Goal: Find specific page/section: Find specific page/section

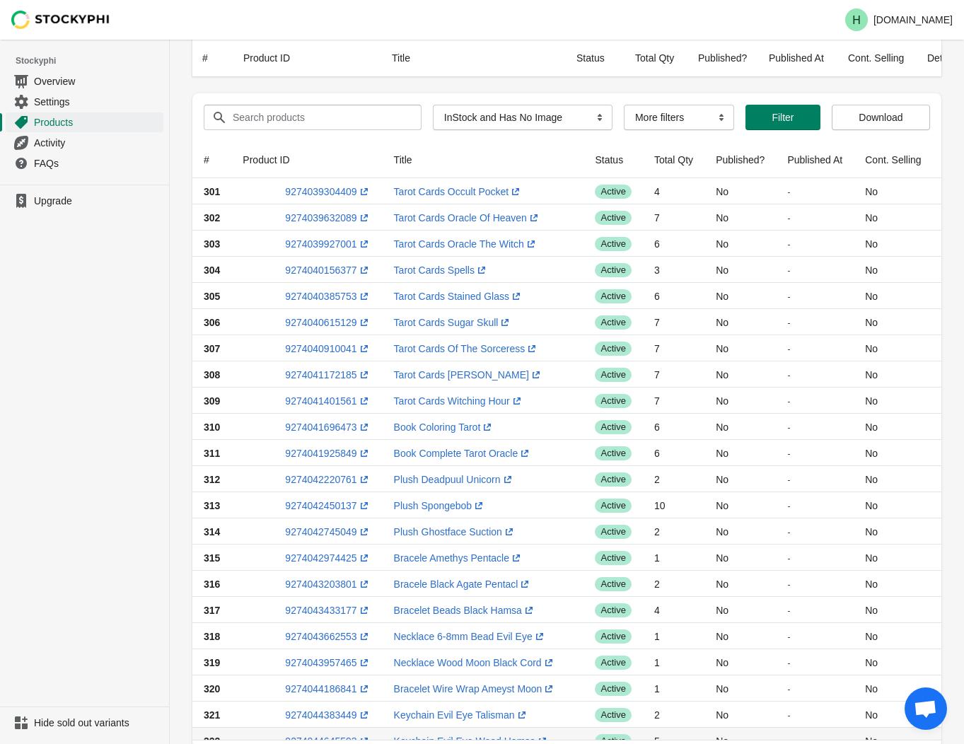
select select "instock_has_no_image"
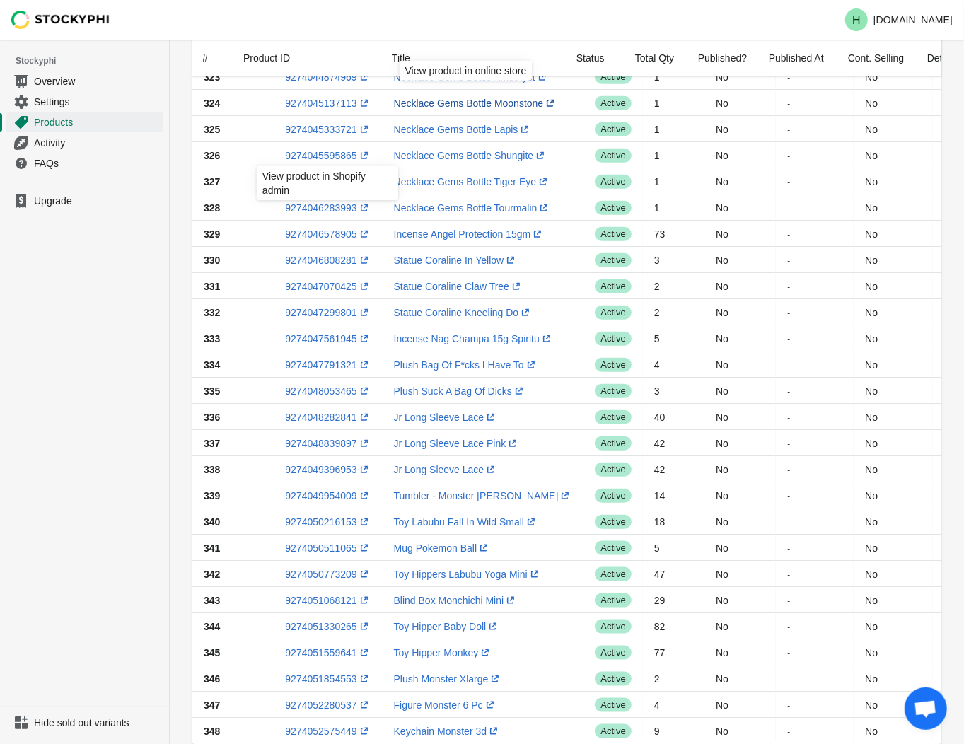
scroll to position [849, 0]
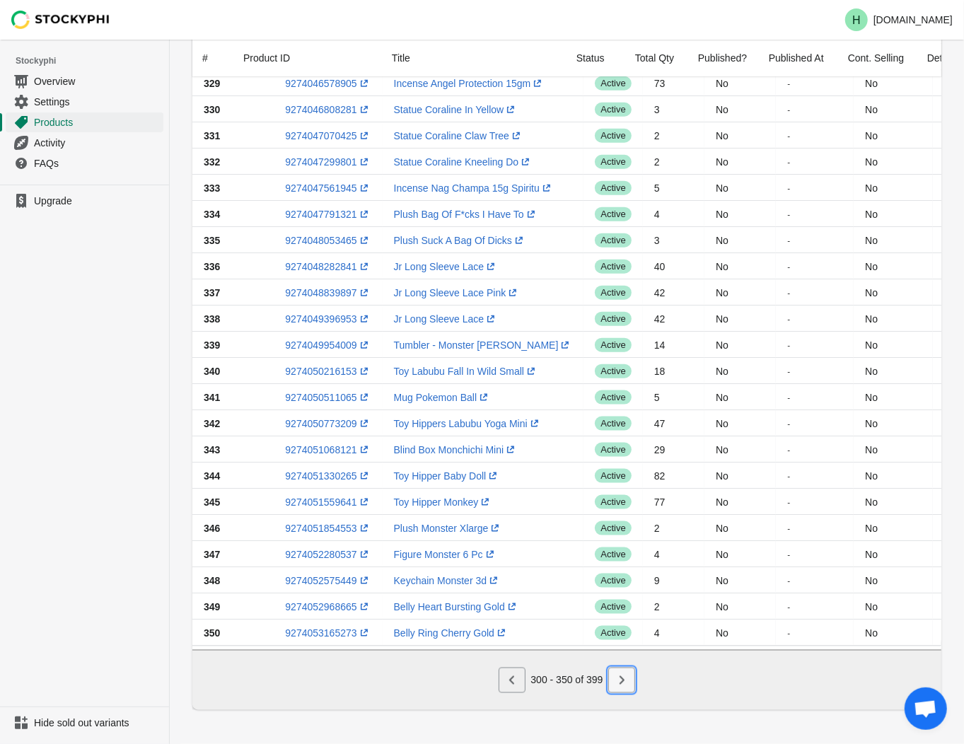
click at [624, 684] on icon "Next" at bounding box center [621, 680] width 14 height 14
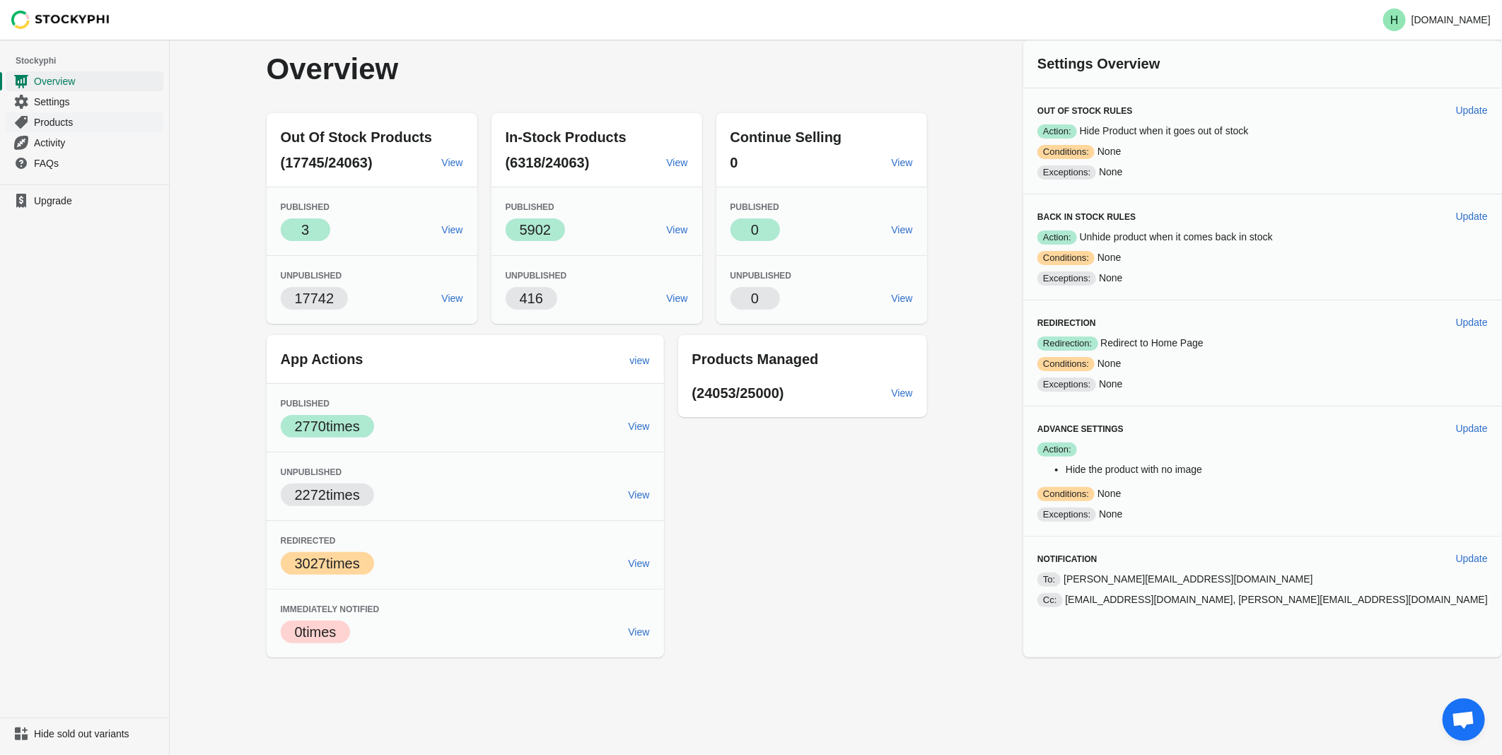
click at [40, 120] on span "Products" at bounding box center [97, 122] width 127 height 14
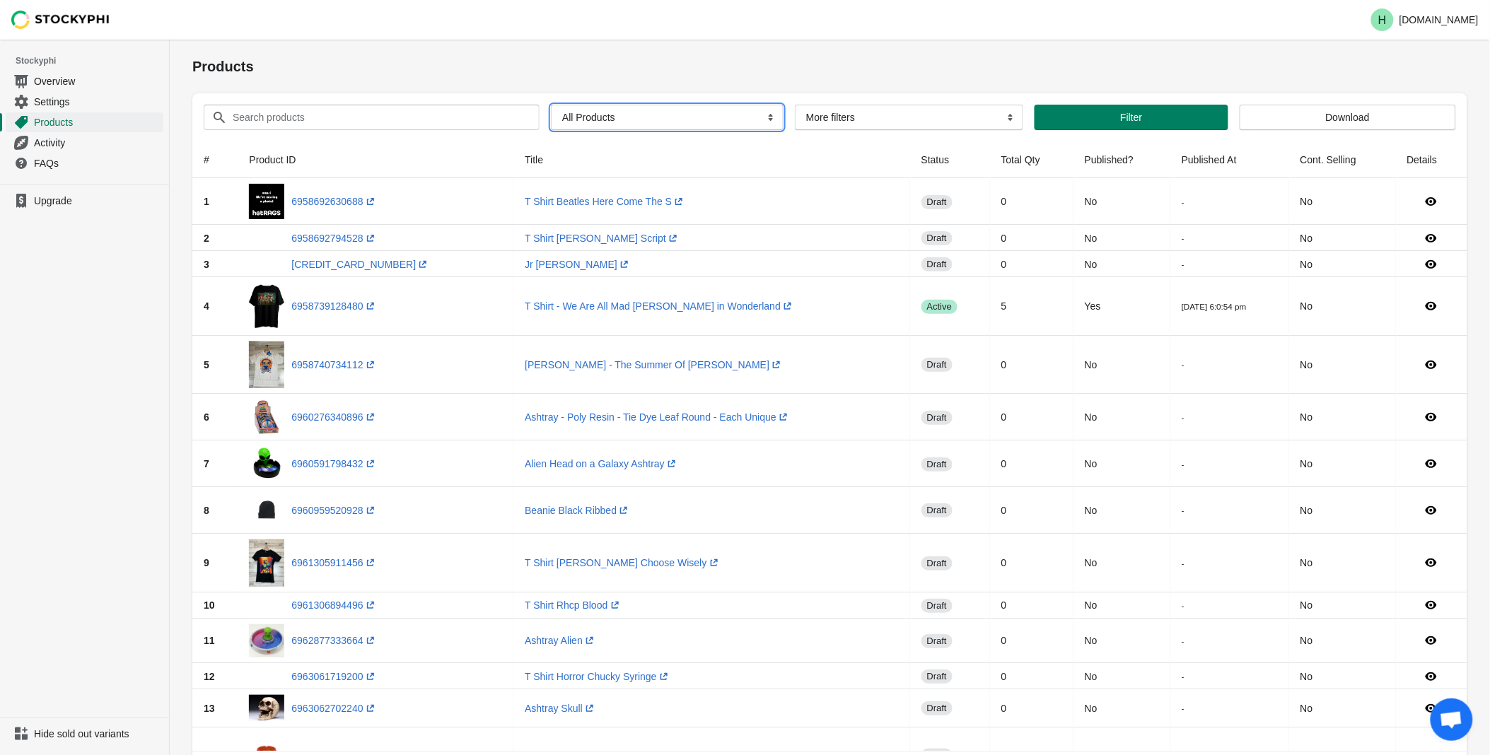
click at [764, 118] on select "All Products InStock InStock Published InStock Un-Published OOS OOS Published O…" at bounding box center [667, 117] width 233 height 25
select select "instock_has_no_image"
click at [551, 105] on select "All Products InStock InStock Published InStock Un-Published OOS OOS Published O…" at bounding box center [667, 117] width 233 height 25
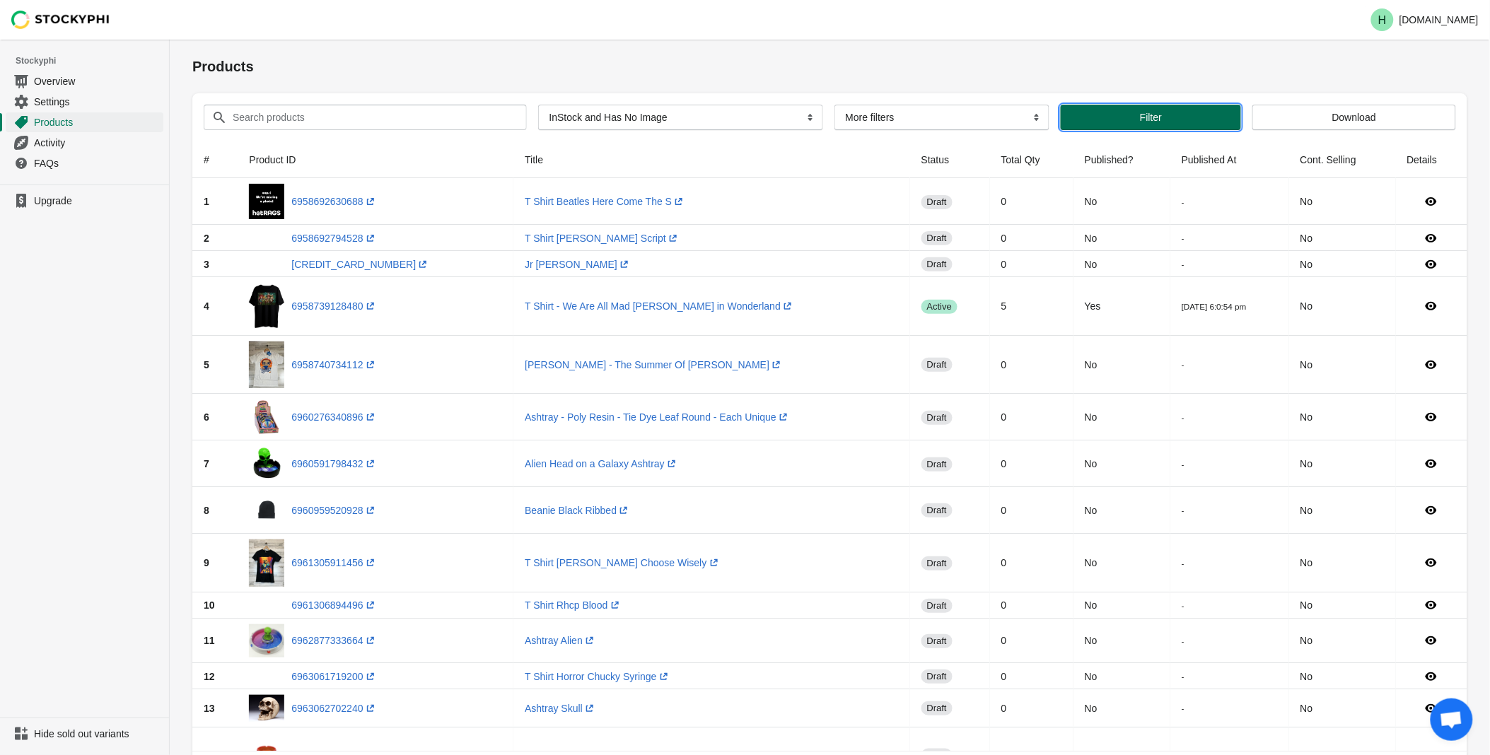
click at [1150, 114] on span "Filter" at bounding box center [1151, 117] width 22 height 11
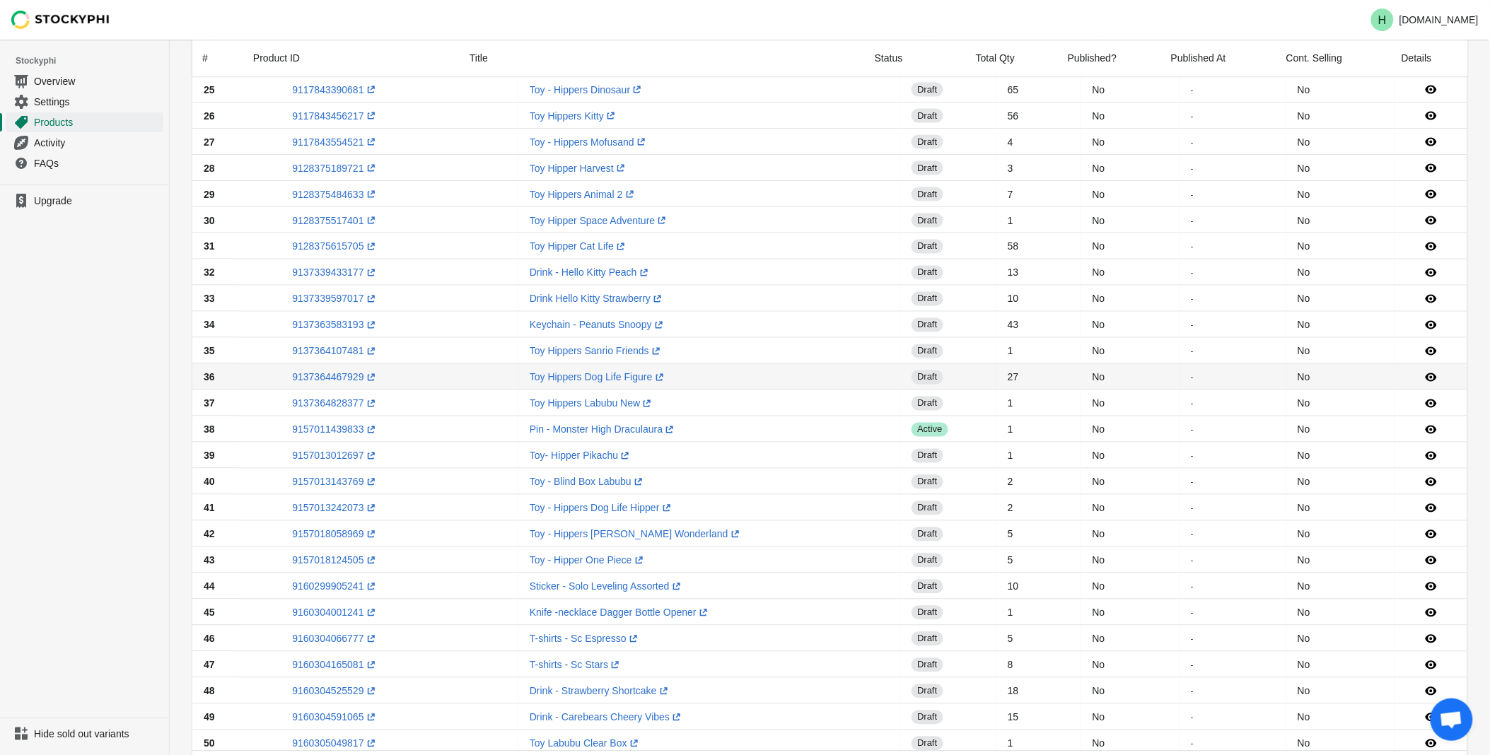
scroll to position [837, 0]
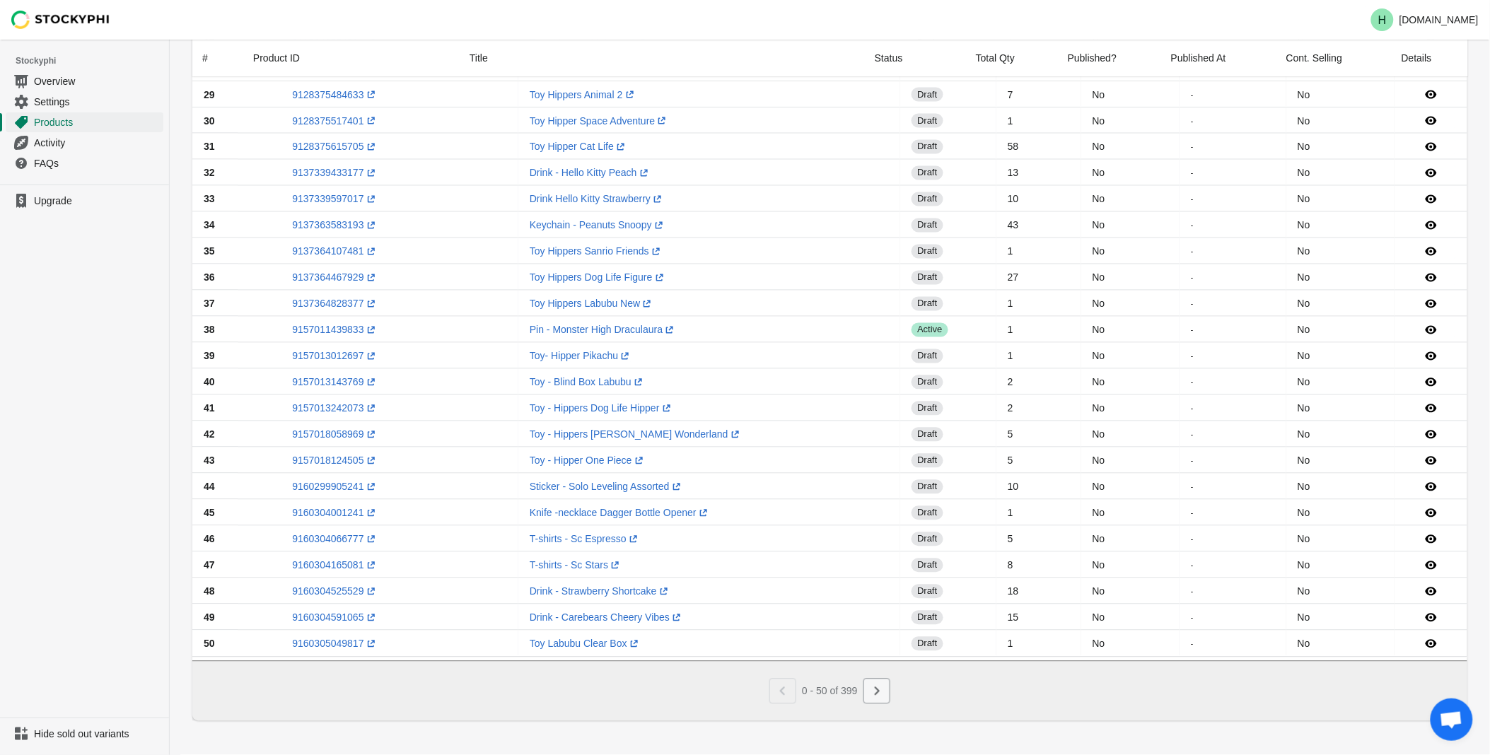
click at [877, 694] on icon "Next" at bounding box center [877, 691] width 5 height 8
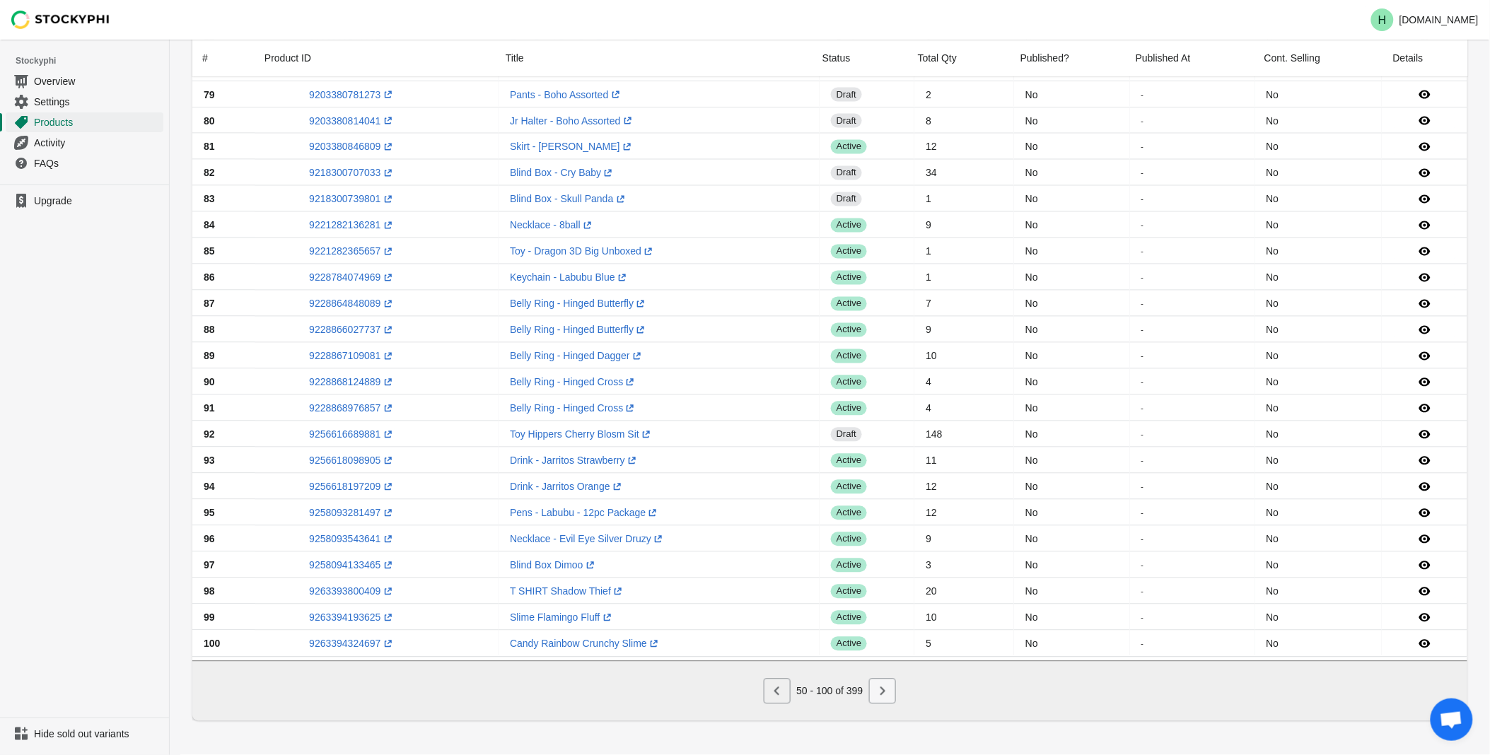
click at [881, 689] on icon "Next" at bounding box center [882, 691] width 5 height 8
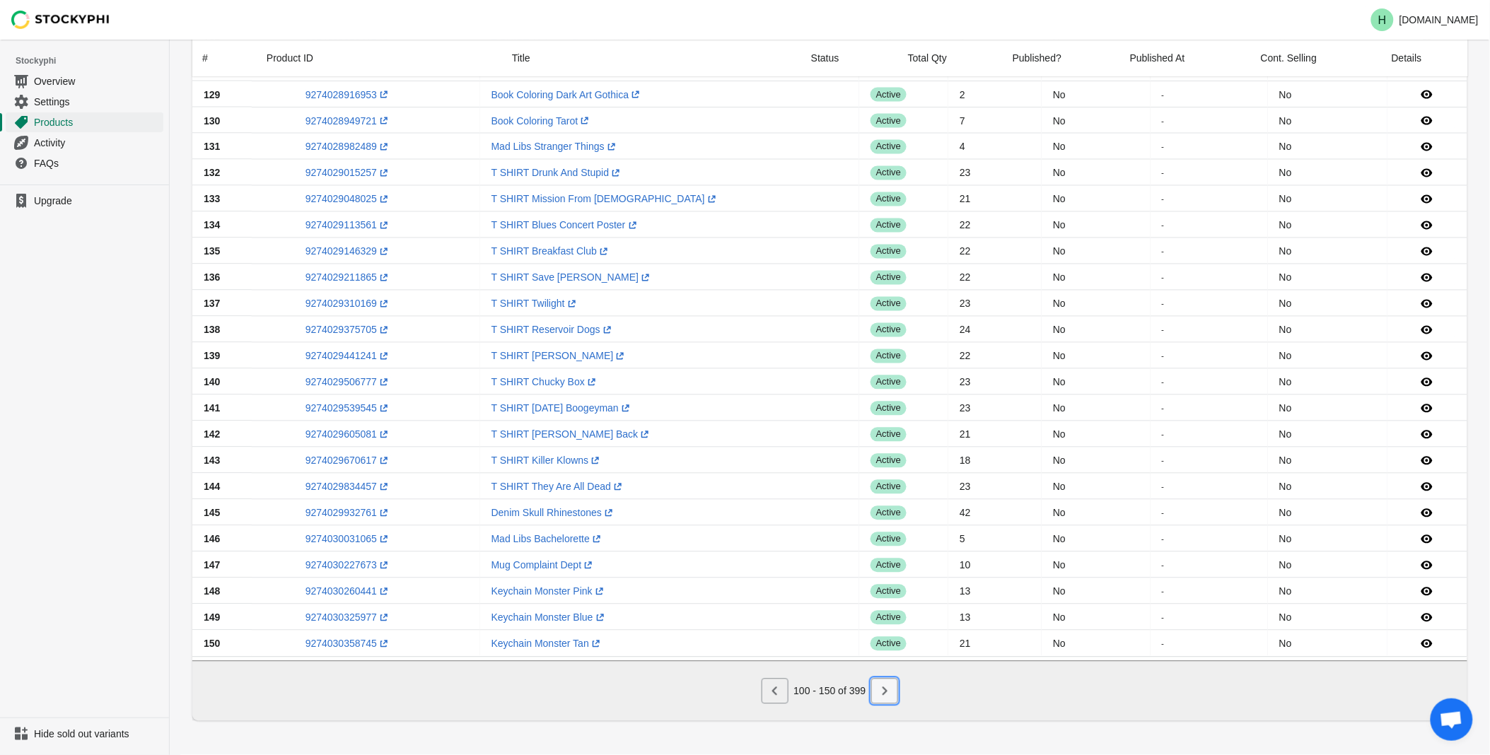
click at [877, 696] on icon "Next" at bounding box center [884, 691] width 14 height 14
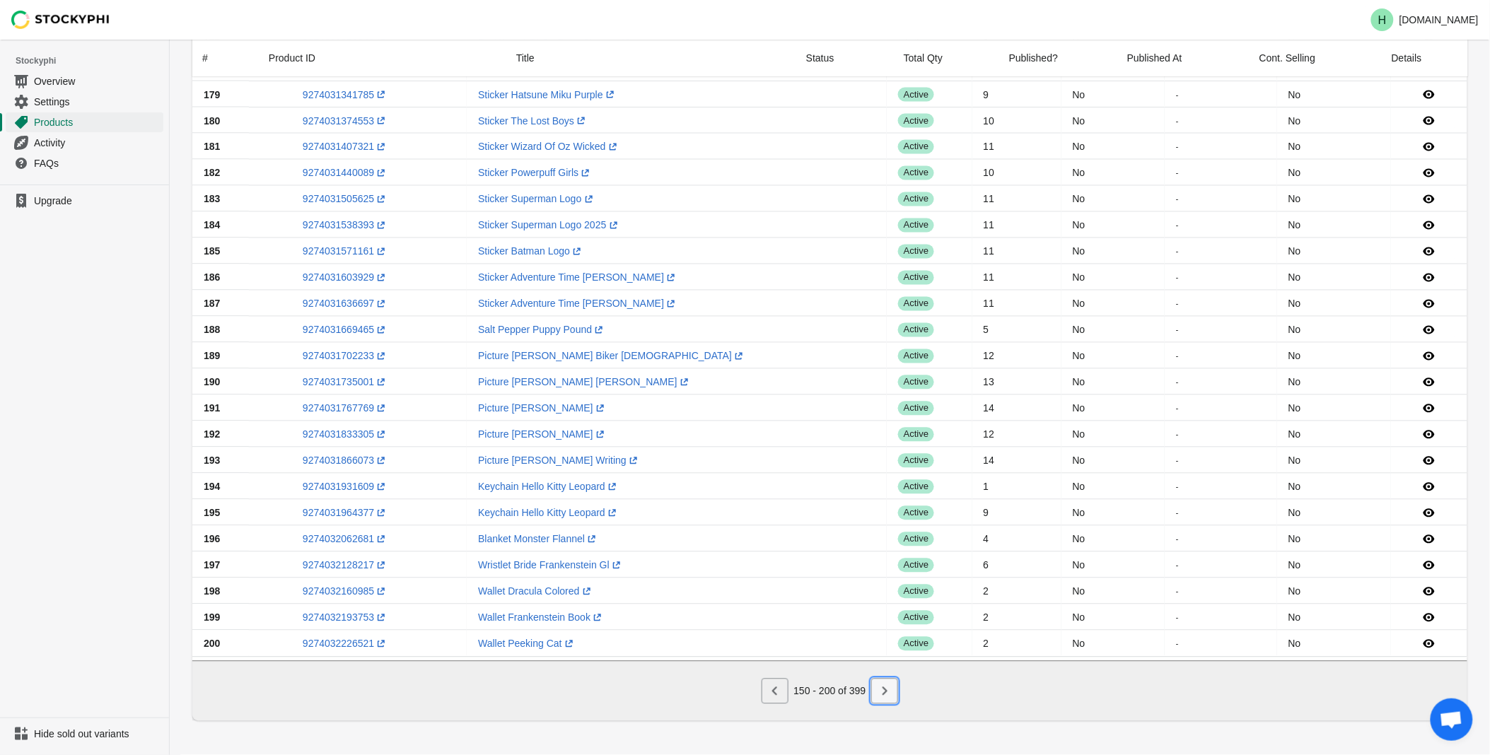
click at [887, 691] on icon "Next" at bounding box center [884, 691] width 5 height 8
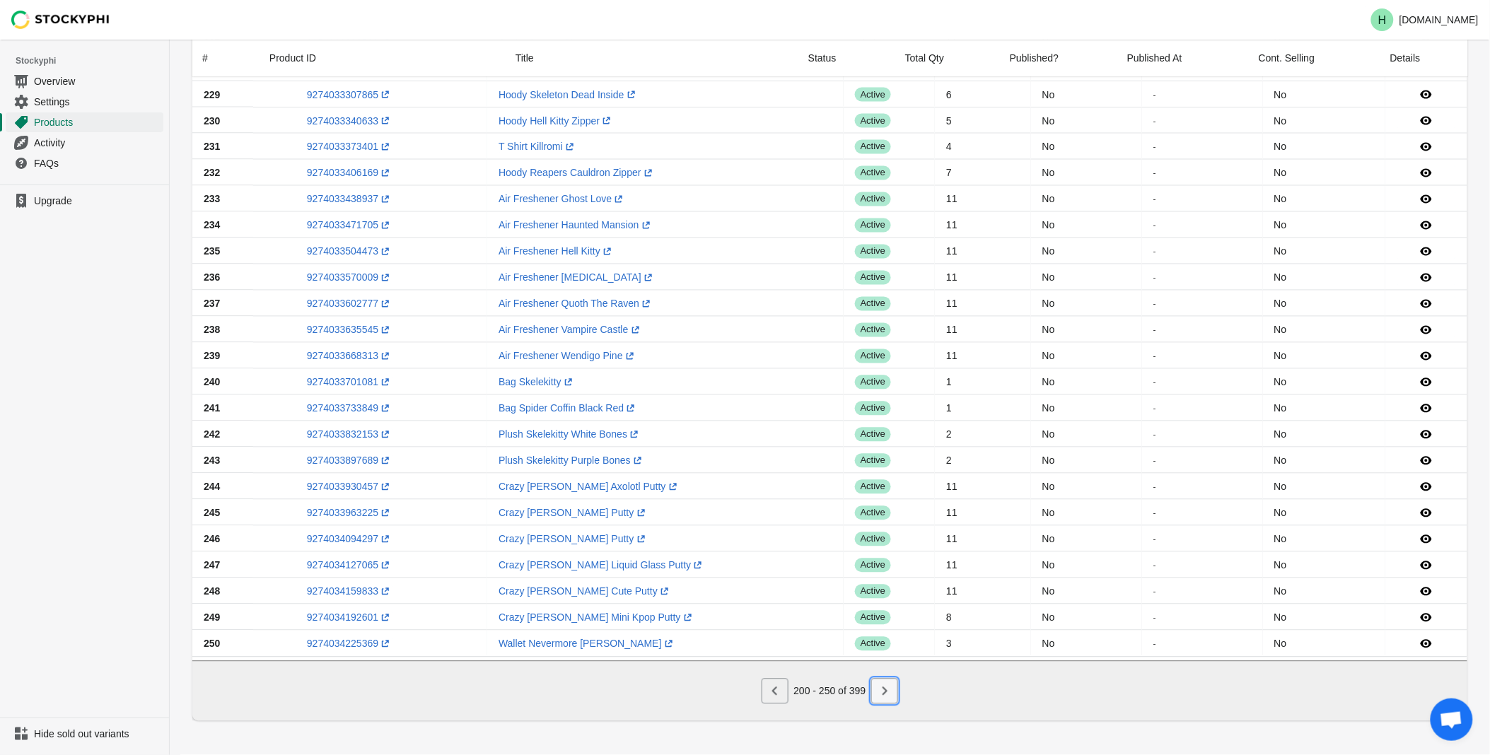
click at [880, 689] on icon "Next" at bounding box center [884, 691] width 14 height 14
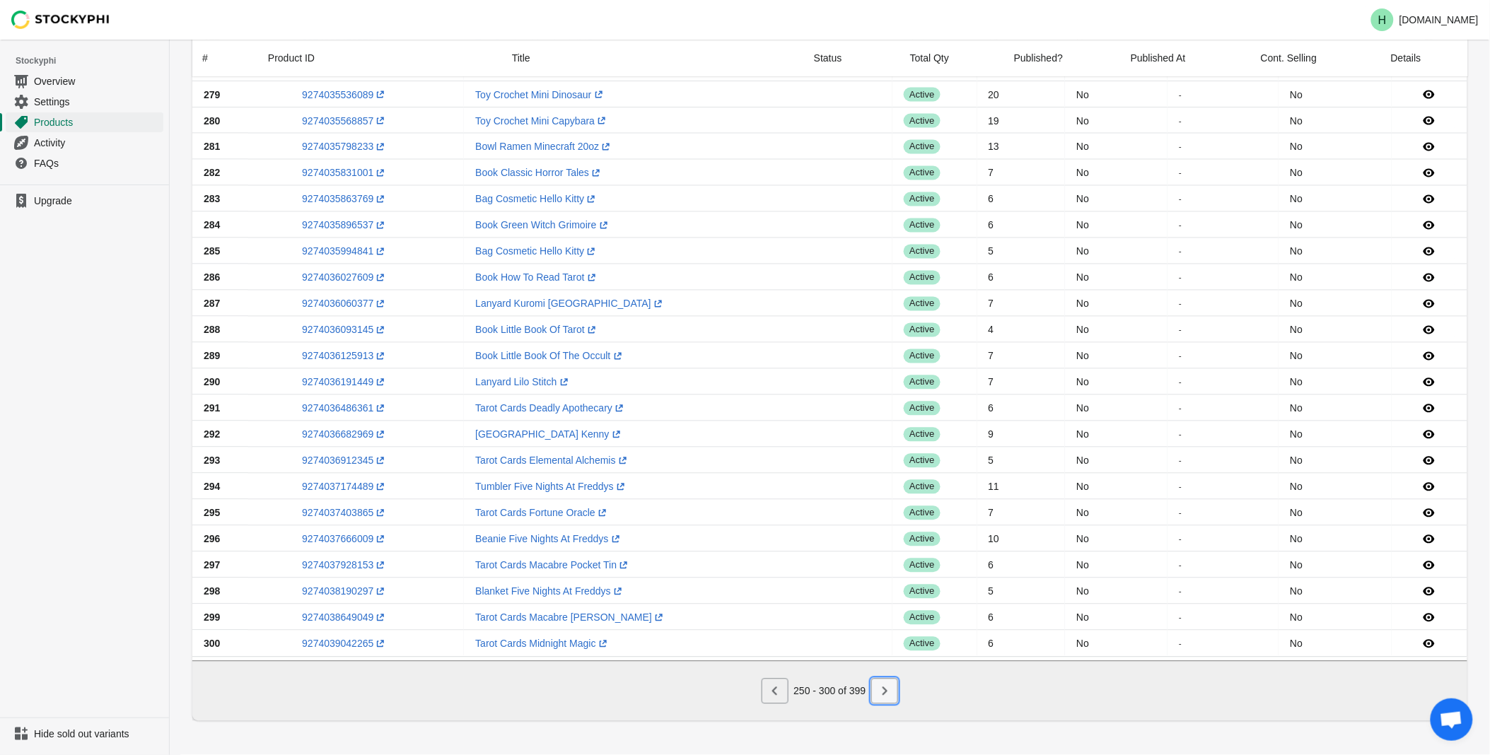
click at [885, 689] on icon "Next" at bounding box center [884, 691] width 5 height 8
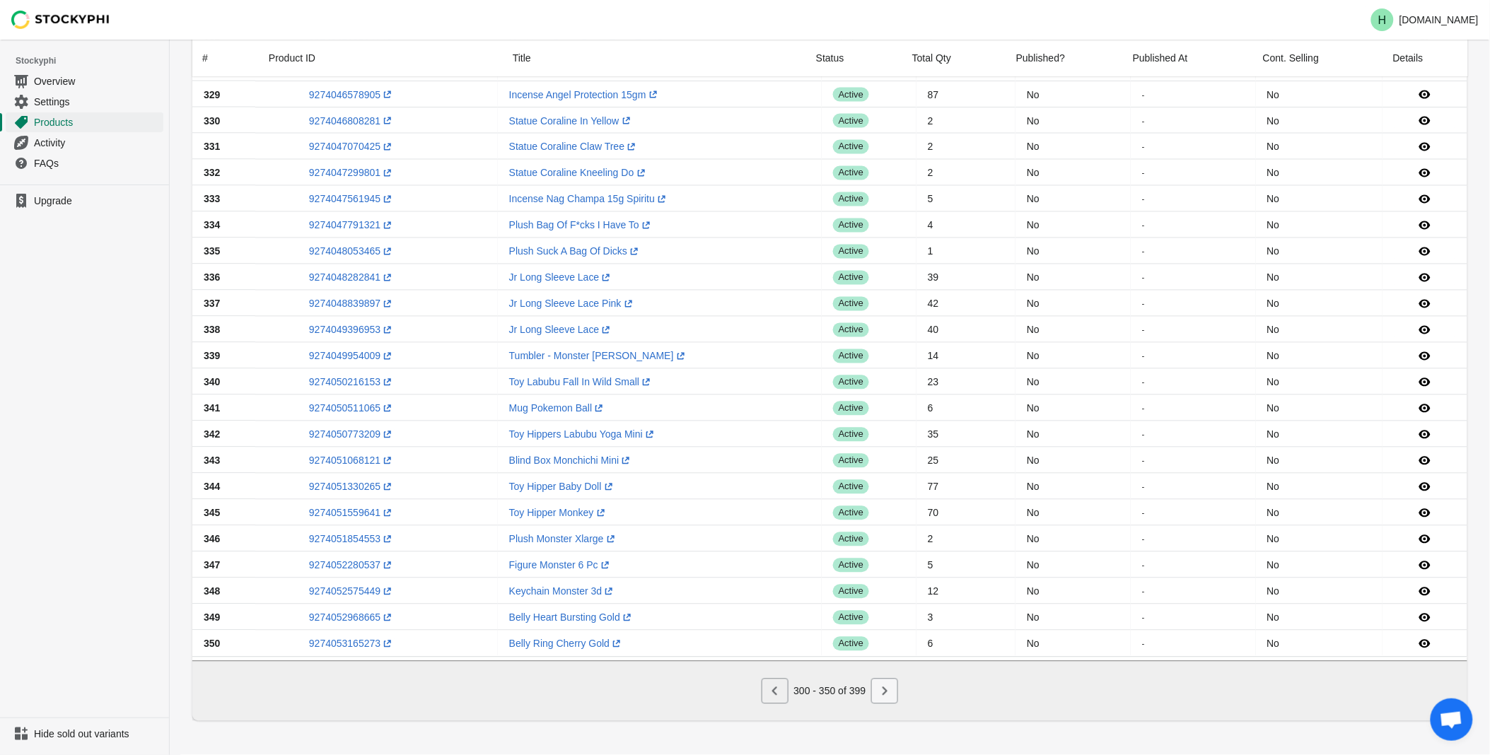
click at [885, 694] on icon "Next" at bounding box center [884, 691] width 5 height 8
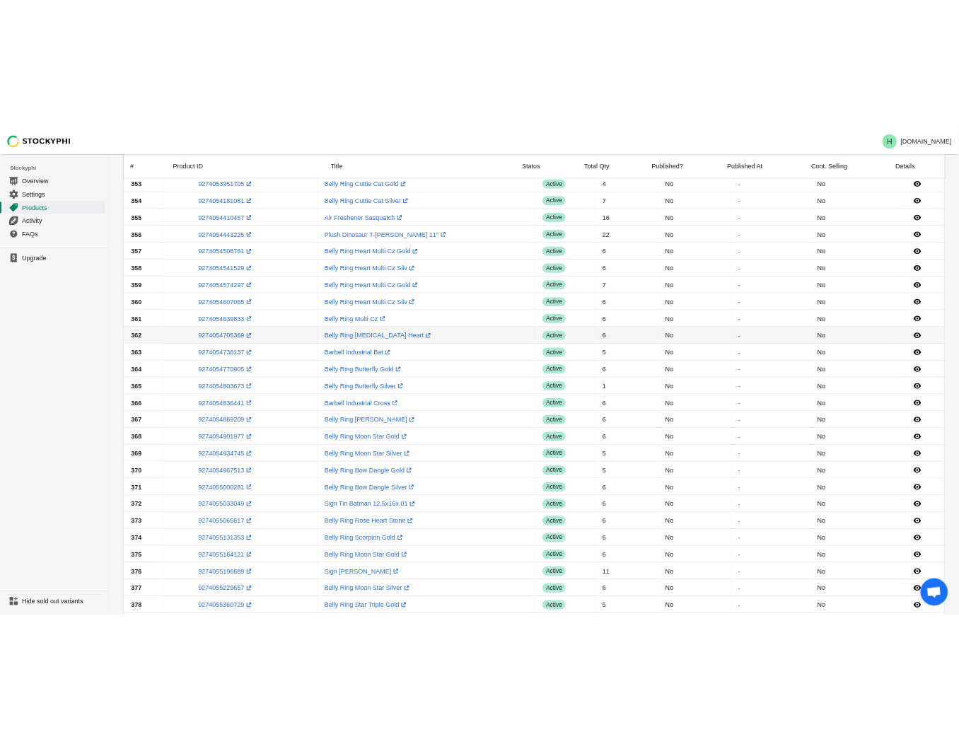
scroll to position [104, 0]
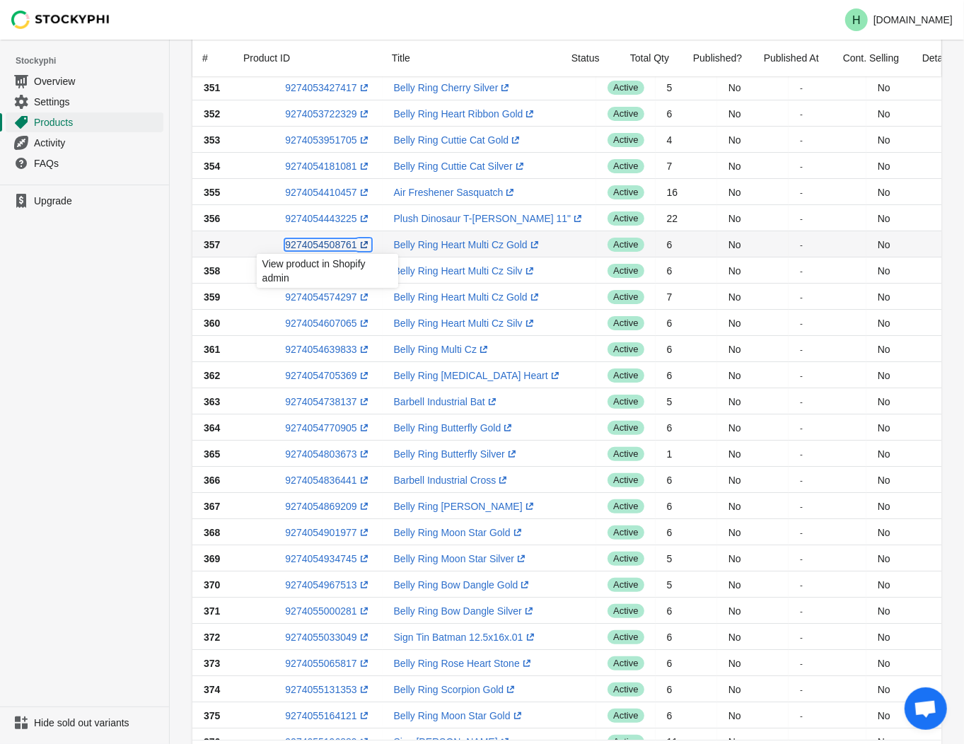
click at [311, 247] on link "9274054508761 (opens a new window)" at bounding box center [328, 244] width 86 height 11
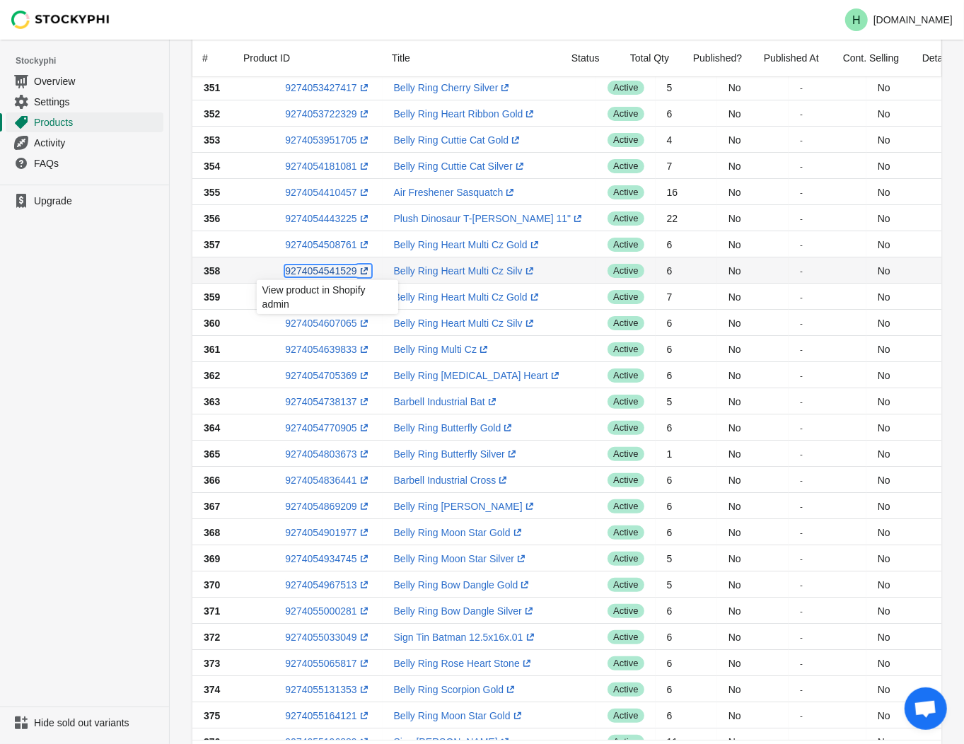
click at [324, 269] on link "9274054541529 (opens a new window)" at bounding box center [328, 270] width 86 height 11
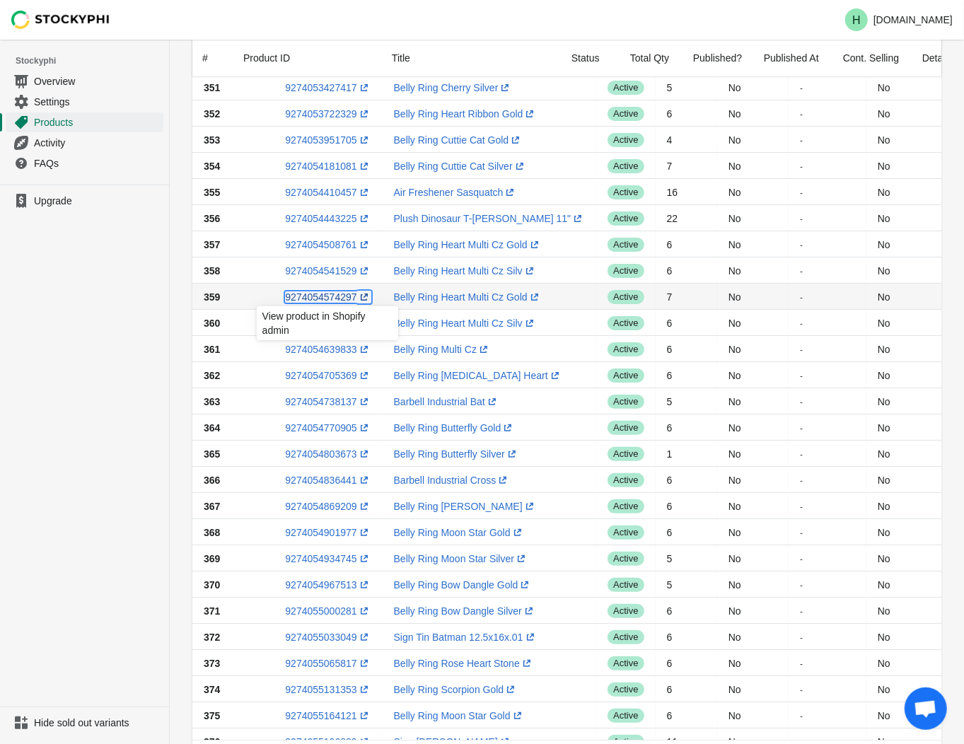
click at [313, 295] on link "9274054574297 (opens a new window)" at bounding box center [328, 296] width 86 height 11
click at [81, 375] on ul "Upgrade" at bounding box center [84, 446] width 169 height 522
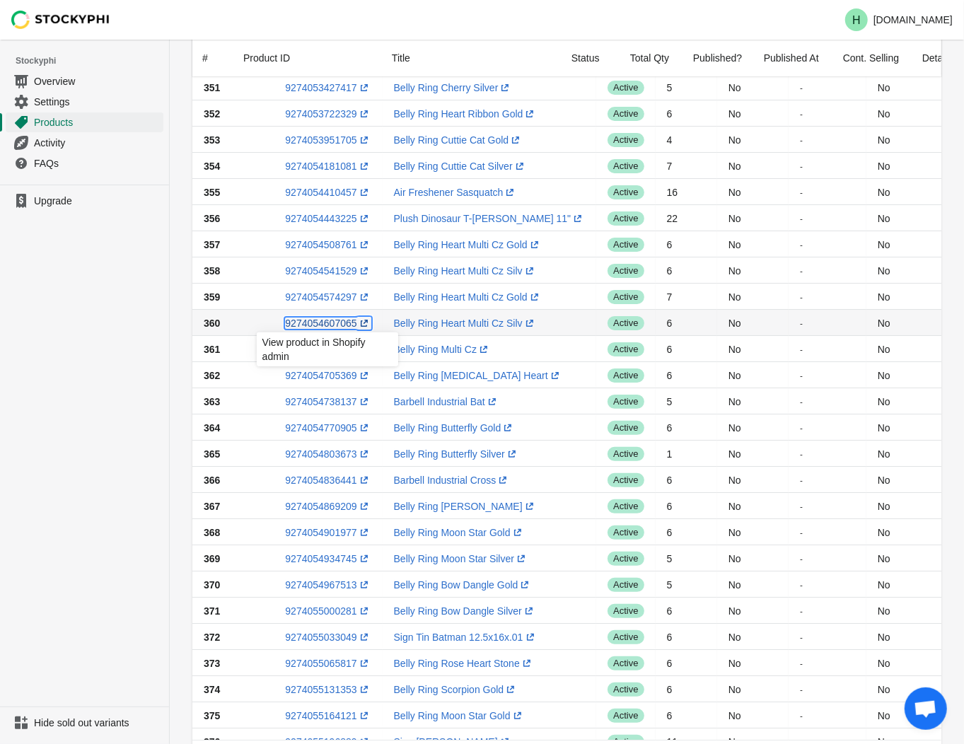
click at [328, 322] on link "9274054607065 (opens a new window)" at bounding box center [328, 322] width 86 height 11
click at [88, 349] on ul "Upgrade" at bounding box center [84, 446] width 169 height 522
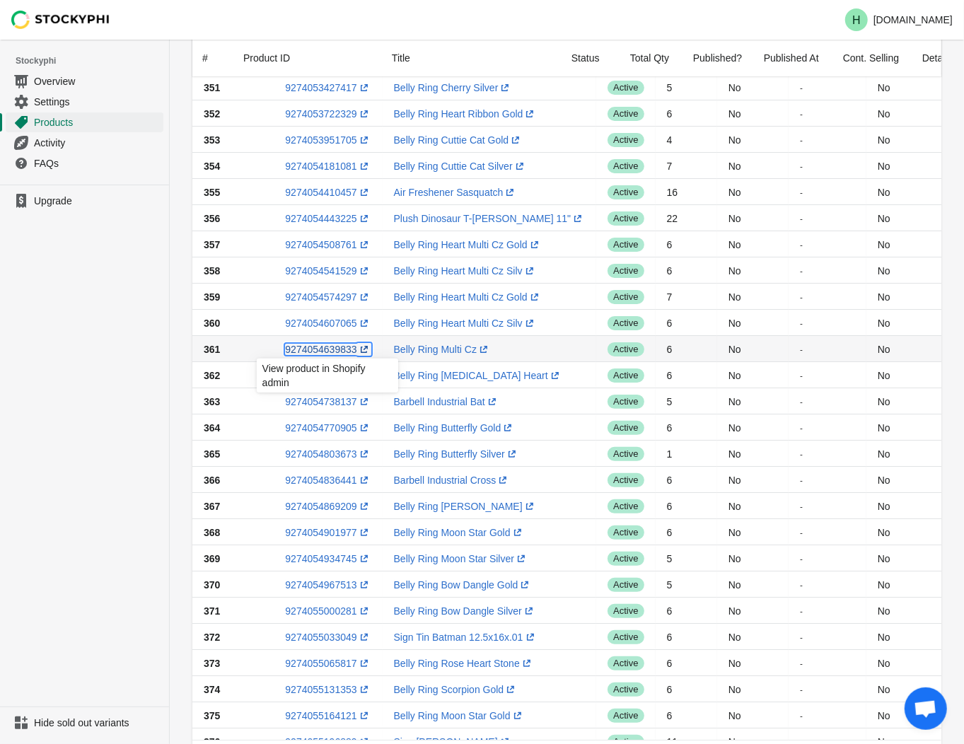
click at [318, 351] on link "9274054639833 (opens a new window)" at bounding box center [328, 349] width 86 height 11
click at [99, 338] on ul "Upgrade" at bounding box center [84, 446] width 169 height 522
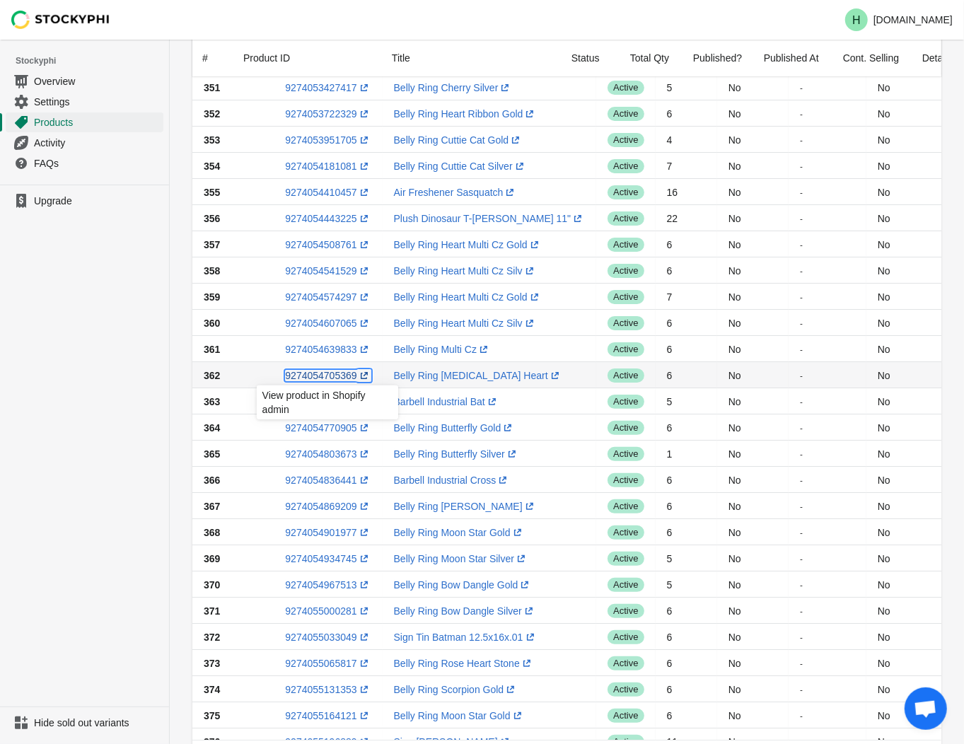
click at [330, 377] on link "9274054705369 (opens a new window)" at bounding box center [328, 375] width 86 height 11
click at [81, 371] on ul "Upgrade" at bounding box center [84, 446] width 169 height 522
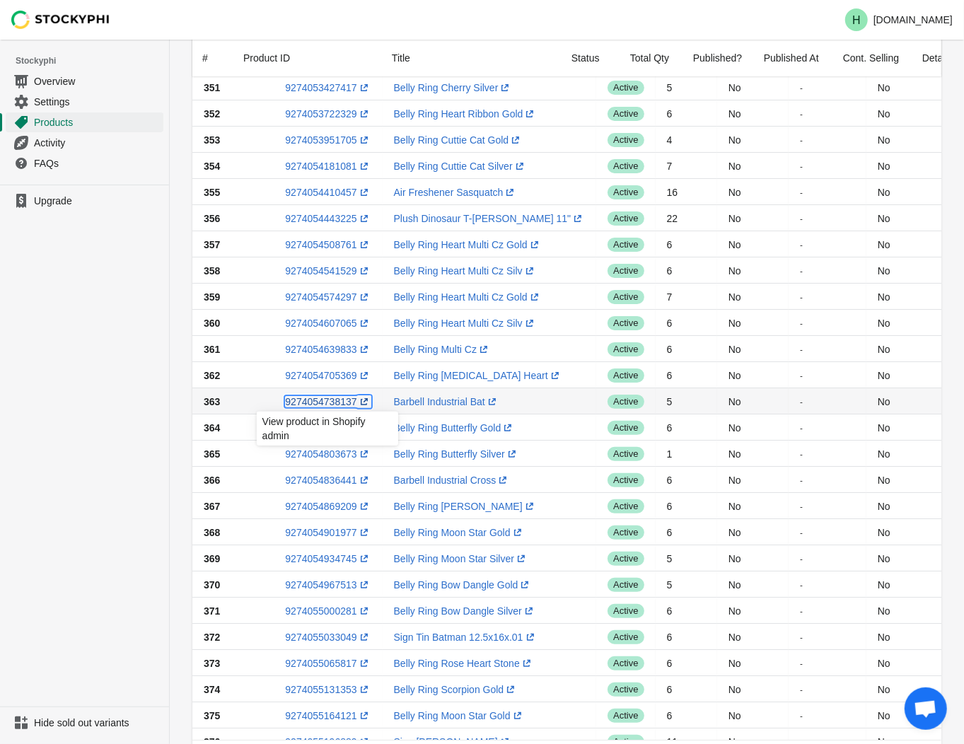
click at [323, 399] on link "9274054738137 (opens a new window)" at bounding box center [328, 401] width 86 height 11
click at [76, 428] on ul "Upgrade" at bounding box center [84, 446] width 169 height 522
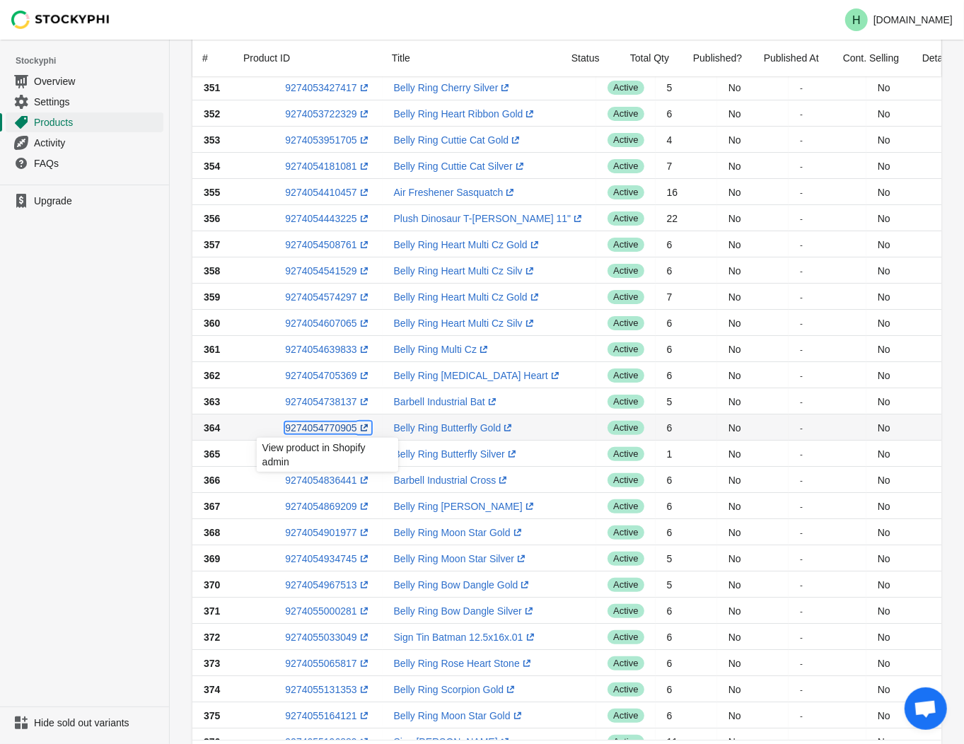
click at [321, 428] on link "9274054770905 (opens a new window)" at bounding box center [328, 427] width 86 height 11
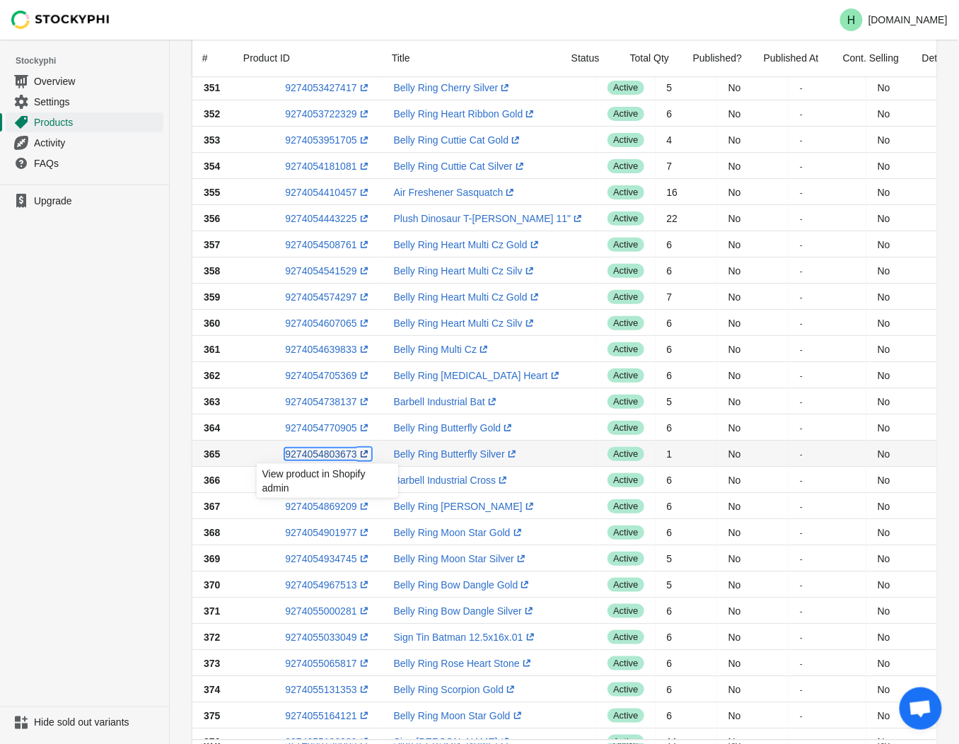
click at [322, 450] on link "9274054803673 (opens a new window)" at bounding box center [328, 453] width 86 height 11
click at [95, 343] on ul "Upgrade" at bounding box center [84, 446] width 169 height 522
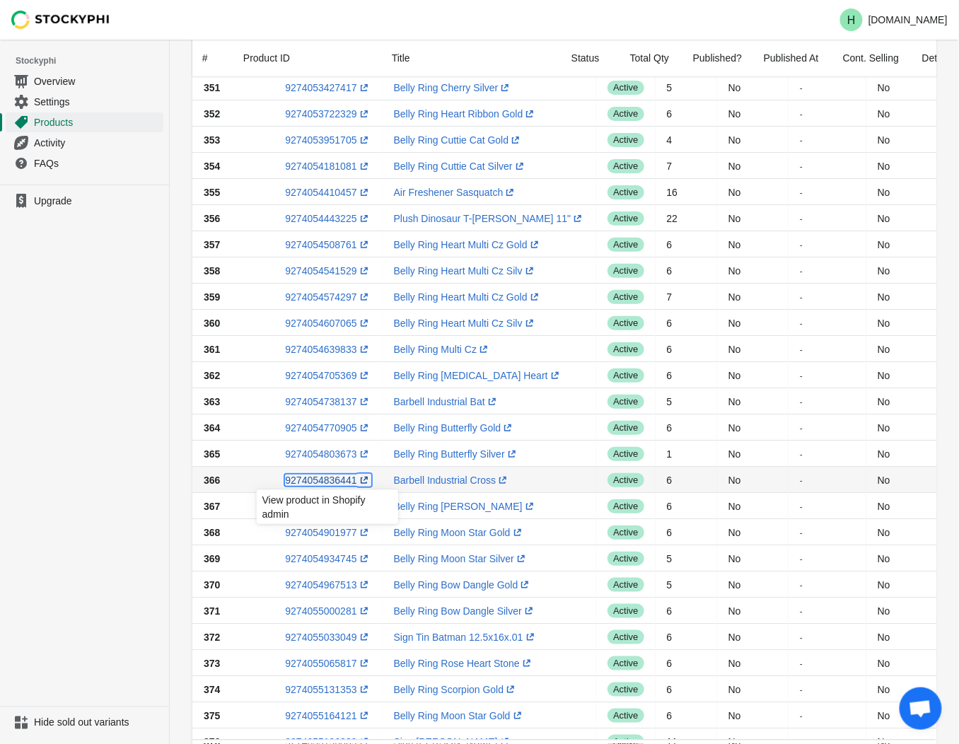
click at [324, 479] on link "9274054836441 (opens a new window)" at bounding box center [328, 479] width 86 height 11
click at [81, 504] on ul "Upgrade" at bounding box center [84, 446] width 169 height 522
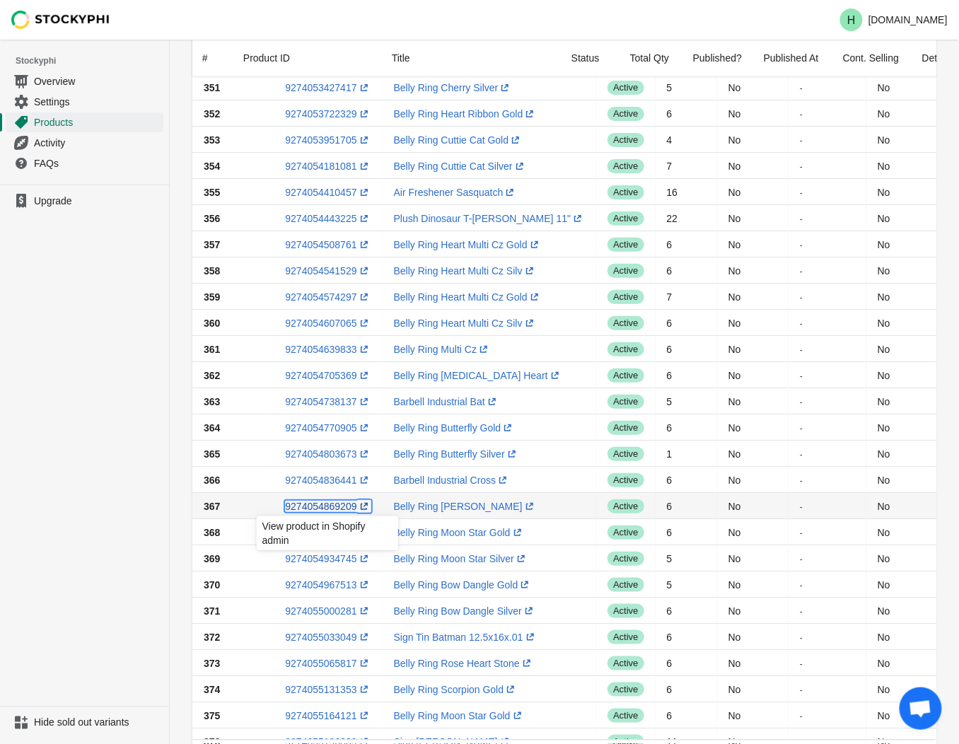
click at [329, 503] on link "9274054869209 (opens a new window)" at bounding box center [328, 506] width 86 height 11
click at [93, 346] on ul "Upgrade" at bounding box center [84, 446] width 169 height 522
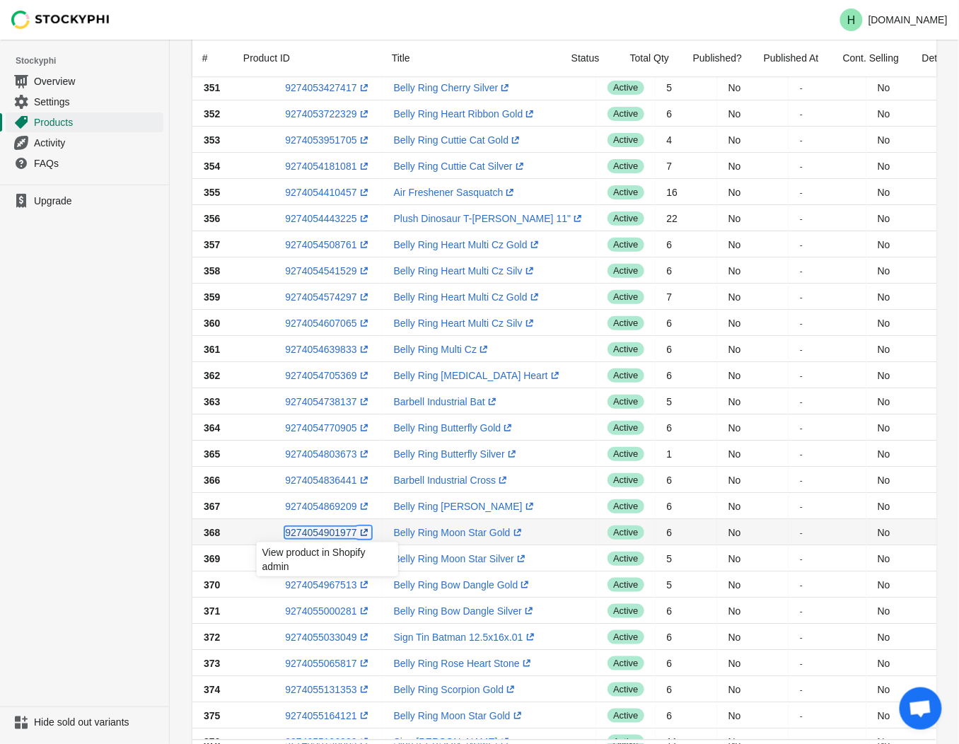
click at [319, 534] on link "9274054901977 (opens a new window)" at bounding box center [328, 532] width 86 height 11
click at [66, 471] on ul "Upgrade" at bounding box center [84, 446] width 169 height 522
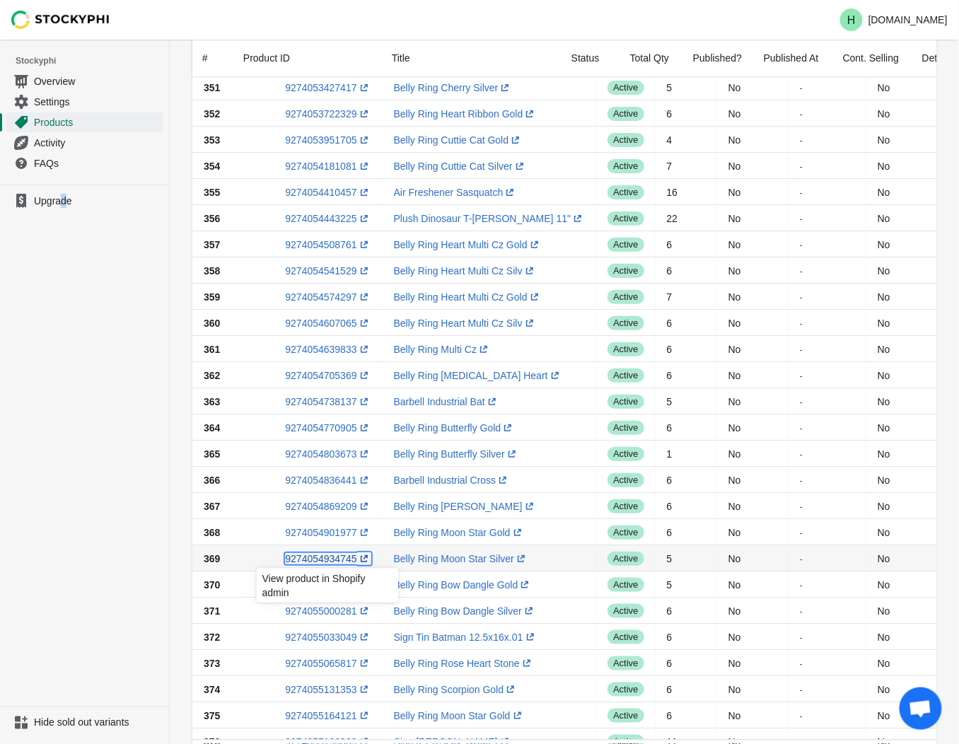
click at [315, 561] on link "9274054934745 (opens a new window)" at bounding box center [328, 558] width 86 height 11
click at [112, 476] on ul "Upgrade" at bounding box center [84, 446] width 169 height 522
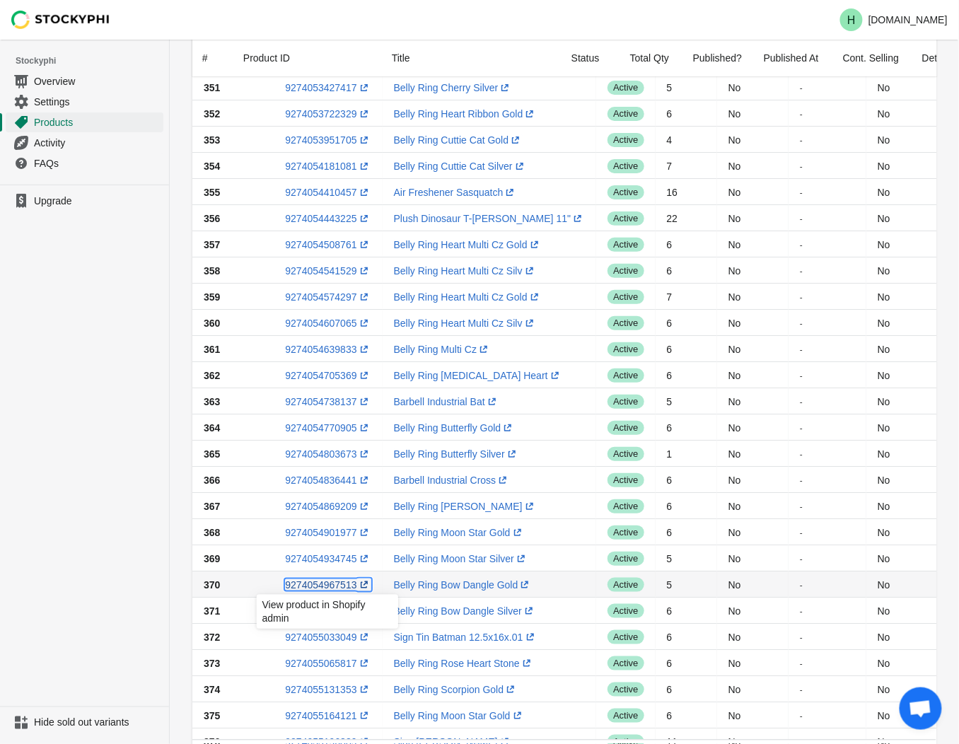
click at [311, 587] on link "9274054967513 (opens a new window)" at bounding box center [328, 584] width 86 height 11
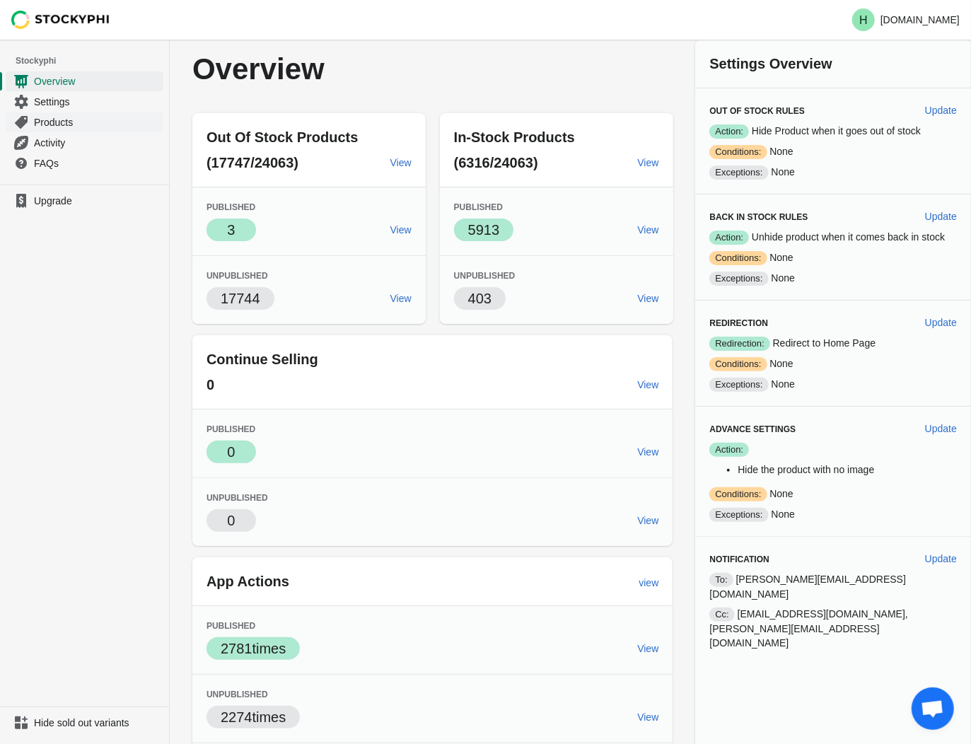
click at [54, 123] on span "Products" at bounding box center [97, 122] width 127 height 14
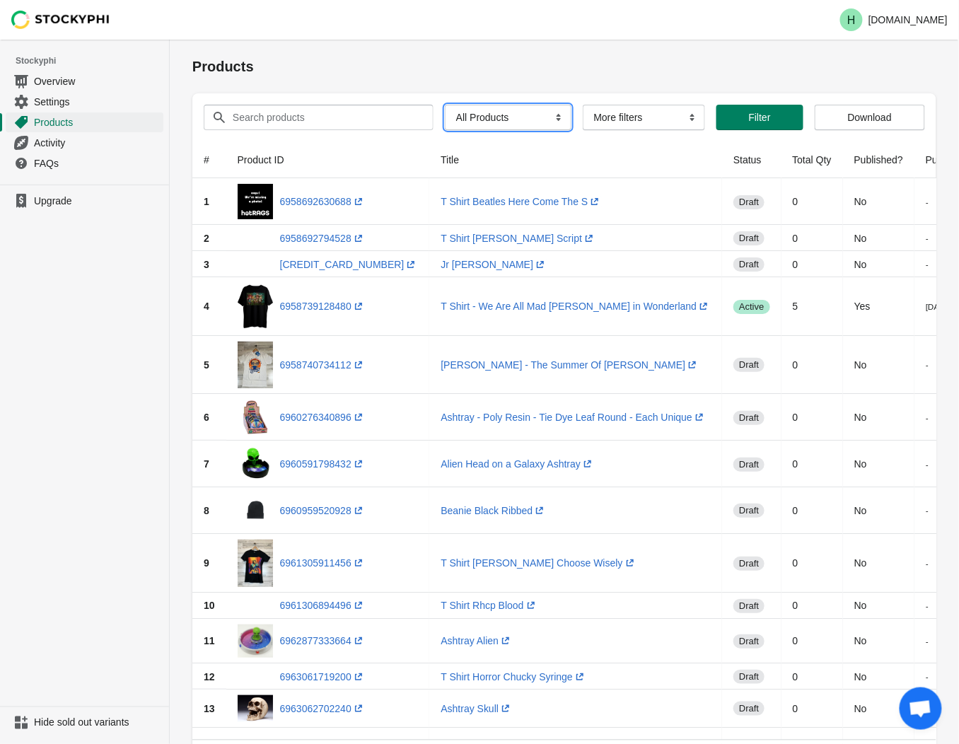
click at [551, 119] on select "All Products InStock InStock Published InStock Un-Published OOS OOS Published O…" at bounding box center [508, 117] width 127 height 25
select select "instock_has_no_image"
click at [445, 105] on select "All Products InStock InStock Published InStock Un-Published OOS OOS Published O…" at bounding box center [508, 117] width 127 height 25
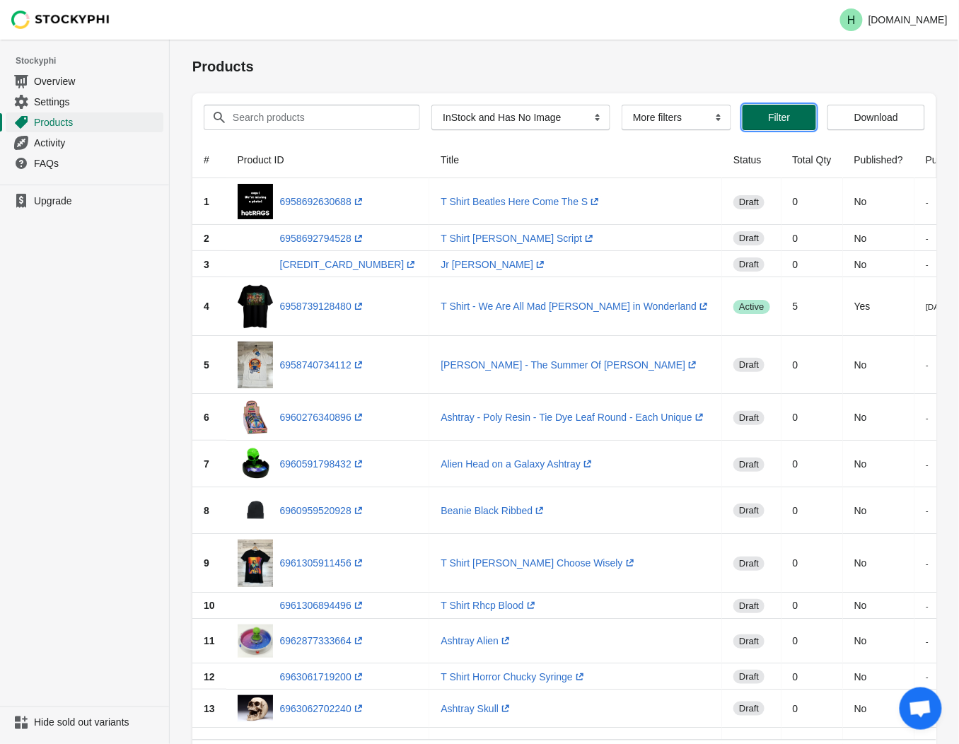
click at [761, 126] on button "Filter" at bounding box center [779, 117] width 74 height 25
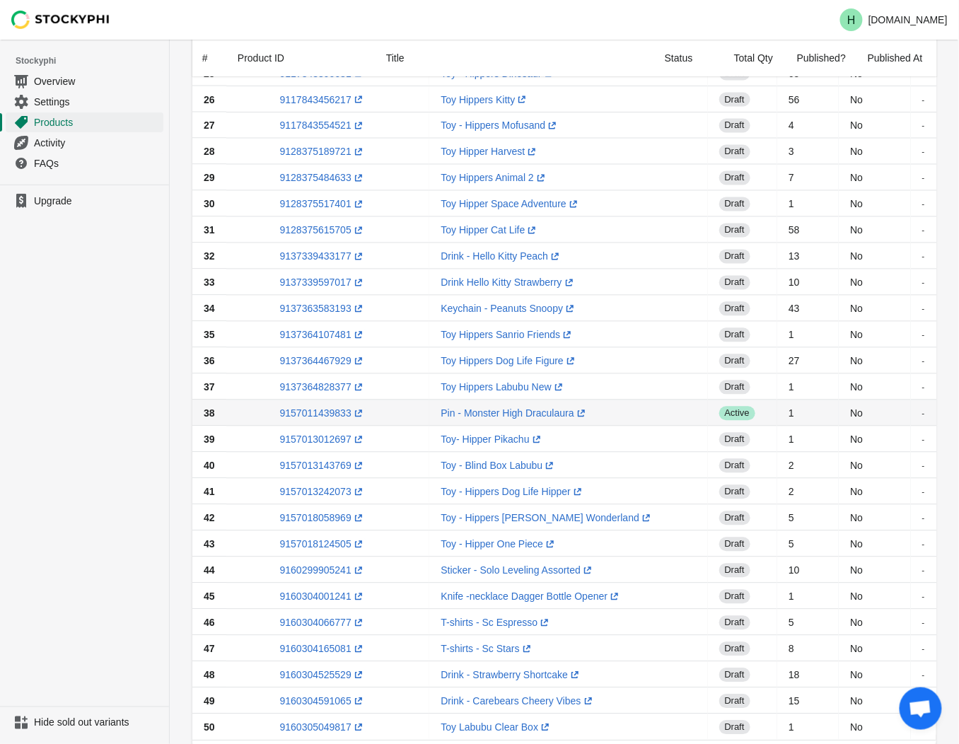
scroll to position [849, 0]
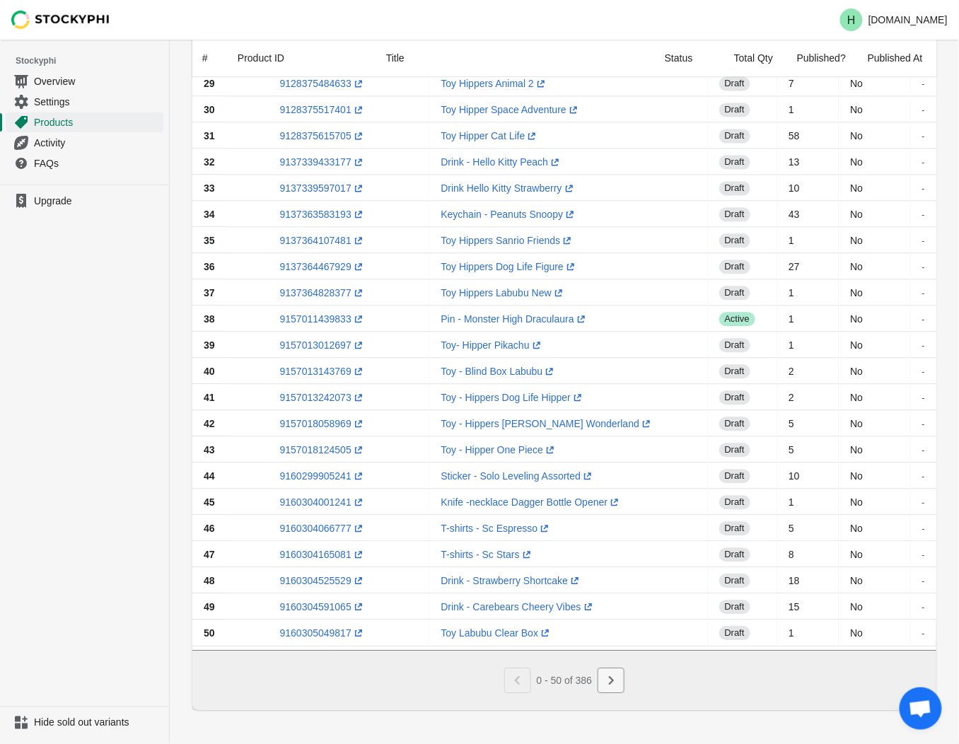
click at [612, 686] on icon "Next" at bounding box center [611, 680] width 14 height 14
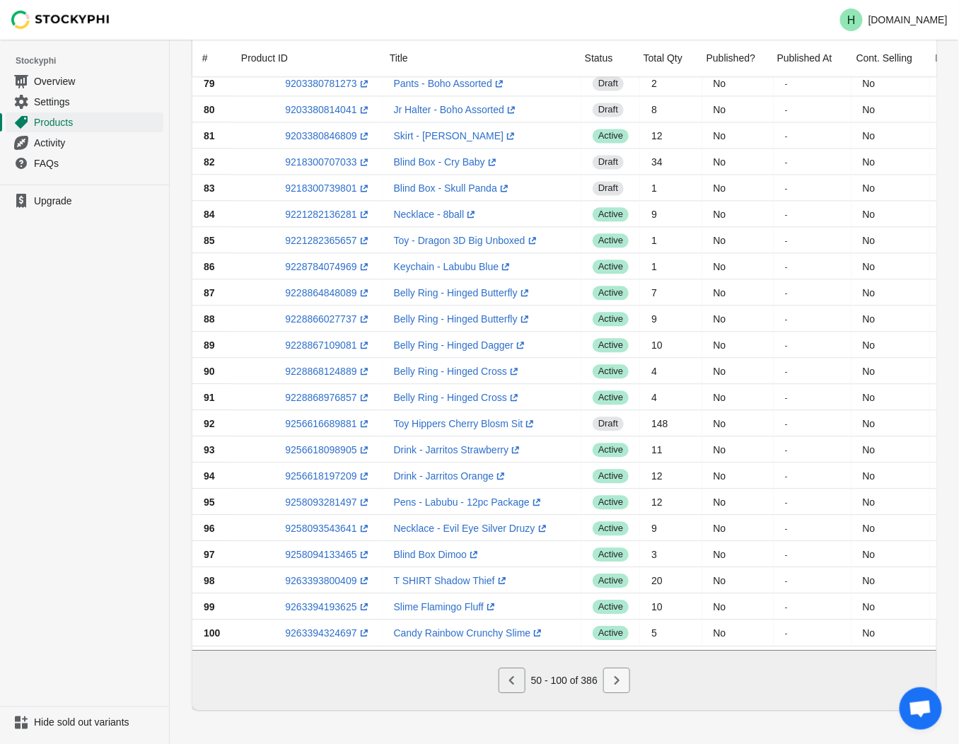
click at [612, 684] on icon "Next" at bounding box center [616, 680] width 14 height 14
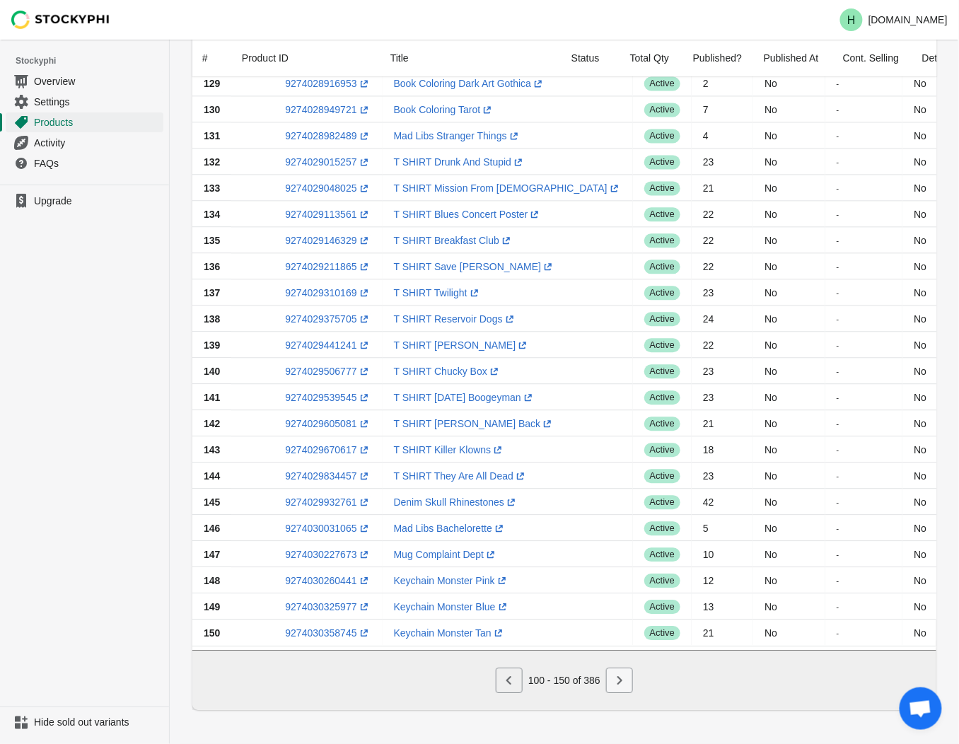
click at [612, 684] on icon "Next" at bounding box center [619, 680] width 14 height 14
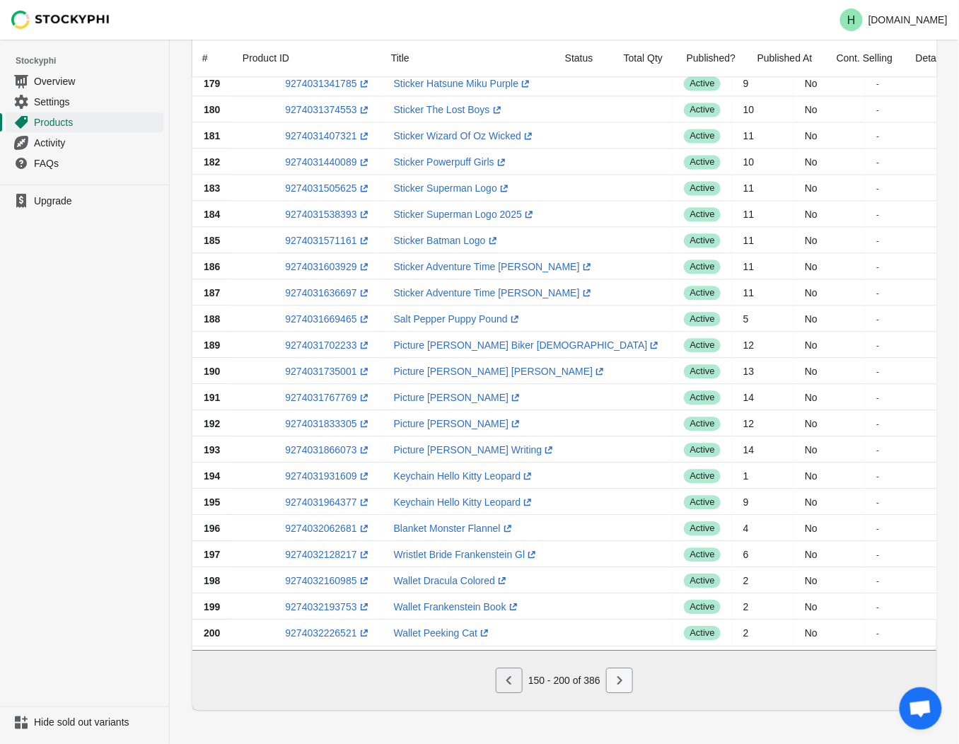
click at [612, 684] on icon "Next" at bounding box center [619, 680] width 14 height 14
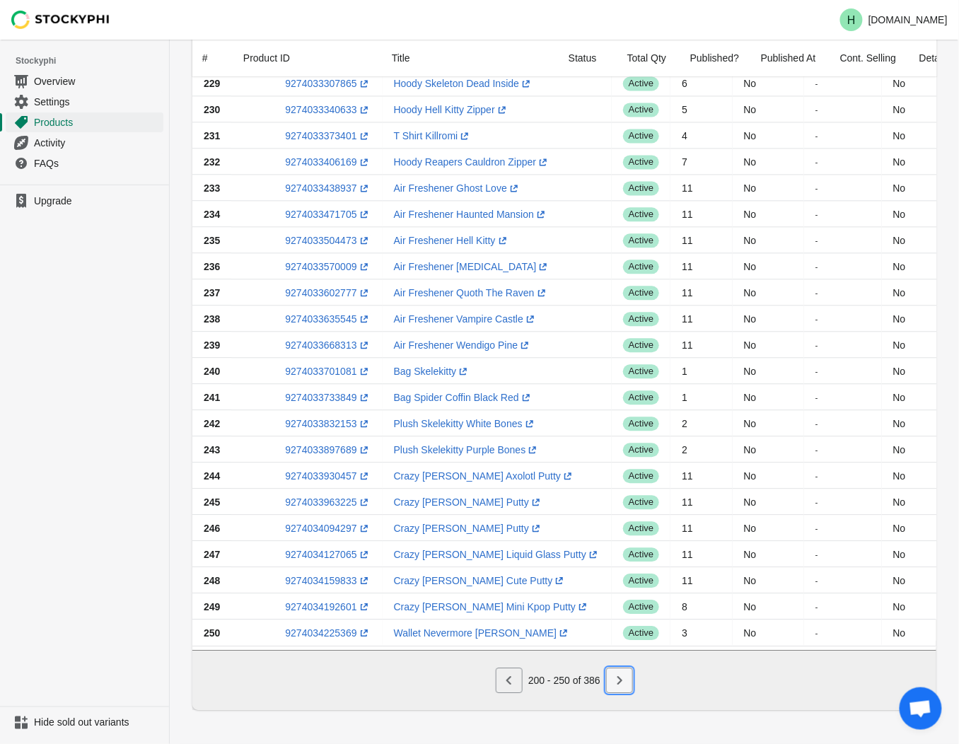
click at [612, 684] on icon "Next" at bounding box center [619, 680] width 14 height 14
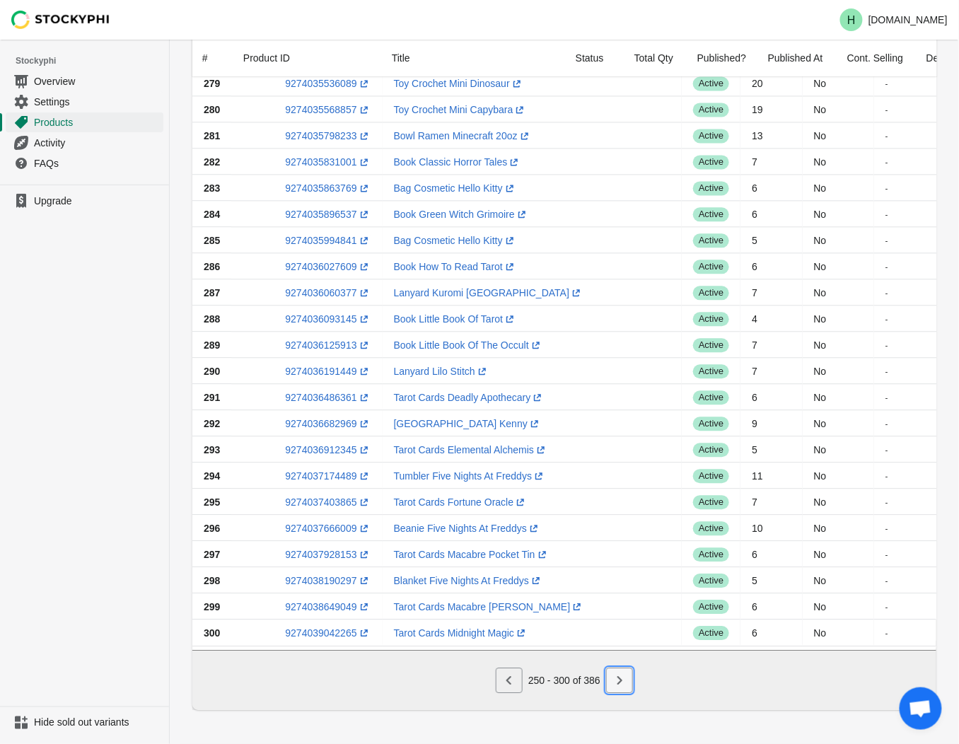
click at [612, 684] on icon "Next" at bounding box center [619, 680] width 14 height 14
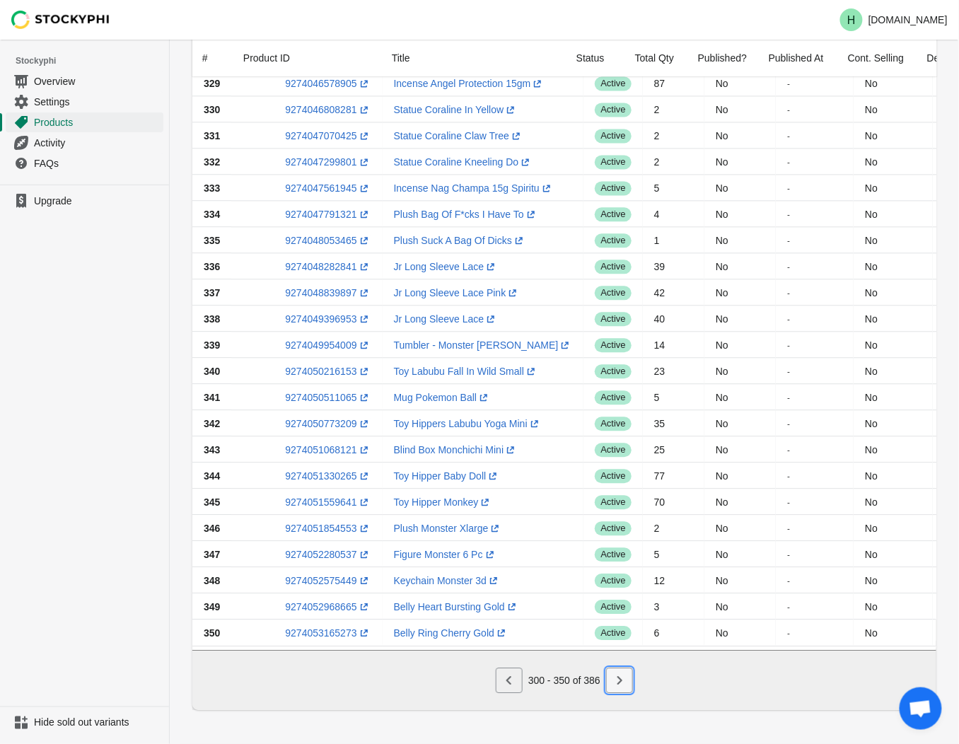
click at [623, 683] on icon "Next" at bounding box center [619, 680] width 14 height 14
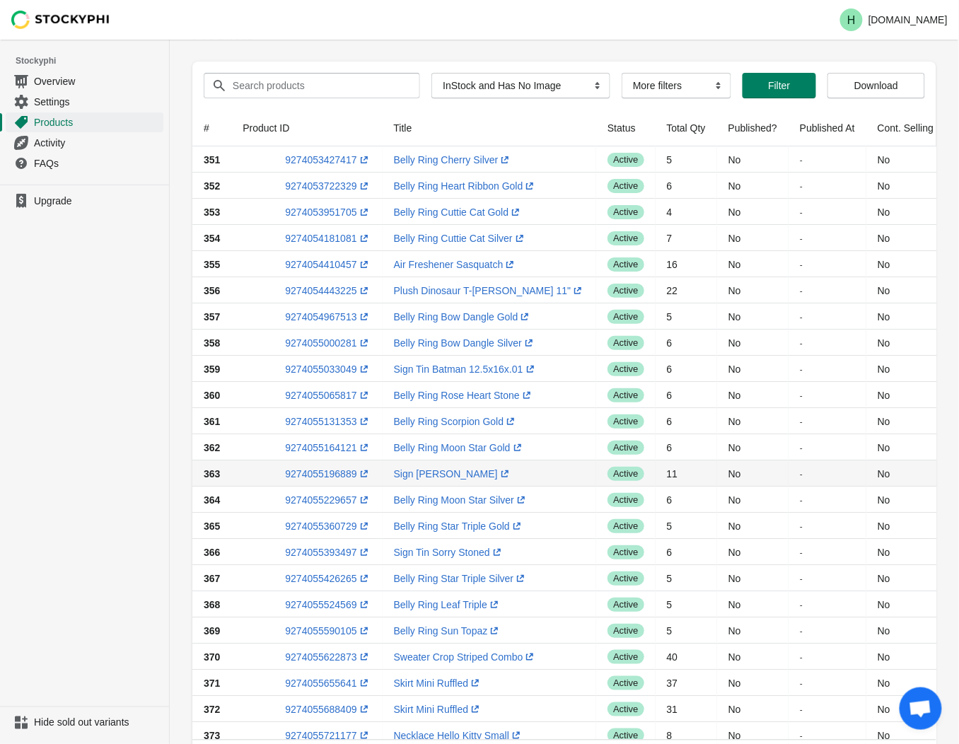
scroll to position [11, 0]
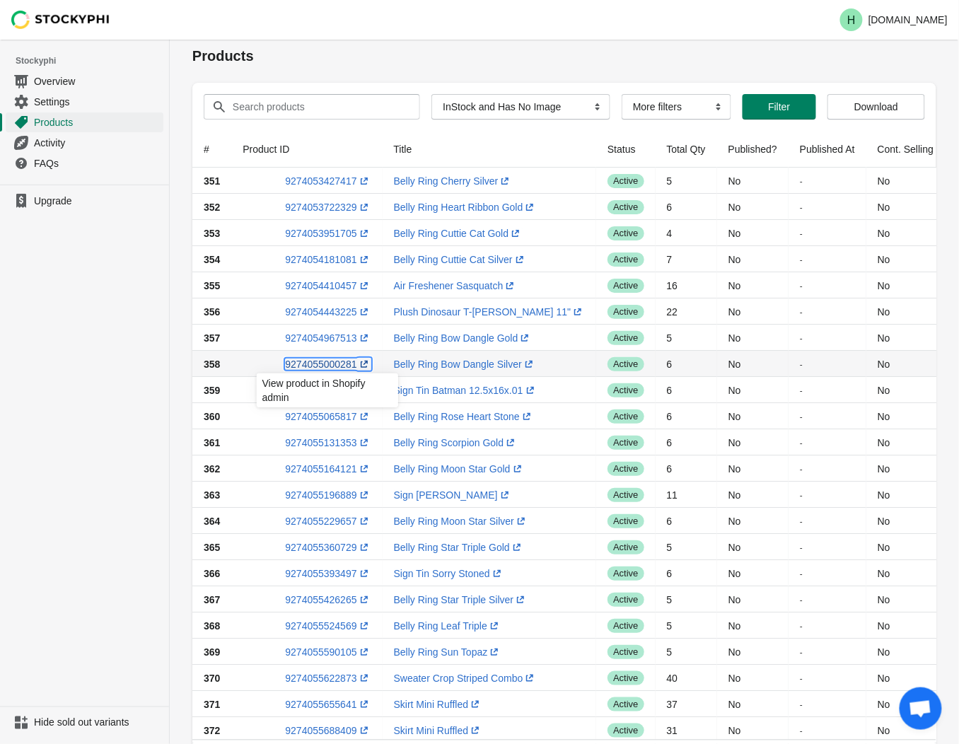
click at [321, 363] on link "9274055000281 (opens a new window)" at bounding box center [328, 363] width 86 height 11
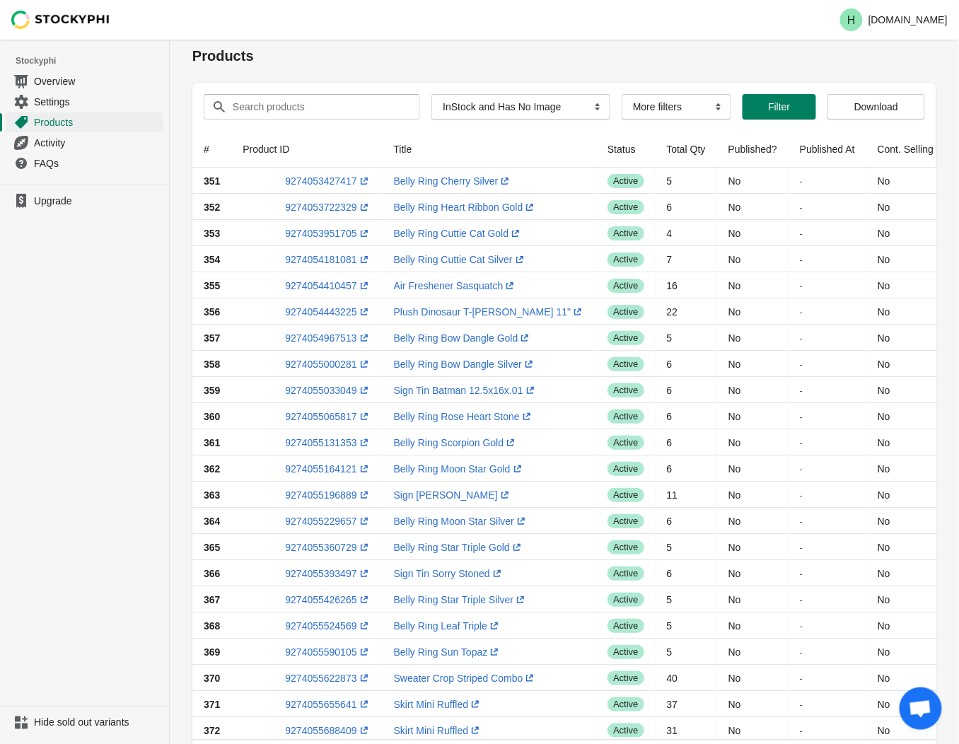
click at [50, 407] on ul "Upgrade" at bounding box center [84, 446] width 169 height 522
click at [326, 416] on link "9274055065817 (opens a new window)" at bounding box center [328, 416] width 86 height 11
click at [113, 359] on ul "Upgrade" at bounding box center [84, 446] width 169 height 522
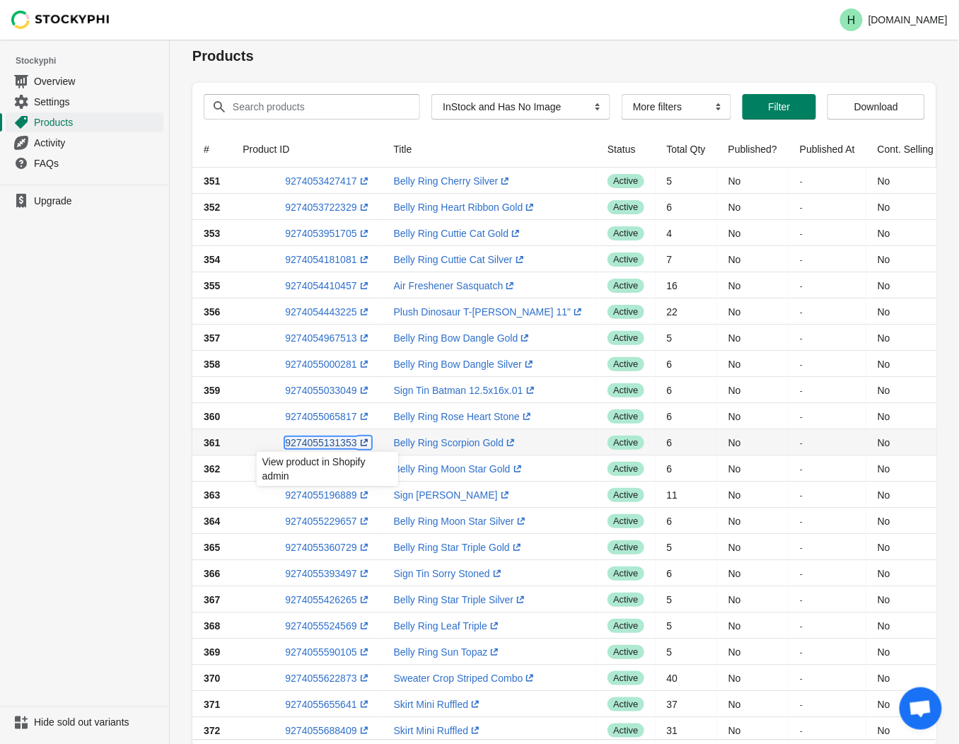
click at [331, 439] on link "9274055131353 (opens a new window)" at bounding box center [328, 442] width 86 height 11
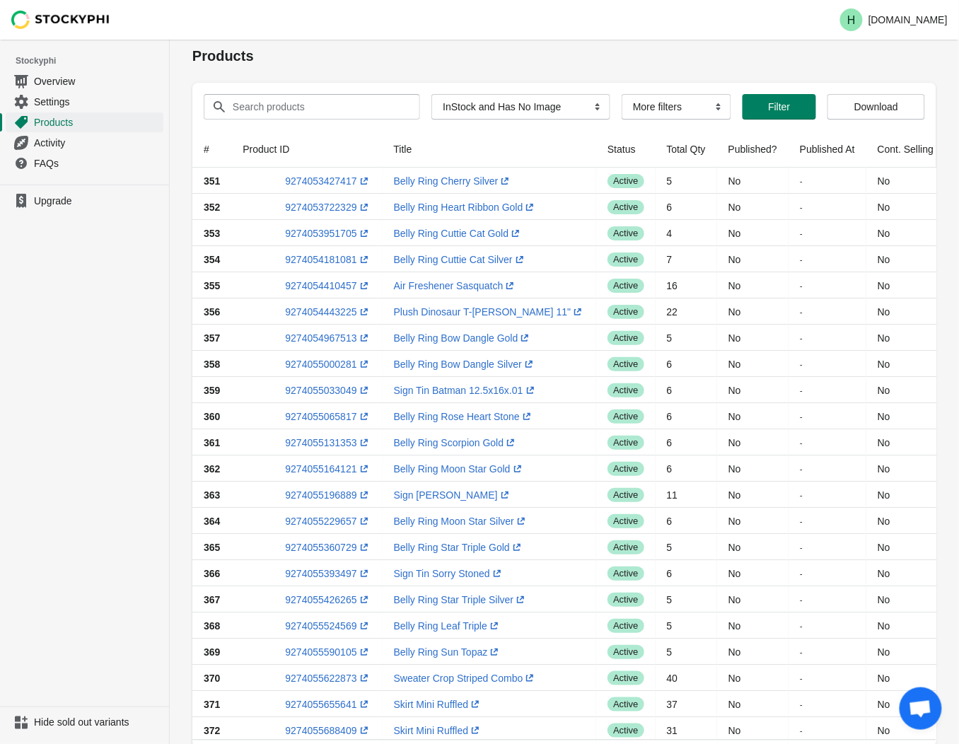
click at [86, 373] on ul "Upgrade" at bounding box center [84, 446] width 169 height 522
click at [326, 469] on link "9274055164121 (opens a new window)" at bounding box center [328, 468] width 86 height 11
click at [158, 525] on ul "Upgrade" at bounding box center [84, 446] width 169 height 522
click at [318, 524] on link "9274055229657 (opens a new window)" at bounding box center [328, 520] width 86 height 11
click at [112, 428] on ul "Upgrade" at bounding box center [84, 446] width 169 height 522
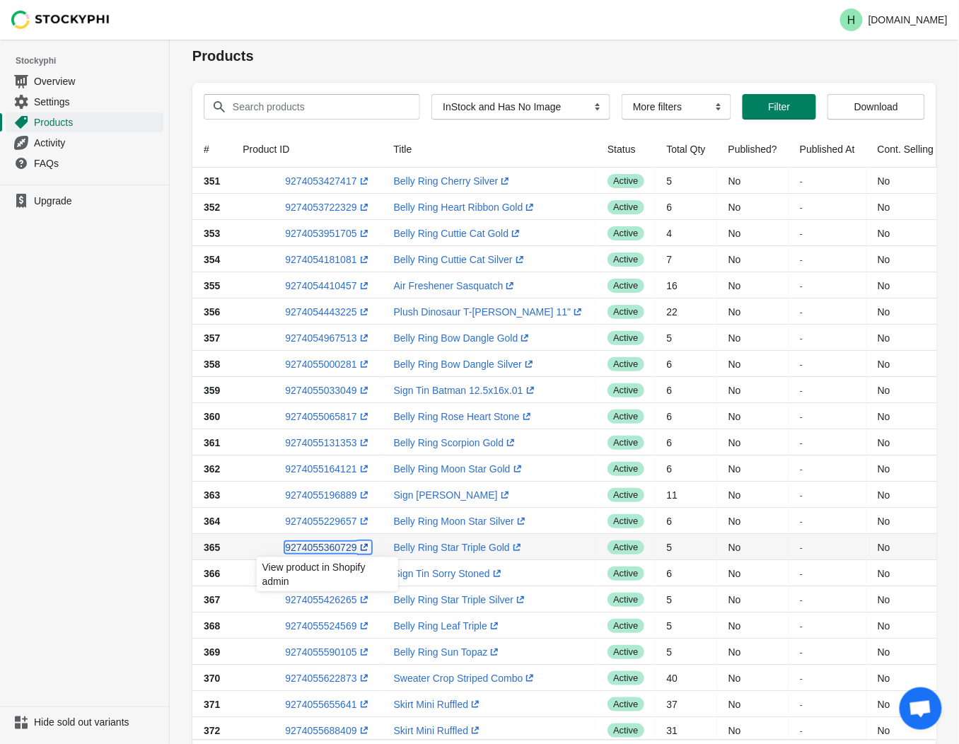
click at [322, 544] on link "9274055360729 (opens a new window)" at bounding box center [328, 547] width 86 height 11
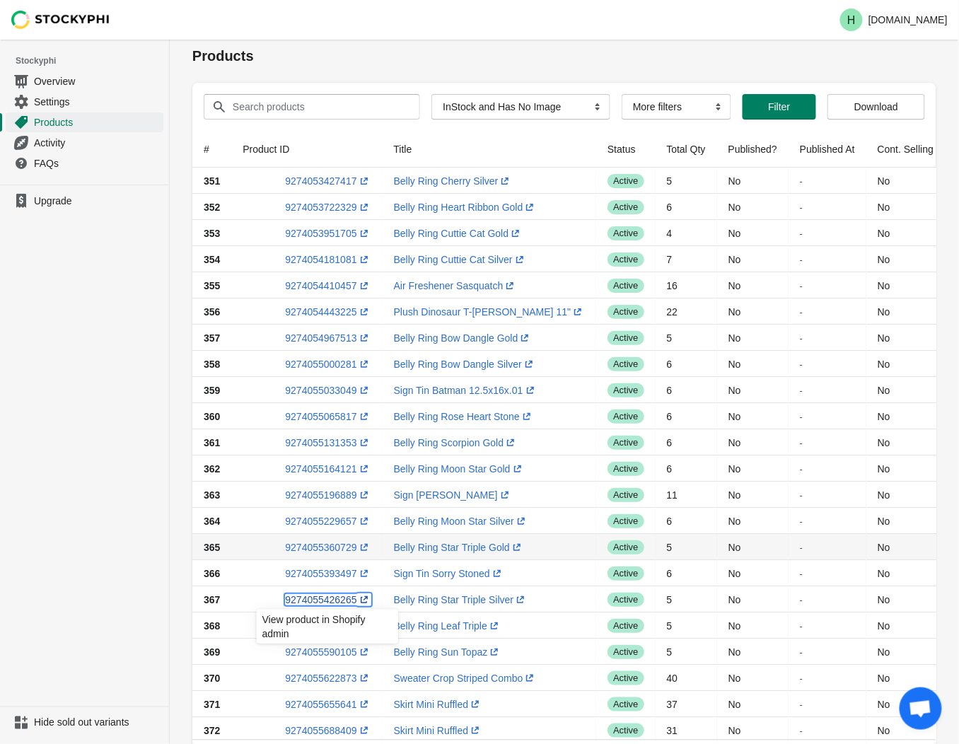
click at [325, 600] on link "9274055426265 (opens a new window)" at bounding box center [328, 599] width 86 height 11
click at [101, 420] on ul "Upgrade" at bounding box center [84, 446] width 169 height 522
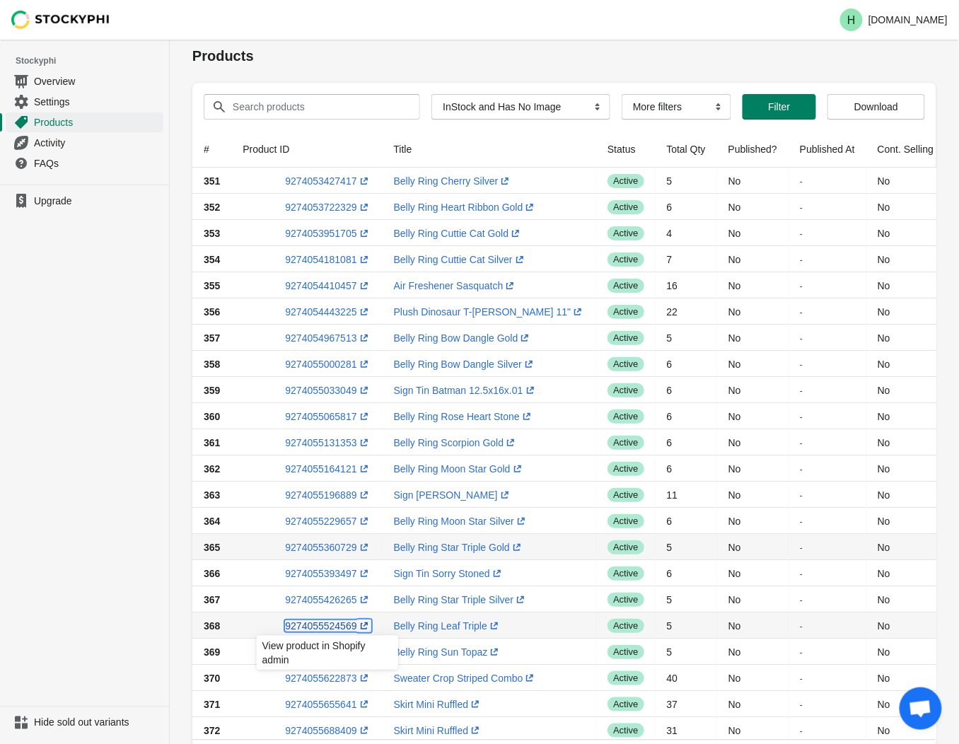
click at [322, 628] on link "9274055524569 (opens a new window)" at bounding box center [328, 625] width 86 height 11
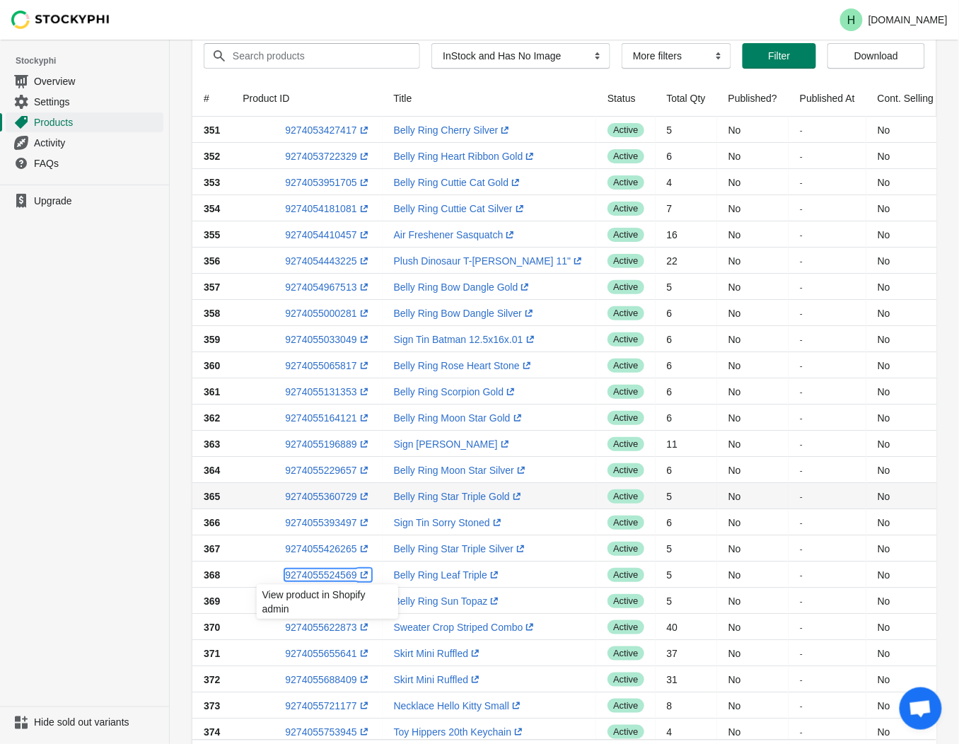
scroll to position [89, 0]
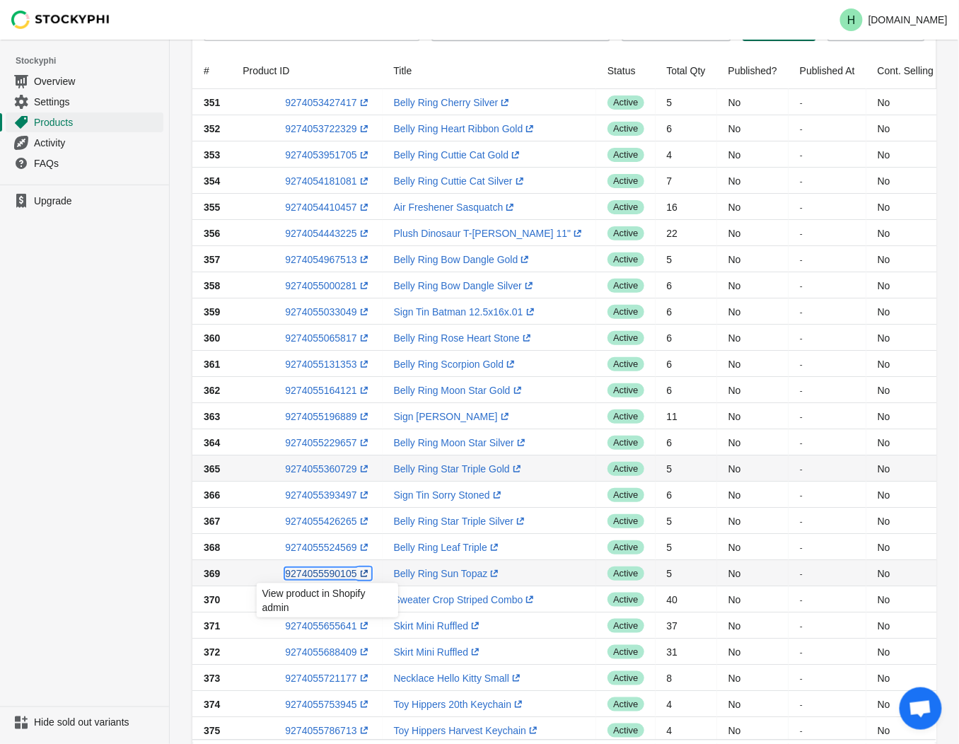
click at [310, 573] on link "9274055590105 (opens a new window)" at bounding box center [328, 573] width 86 height 11
click at [115, 399] on ul "Upgrade" at bounding box center [84, 446] width 169 height 522
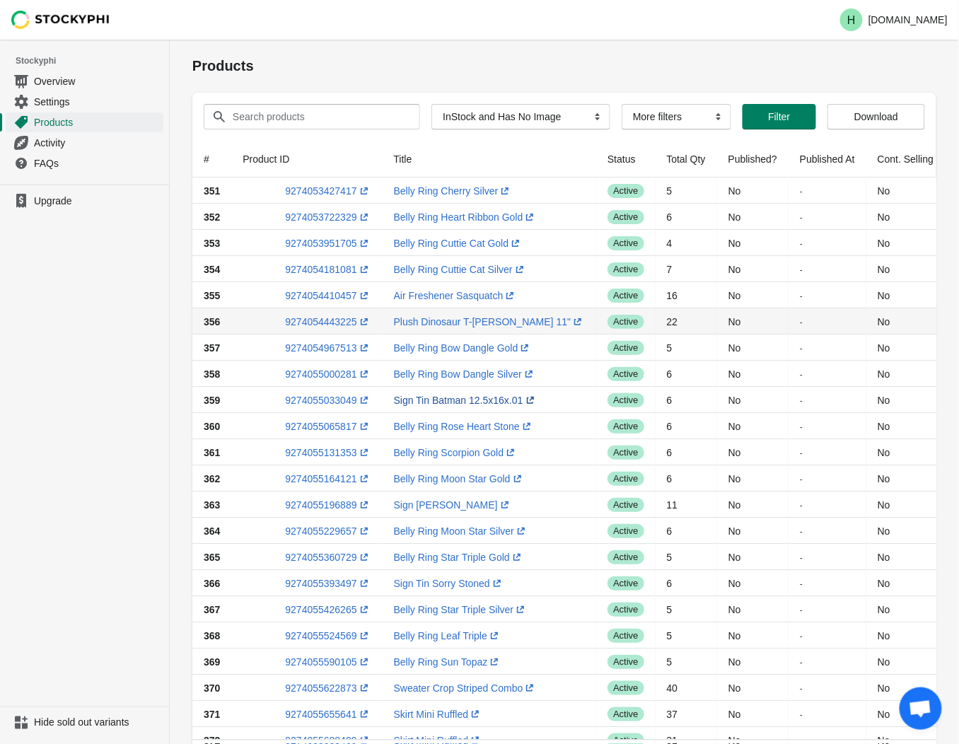
scroll to position [0, 0]
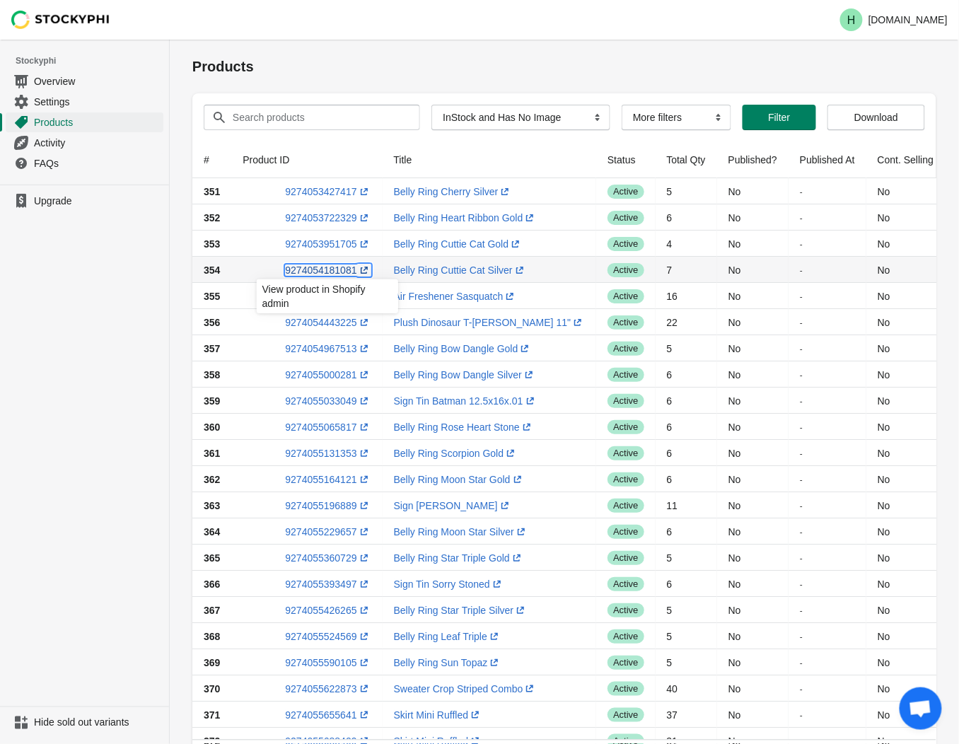
click at [313, 269] on link "9274054181081 (opens a new window)" at bounding box center [328, 269] width 86 height 11
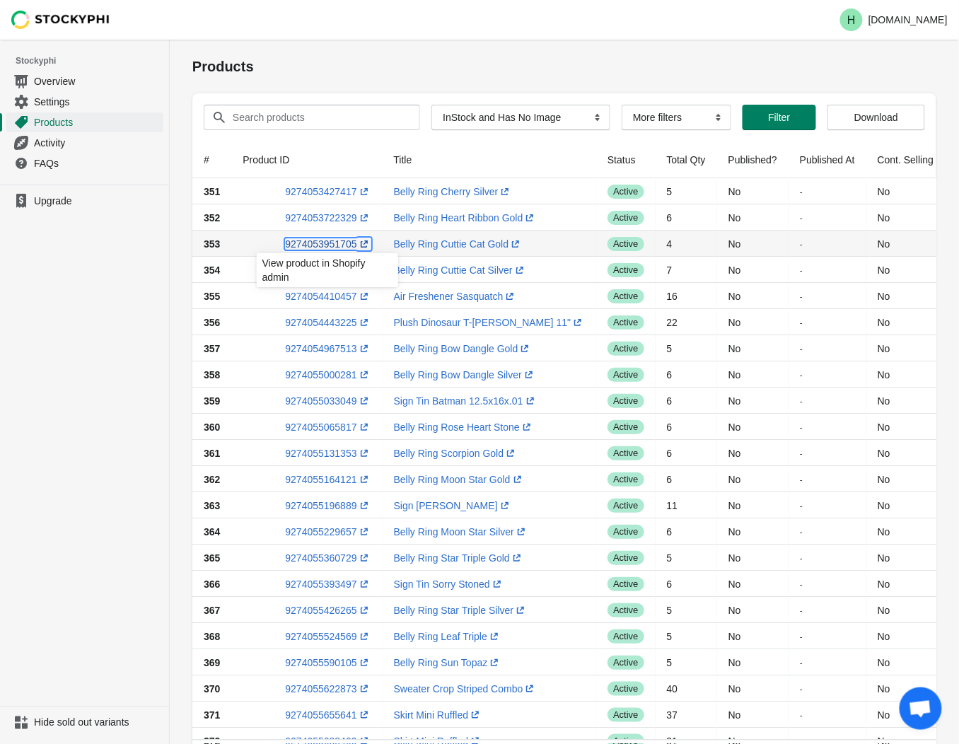
click at [319, 243] on link "9274053951705 (opens a new window)" at bounding box center [328, 243] width 86 height 11
click at [57, 335] on ul "Upgrade" at bounding box center [84, 446] width 169 height 522
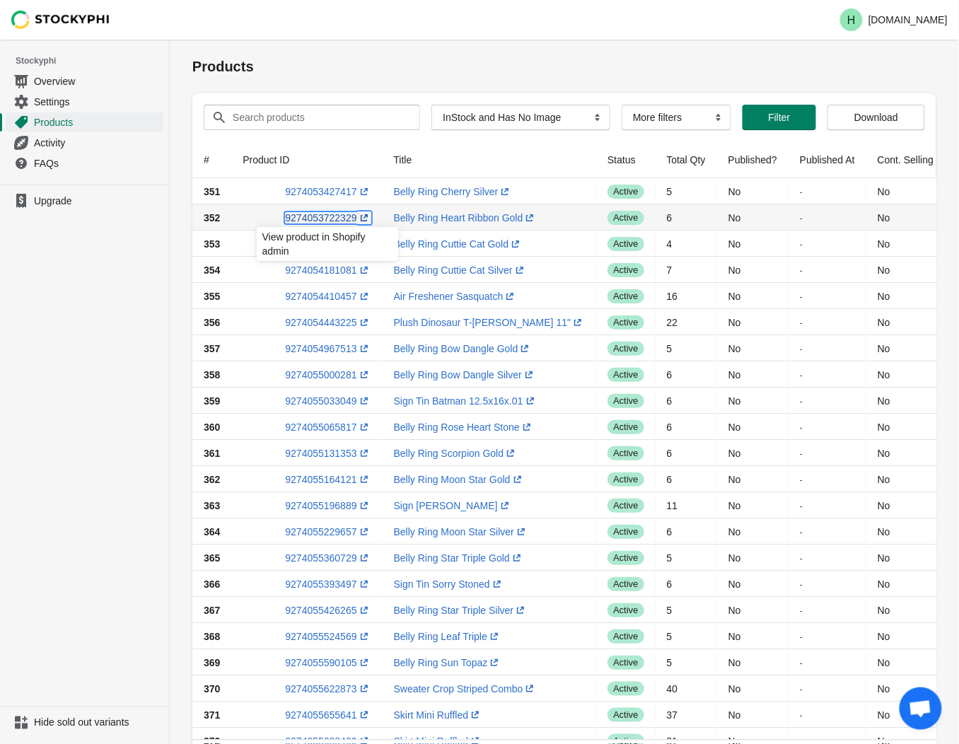
click at [315, 217] on link "9274053722329 (opens a new window)" at bounding box center [328, 217] width 86 height 11
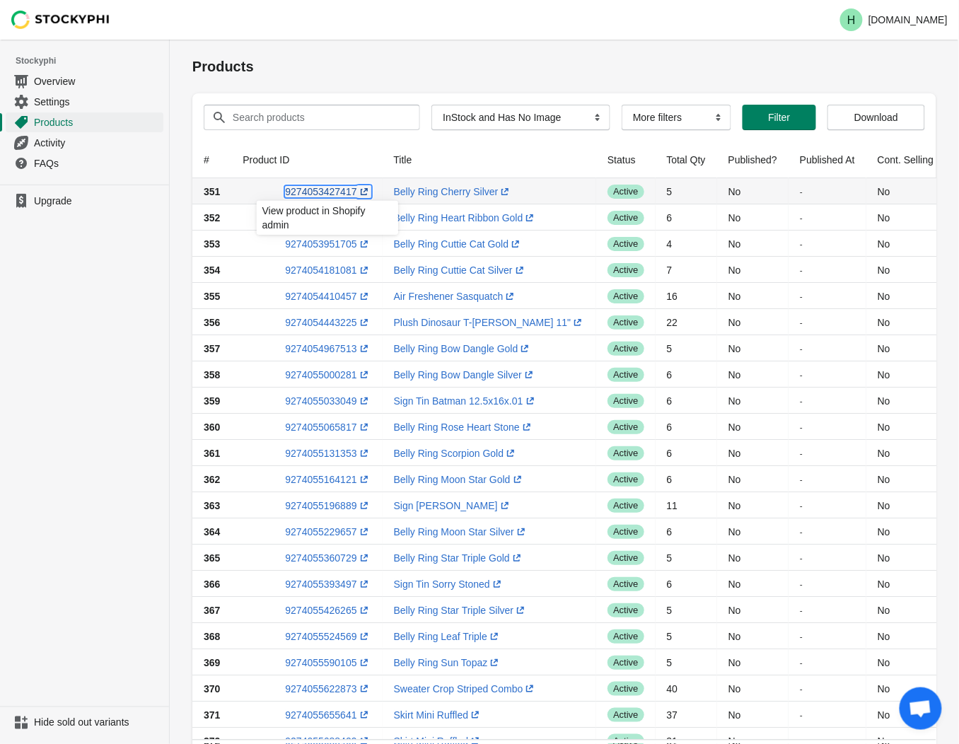
click at [327, 192] on link "9274053427417 (opens a new window)" at bounding box center [328, 191] width 86 height 11
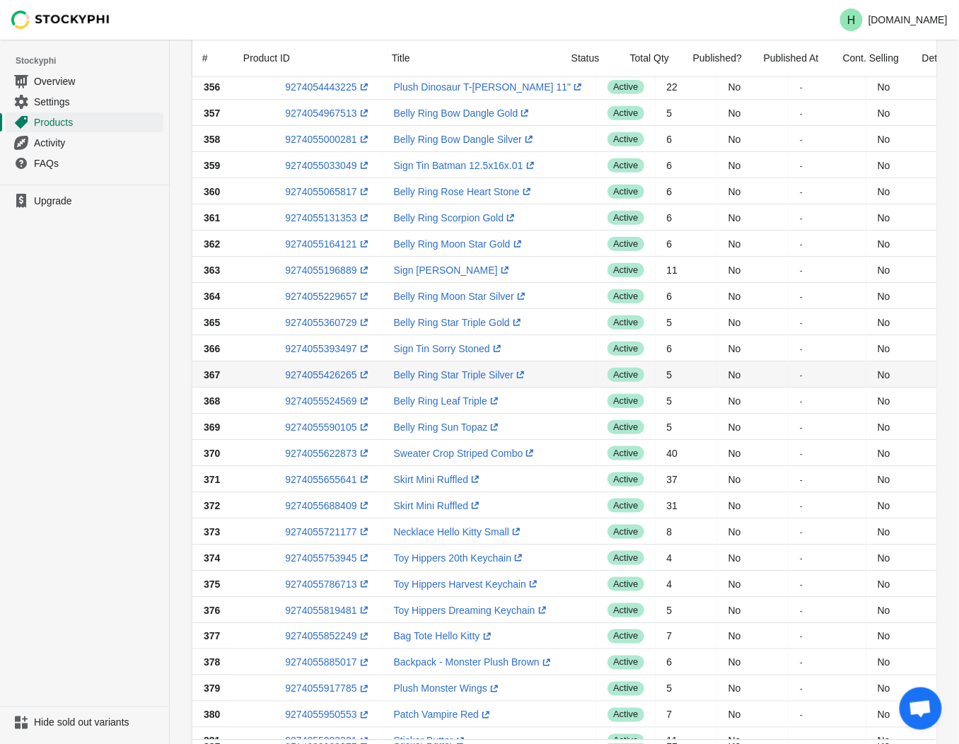
scroll to position [471, 0]
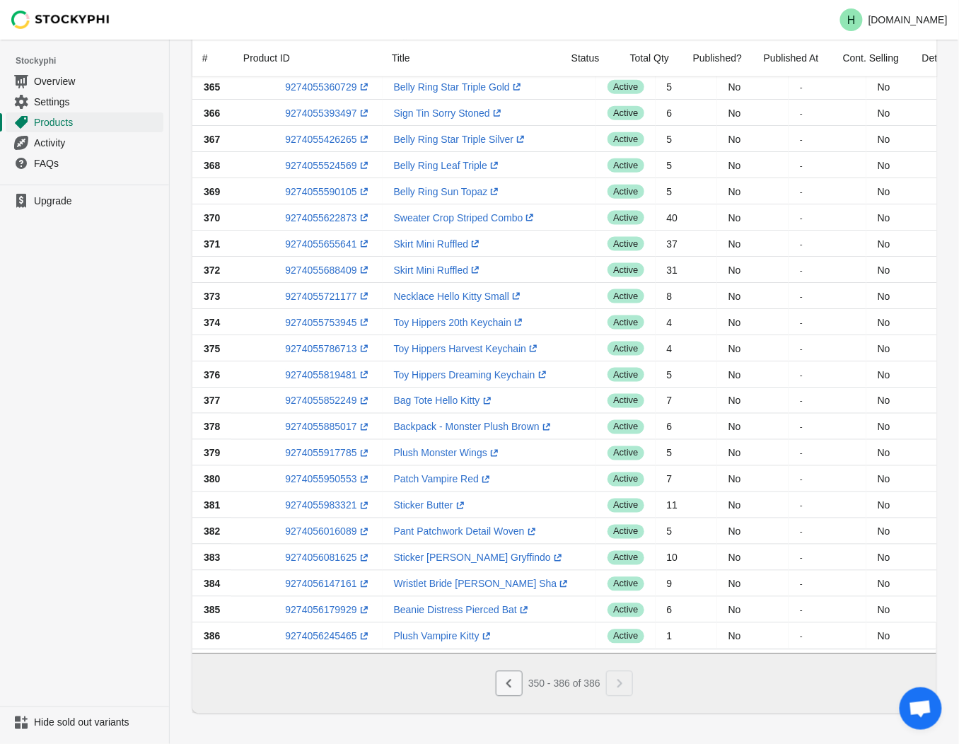
click at [518, 693] on button "Previous" at bounding box center [509, 683] width 27 height 25
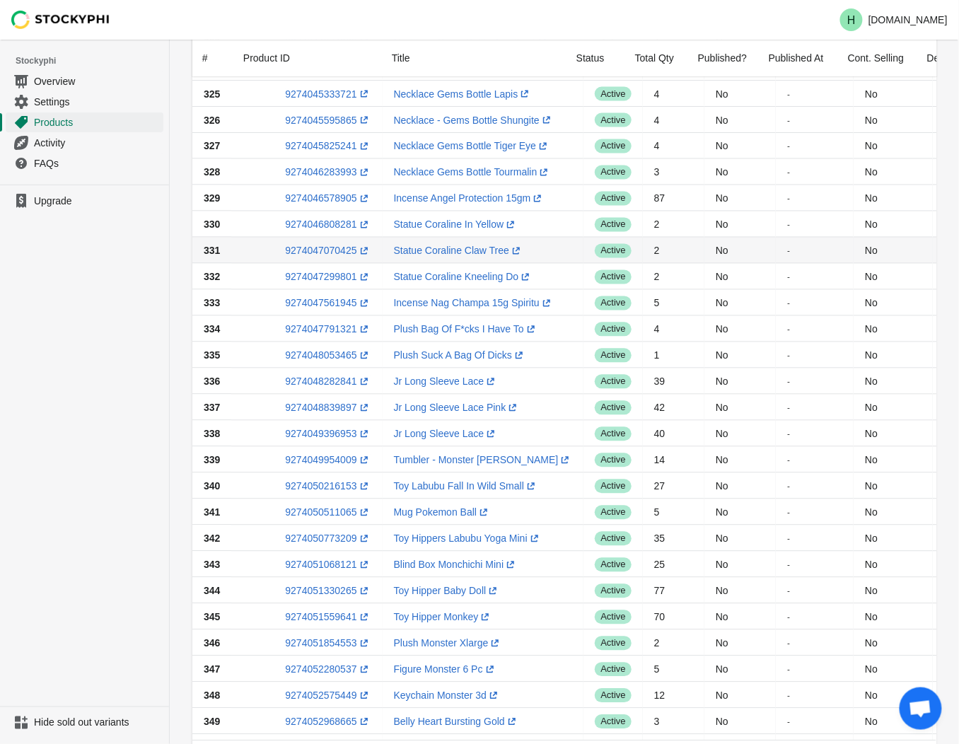
scroll to position [785, 0]
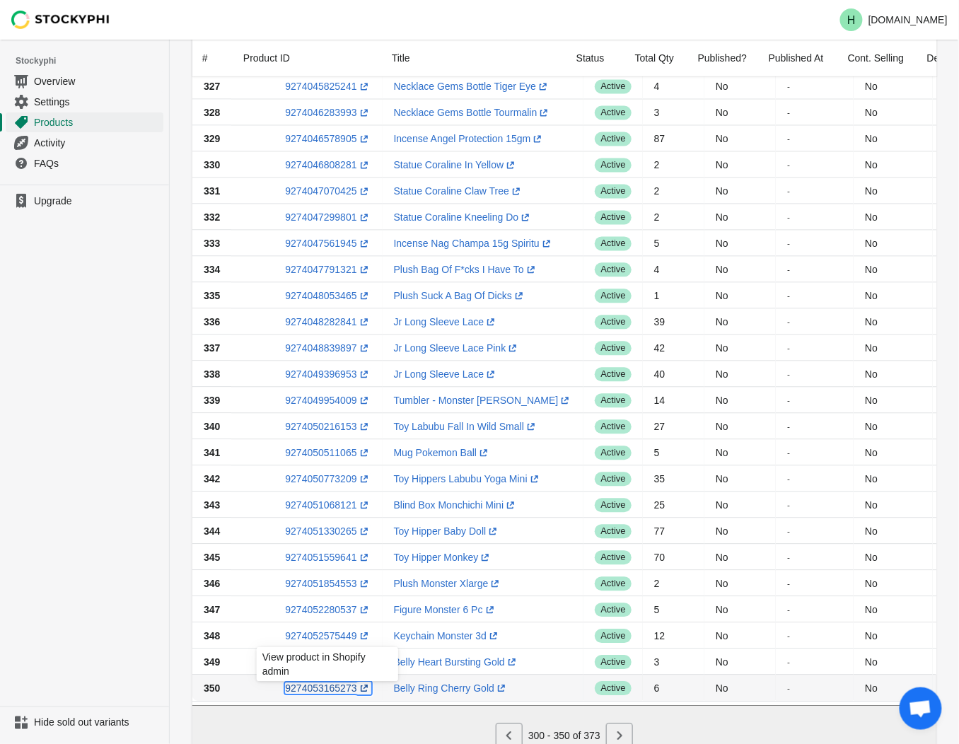
click at [326, 690] on link "9274053165273 (opens a new window)" at bounding box center [328, 687] width 86 height 11
click at [83, 584] on ul "Upgrade" at bounding box center [84, 446] width 169 height 522
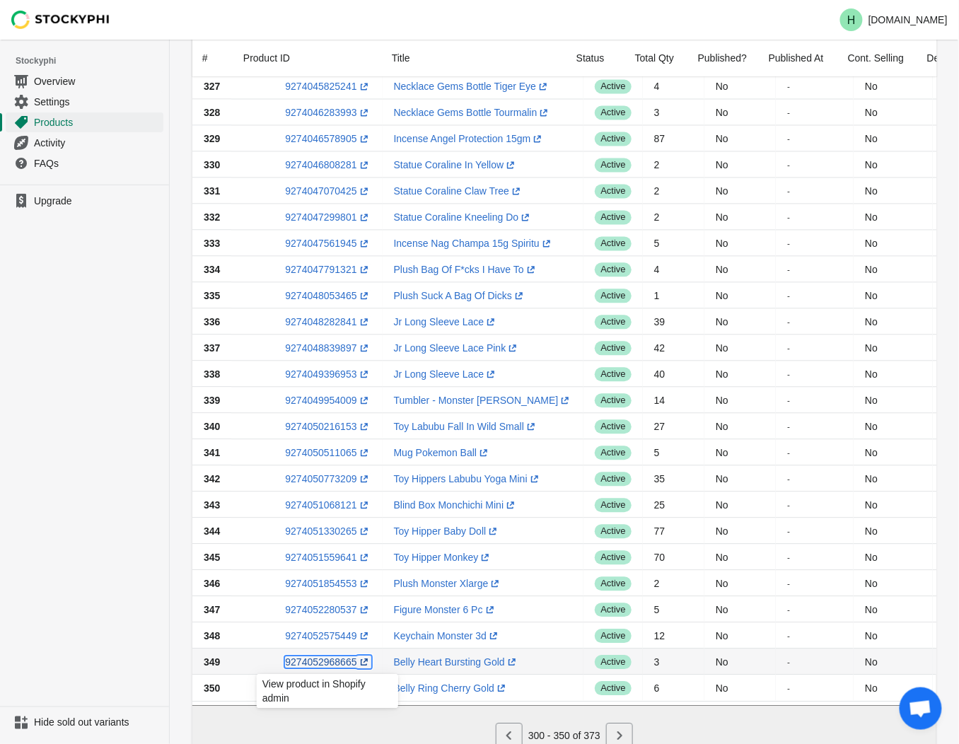
click at [320, 665] on link "9274052968665 (opens a new window)" at bounding box center [328, 661] width 86 height 11
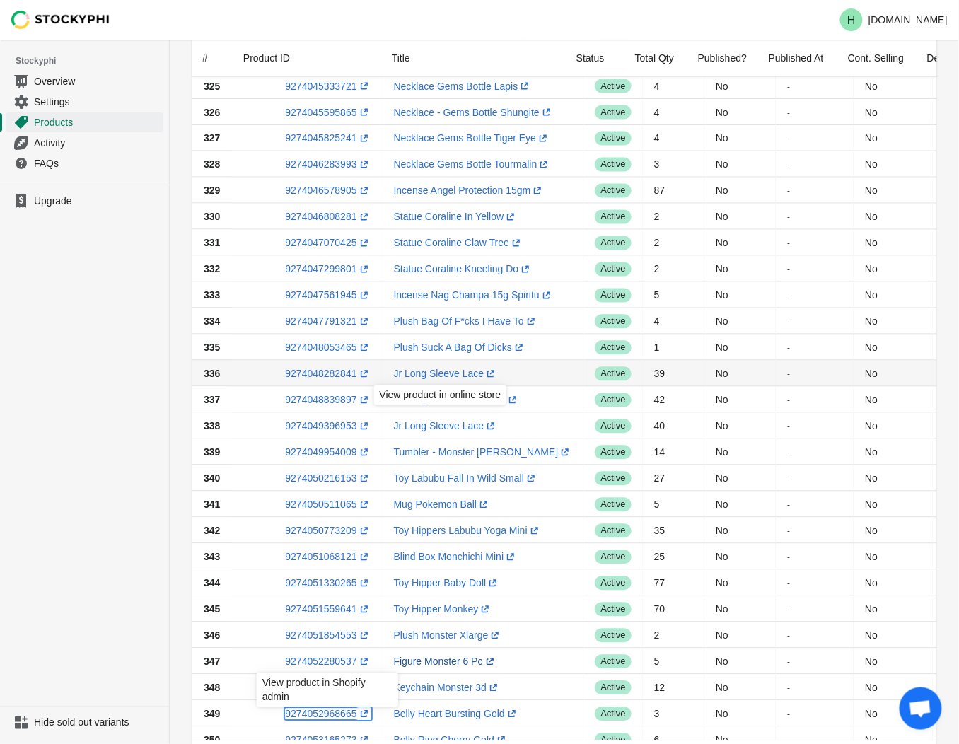
scroll to position [849, 0]
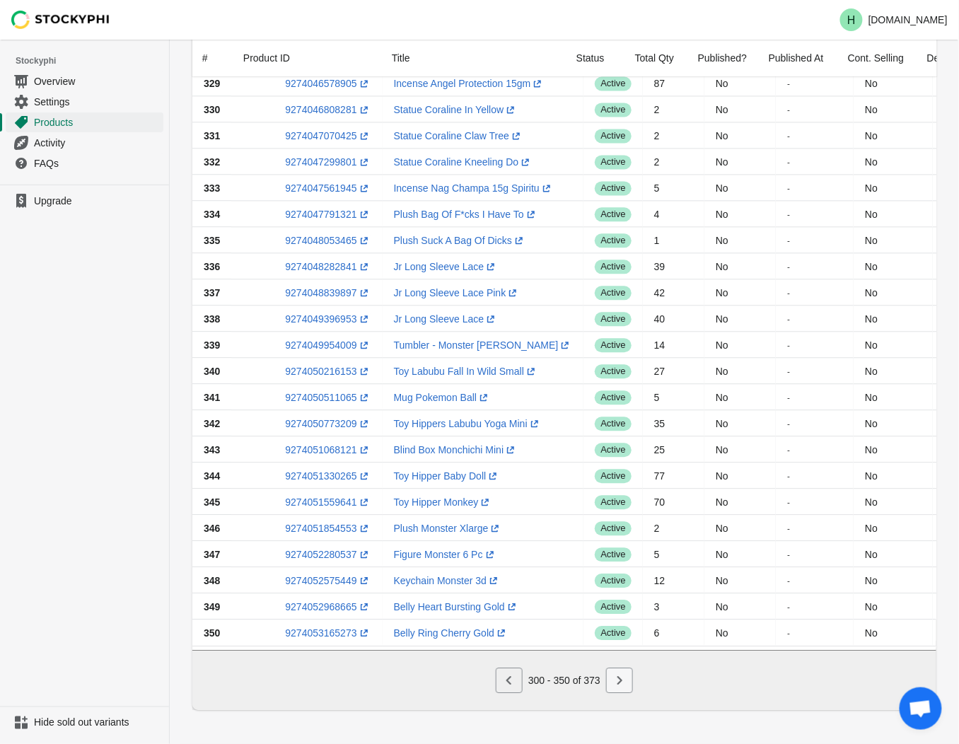
click at [619, 679] on icon "Next" at bounding box center [619, 680] width 5 height 8
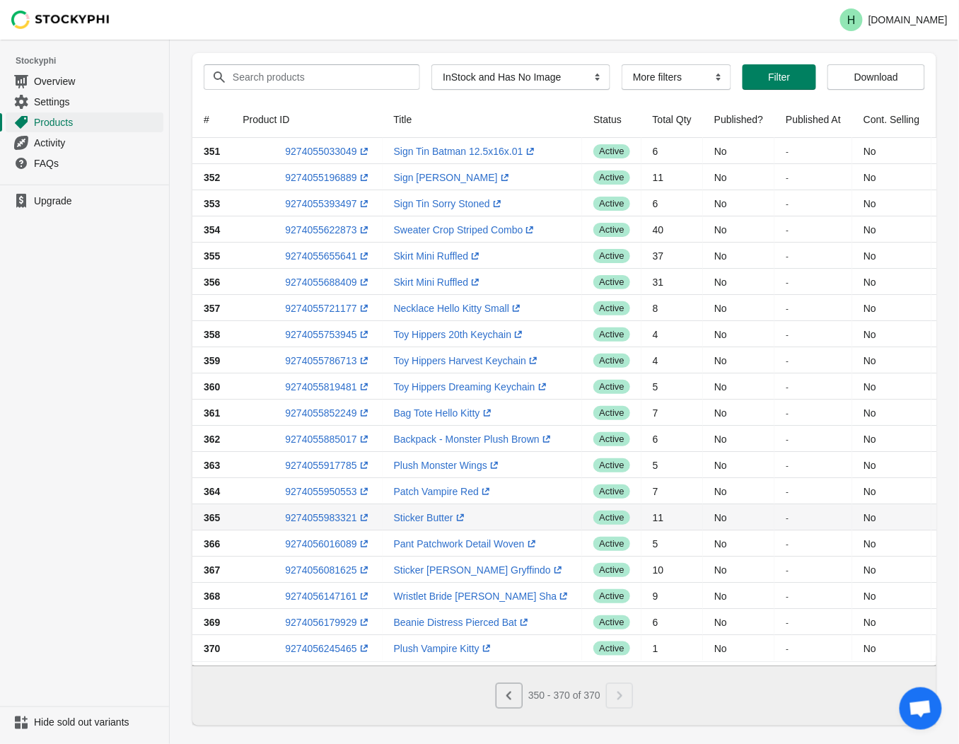
scroll to position [62, 0]
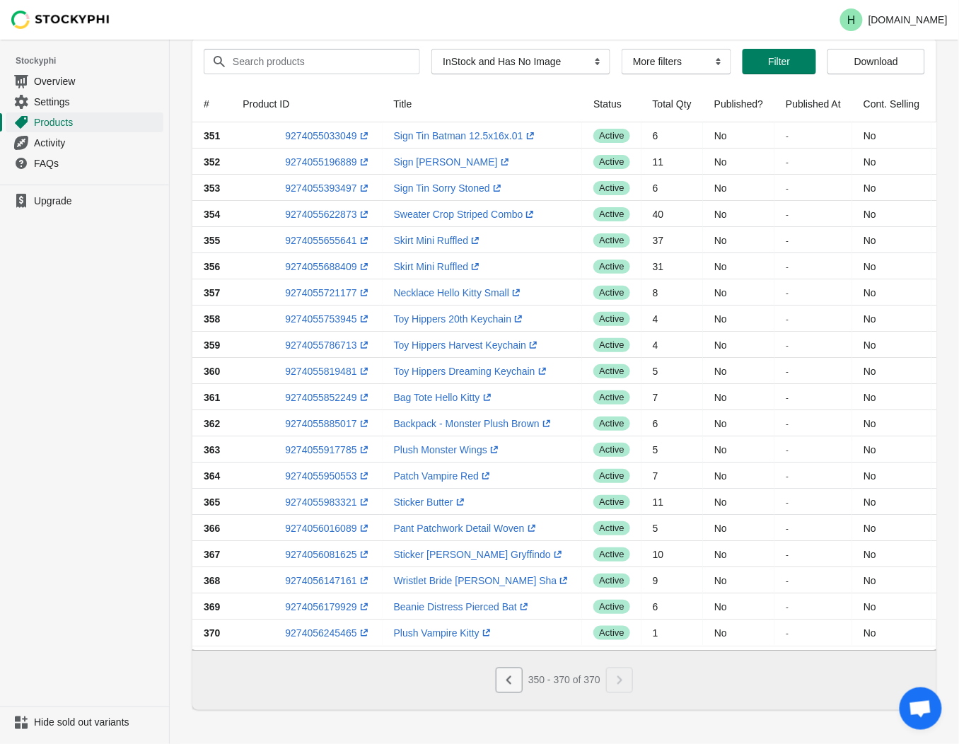
click at [508, 677] on icon "Previous" at bounding box center [509, 680] width 14 height 14
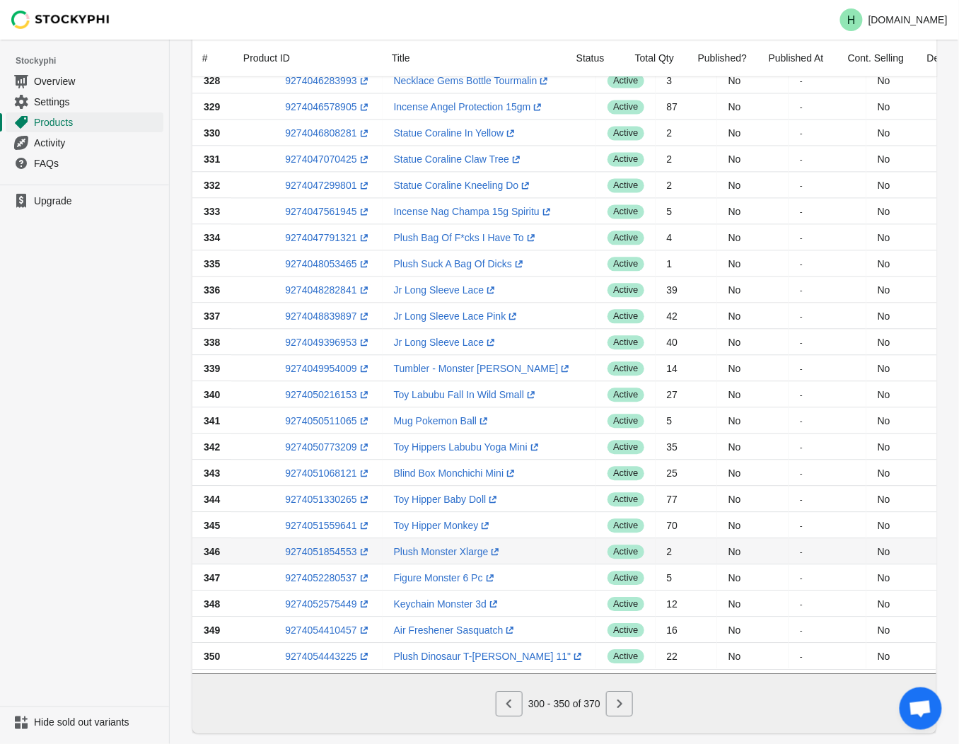
scroll to position [849, 0]
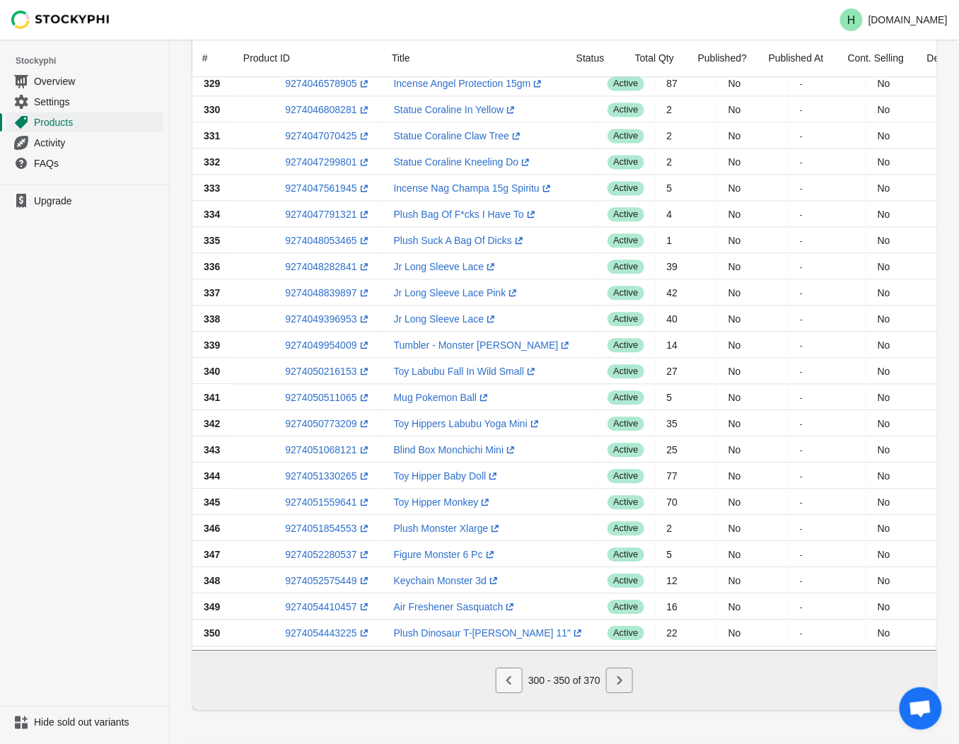
click at [514, 681] on icon "Previous" at bounding box center [509, 680] width 14 height 14
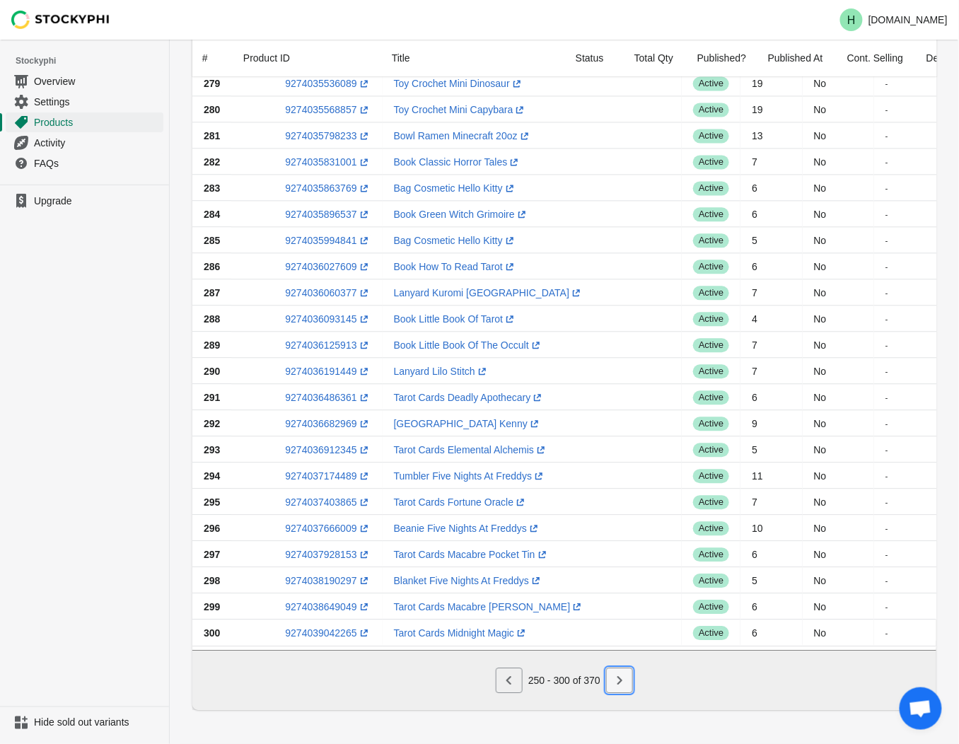
click at [620, 677] on icon "Next" at bounding box center [619, 680] width 14 height 14
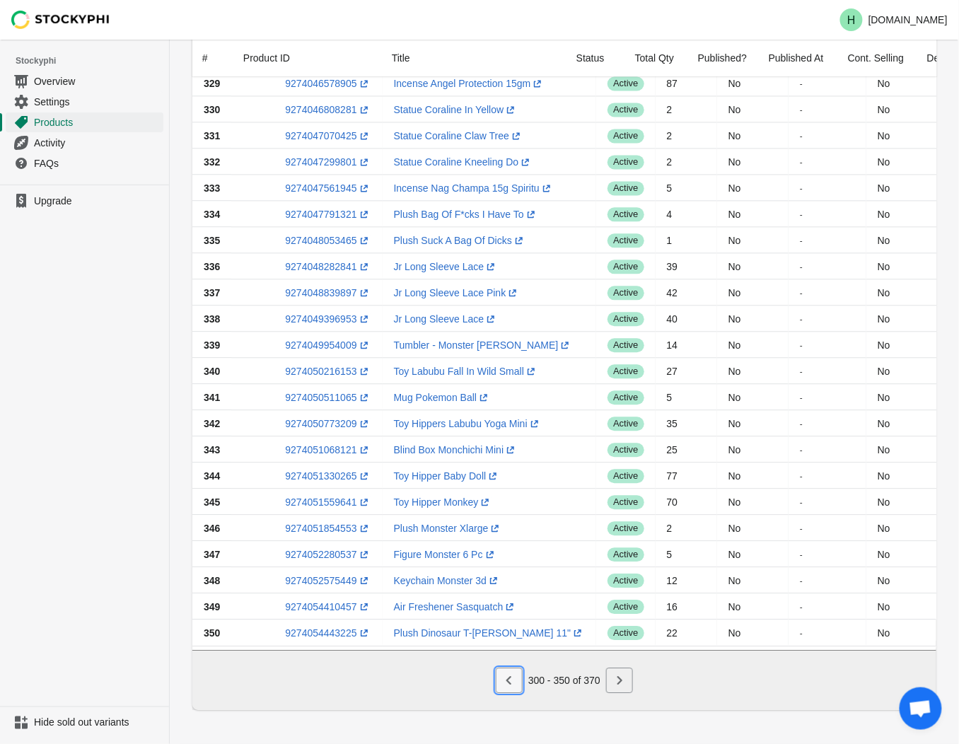
click at [506, 676] on icon "Previous" at bounding box center [509, 680] width 14 height 14
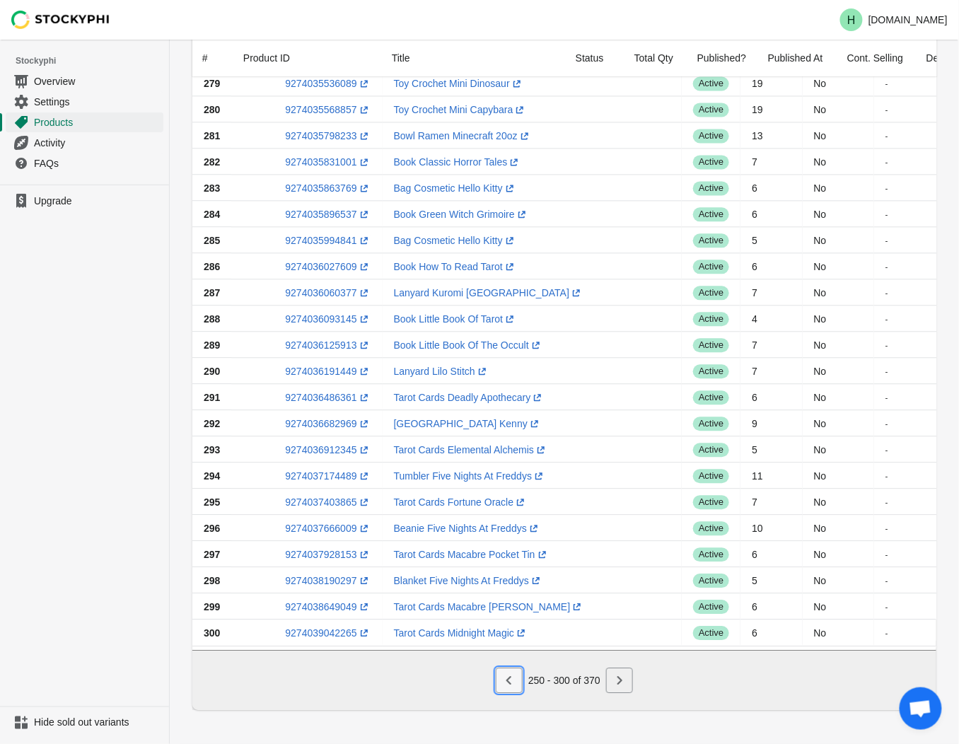
click at [506, 680] on icon "Previous" at bounding box center [508, 680] width 5 height 8
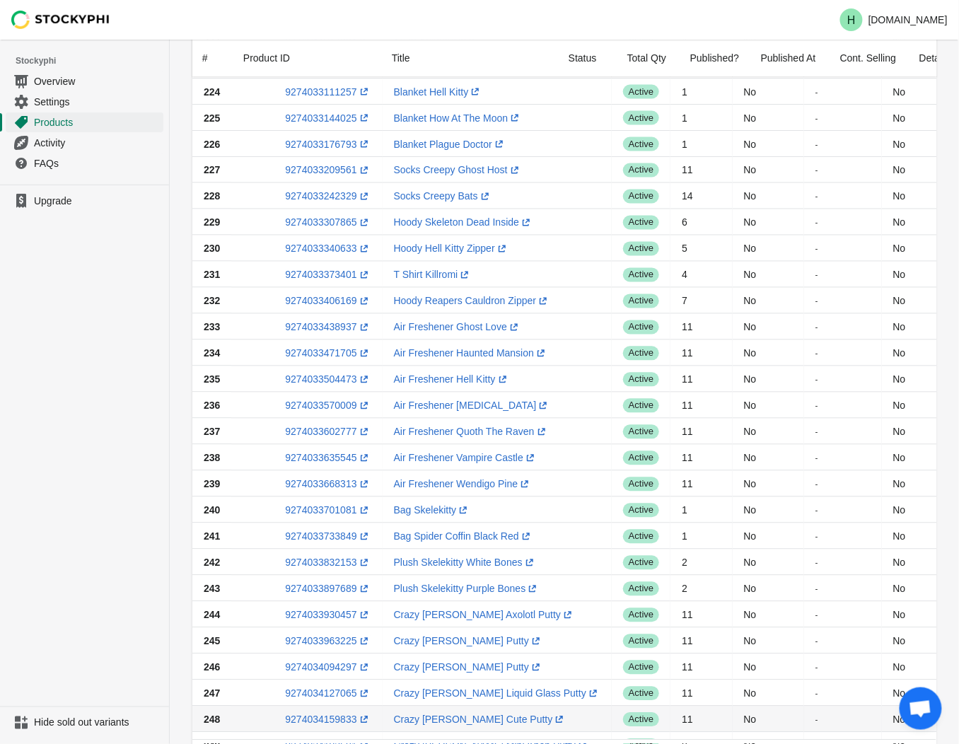
scroll to position [691, 0]
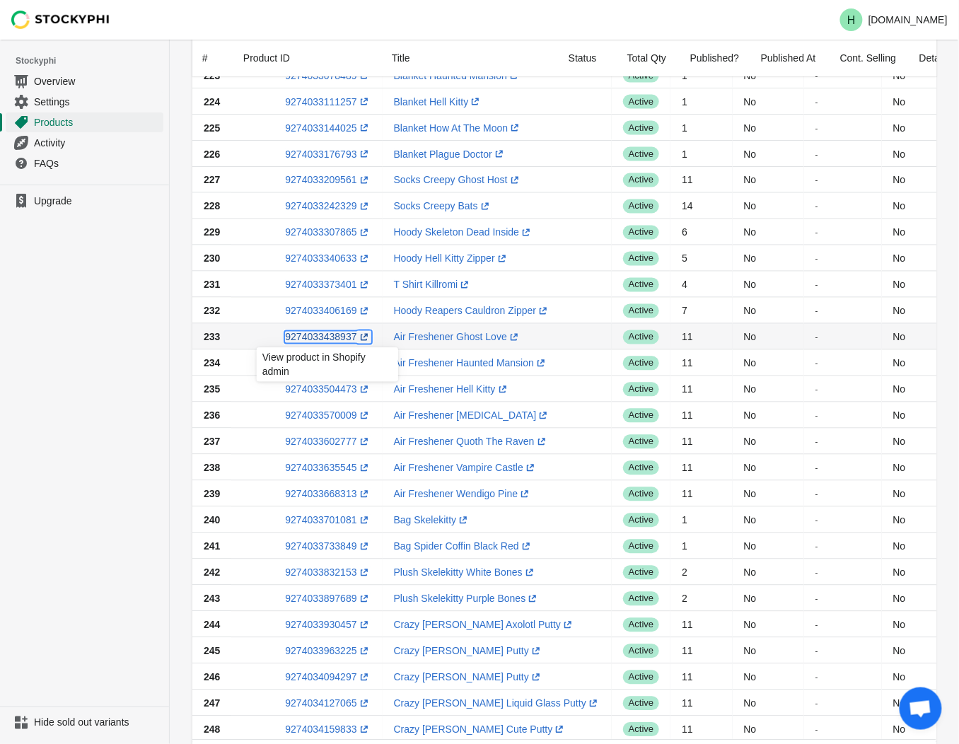
click at [318, 335] on link "9274033438937 (opens a new window)" at bounding box center [328, 337] width 86 height 11
click at [128, 385] on ul "Upgrade" at bounding box center [84, 446] width 169 height 522
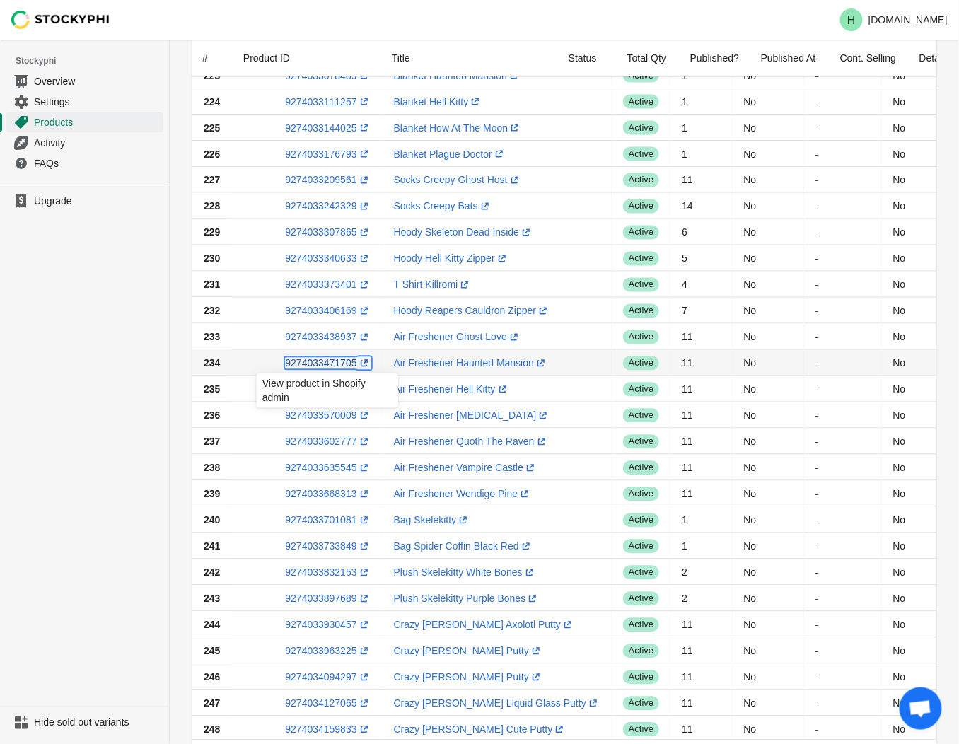
click at [325, 366] on link "9274033471705 (opens a new window)" at bounding box center [328, 363] width 86 height 11
click at [129, 399] on ul "Upgrade" at bounding box center [84, 446] width 169 height 522
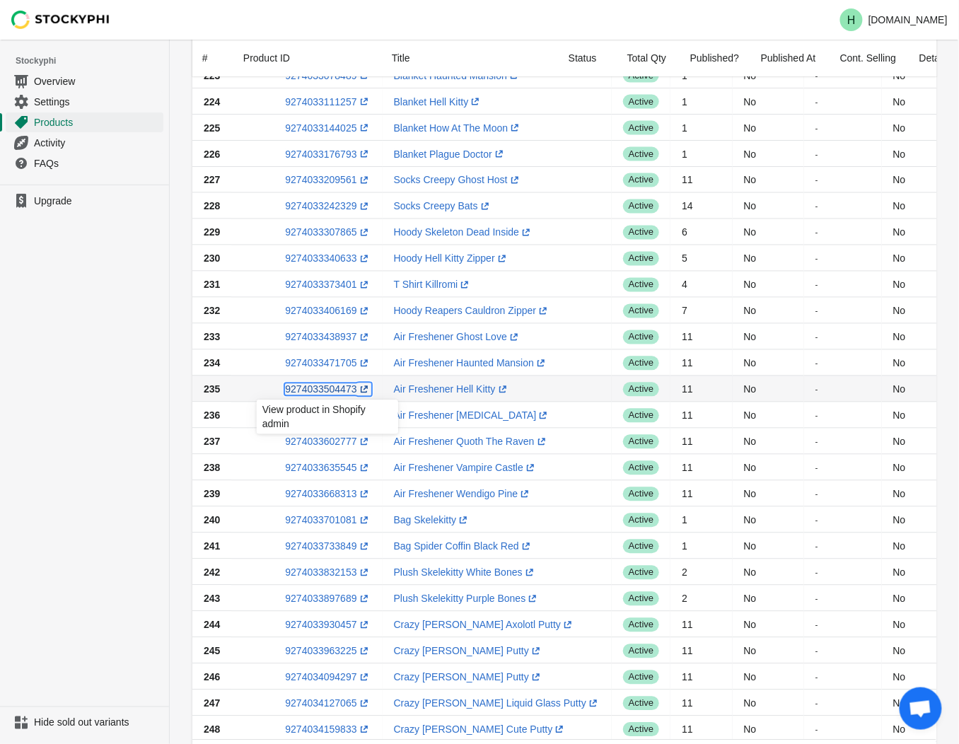
click at [326, 391] on link "9274033504473 (opens a new window)" at bounding box center [328, 389] width 86 height 11
click at [73, 392] on ul "Upgrade" at bounding box center [84, 446] width 169 height 522
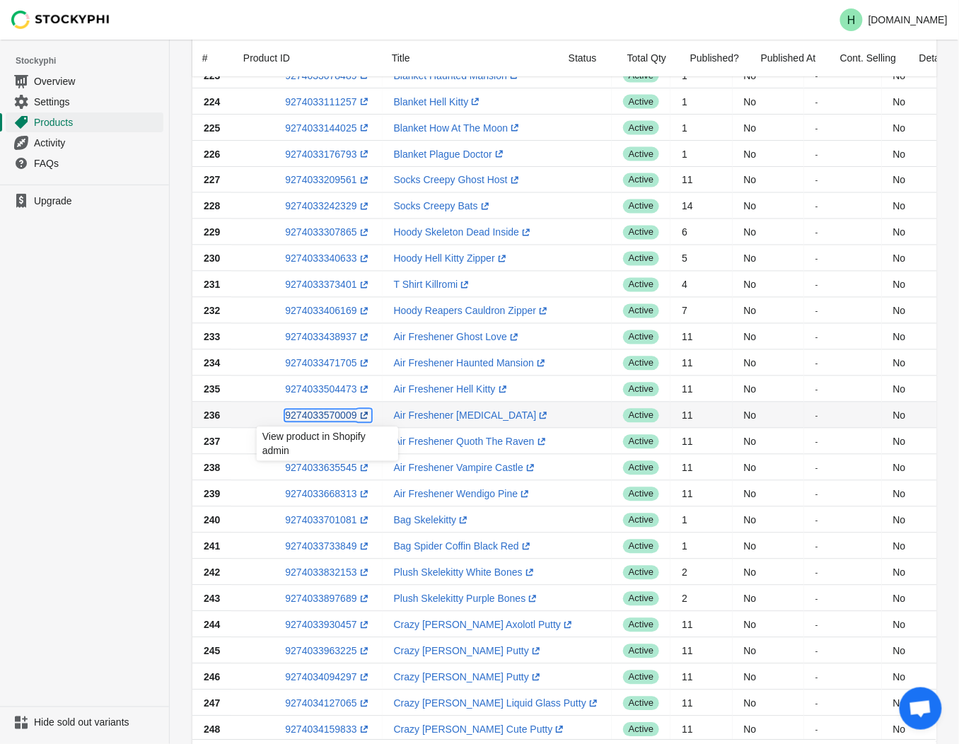
click at [320, 414] on link "9274033570009 (opens a new window)" at bounding box center [328, 415] width 86 height 11
click at [62, 484] on ul "Upgrade" at bounding box center [84, 446] width 169 height 522
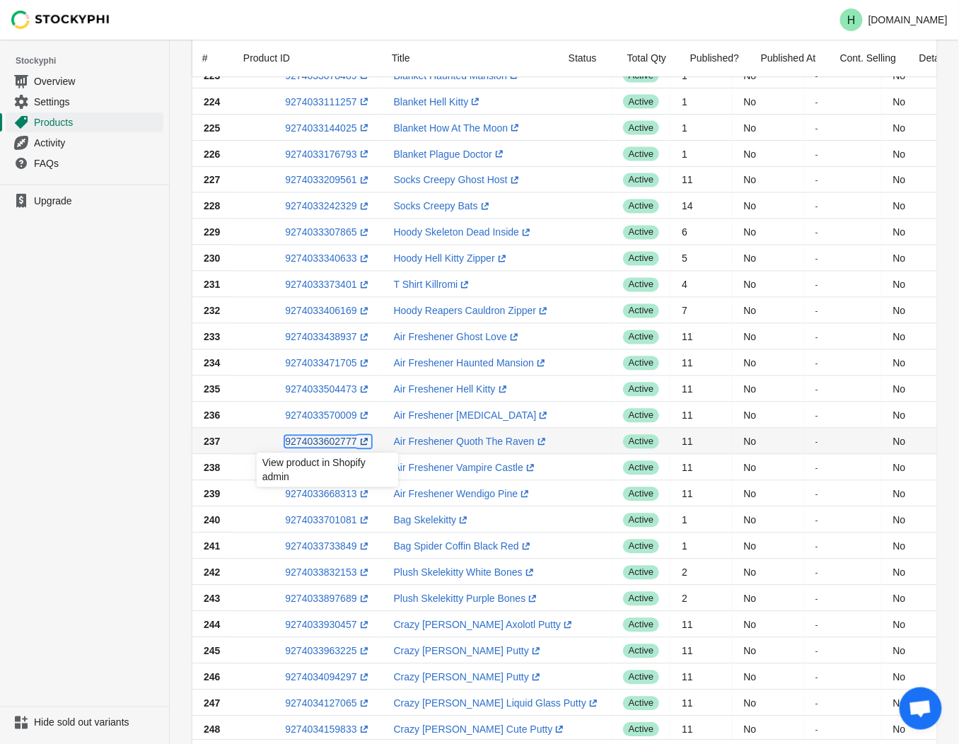
click at [324, 446] on link "9274033602777 (opens a new window)" at bounding box center [328, 441] width 86 height 11
click at [64, 358] on ul "Upgrade" at bounding box center [84, 446] width 169 height 522
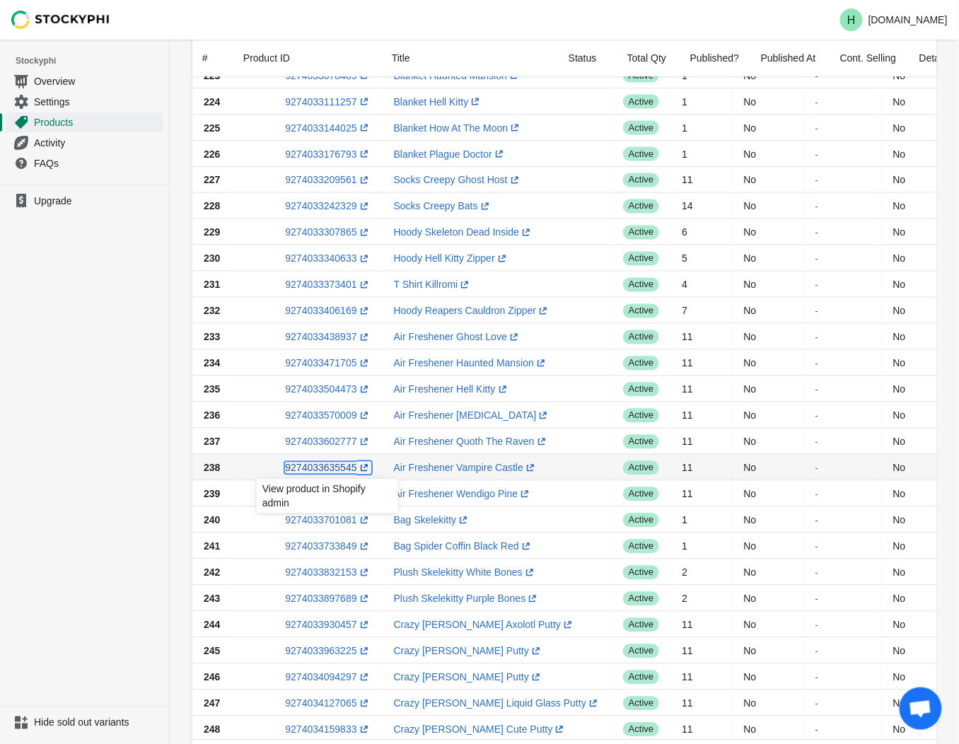
click at [319, 474] on link "9274033635545 (opens a new window)" at bounding box center [328, 467] width 86 height 11
click at [86, 361] on ul "Upgrade" at bounding box center [84, 446] width 169 height 522
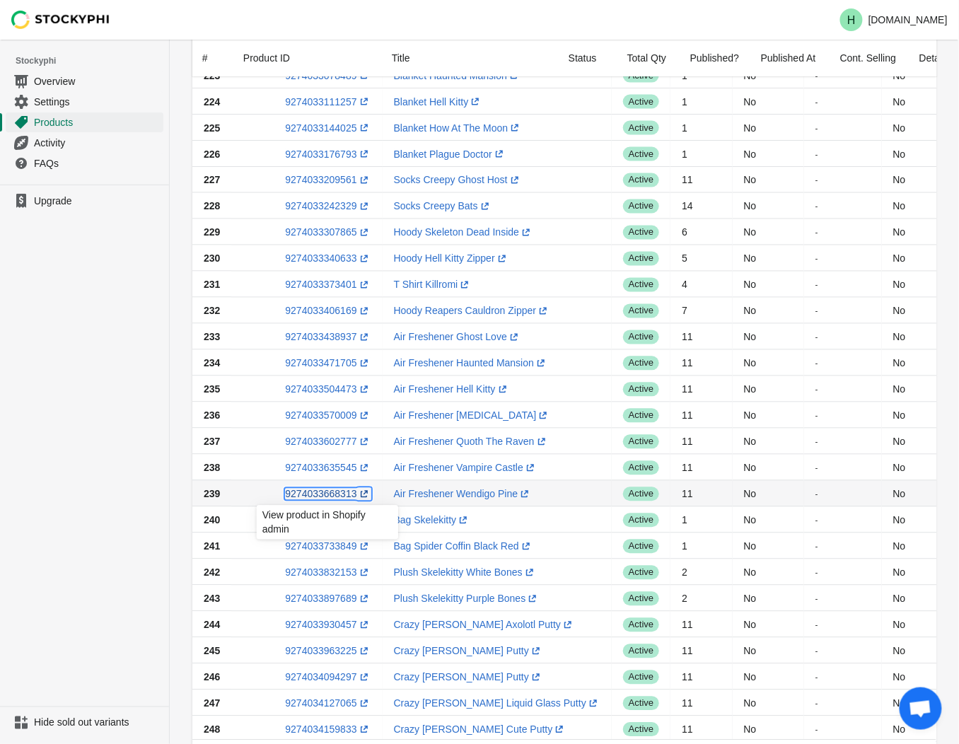
click at [310, 498] on link "9274033668313 (opens a new window)" at bounding box center [328, 494] width 86 height 11
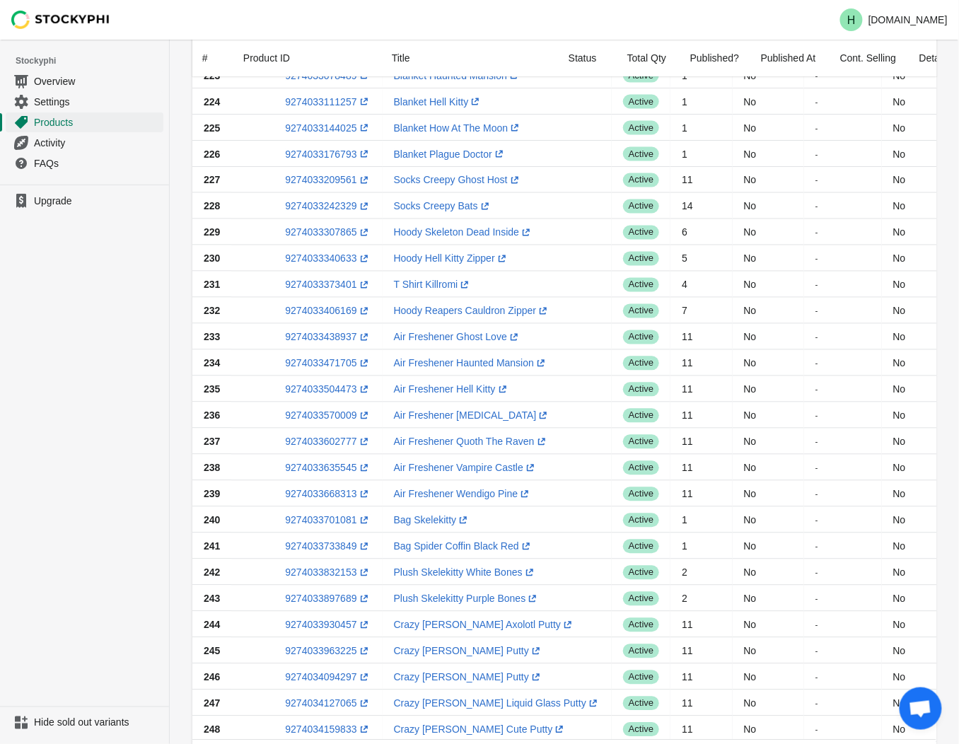
click at [131, 371] on ul "Upgrade" at bounding box center [84, 446] width 169 height 522
click at [318, 521] on link "9274033701081 (opens a new window)" at bounding box center [328, 520] width 86 height 11
click at [123, 527] on ul "Upgrade" at bounding box center [84, 446] width 169 height 522
click at [326, 547] on link "9274033733849 (opens a new window)" at bounding box center [328, 546] width 86 height 11
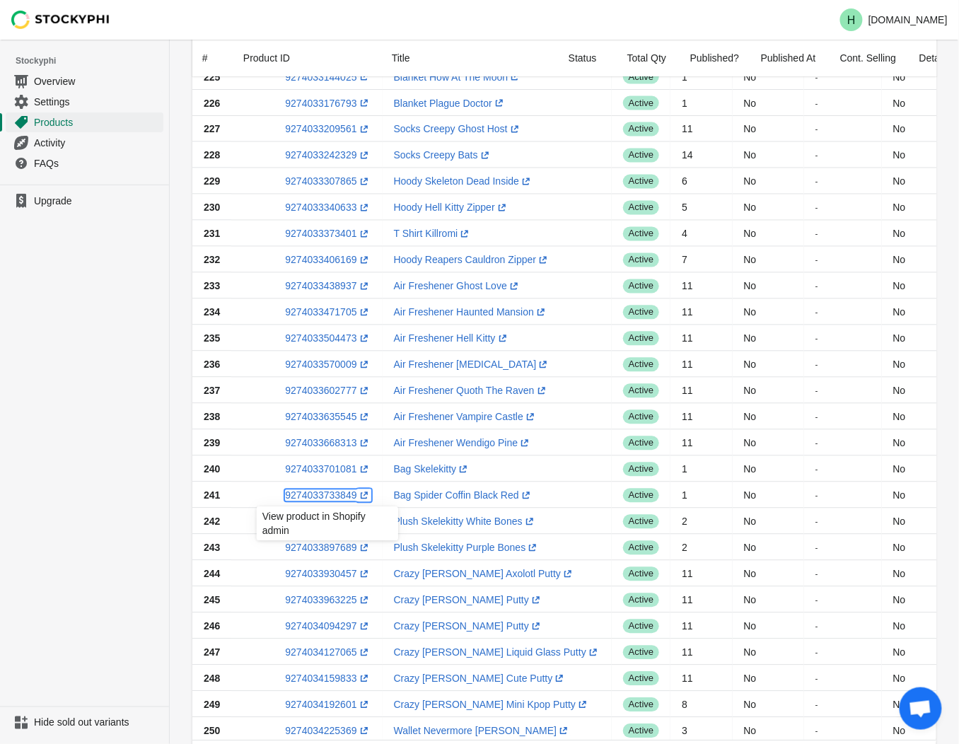
scroll to position [771, 0]
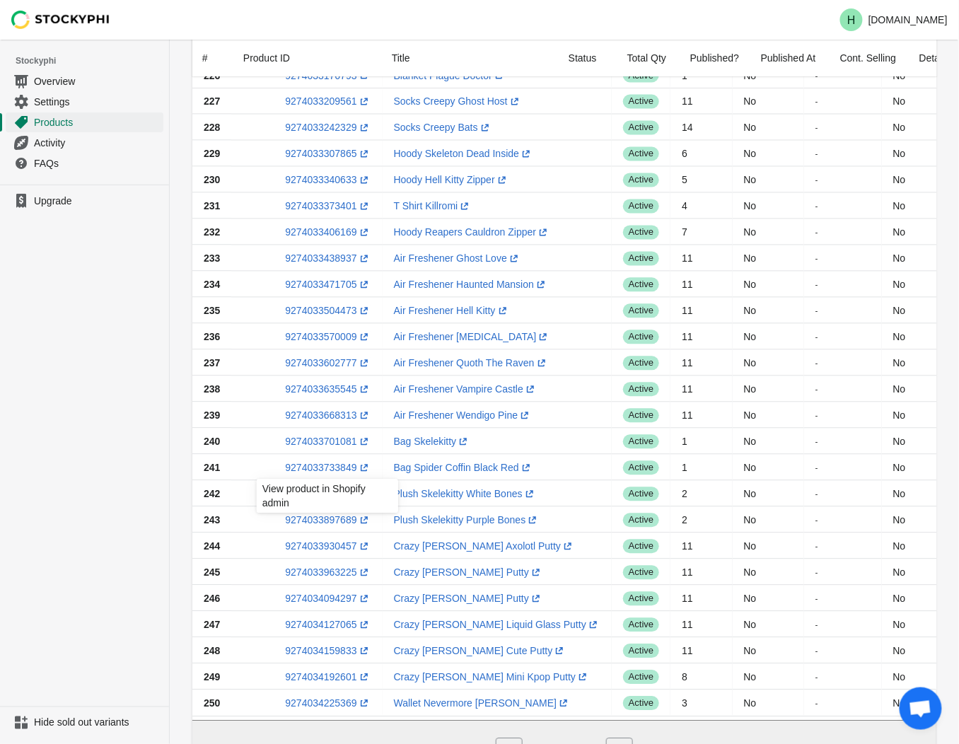
click at [75, 506] on ul "Upgrade" at bounding box center [84, 446] width 169 height 522
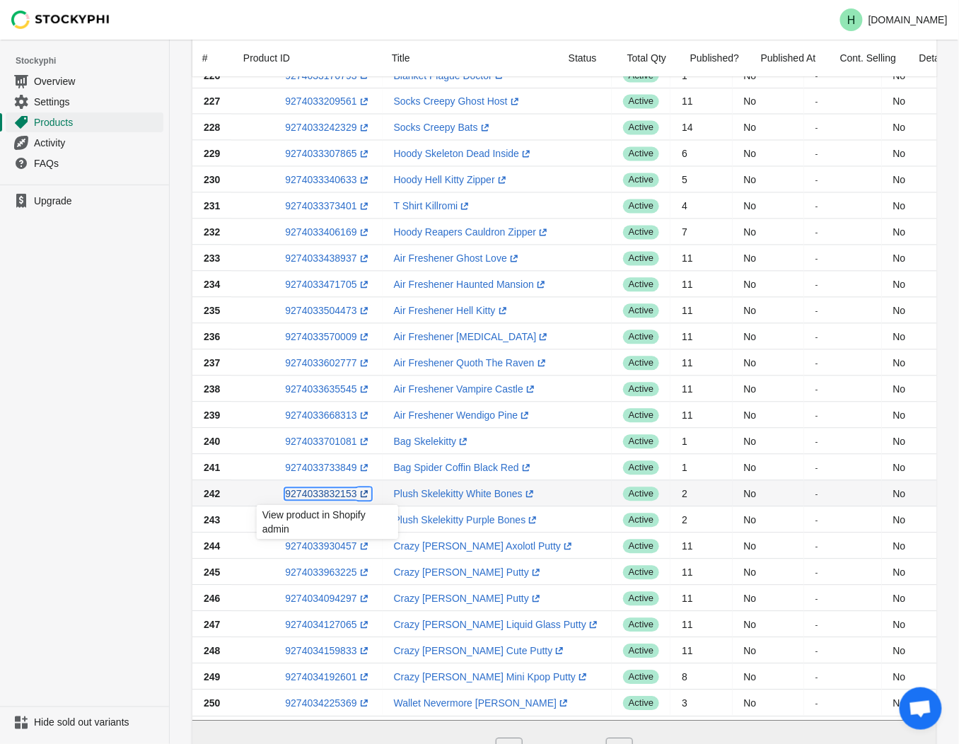
click at [319, 496] on link "9274033832153 (opens a new window)" at bounding box center [328, 493] width 86 height 11
click at [121, 518] on ul "Upgrade" at bounding box center [84, 446] width 169 height 522
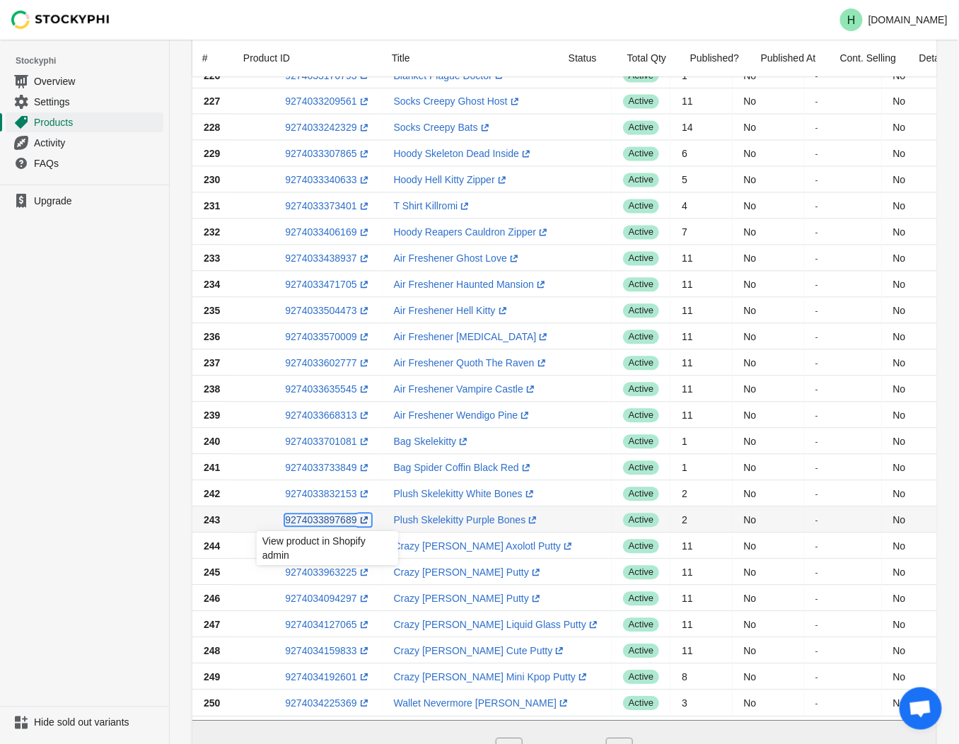
click at [318, 520] on link "9274033897689 (opens a new window)" at bounding box center [328, 519] width 86 height 11
click at [115, 395] on ul "Upgrade" at bounding box center [84, 446] width 169 height 522
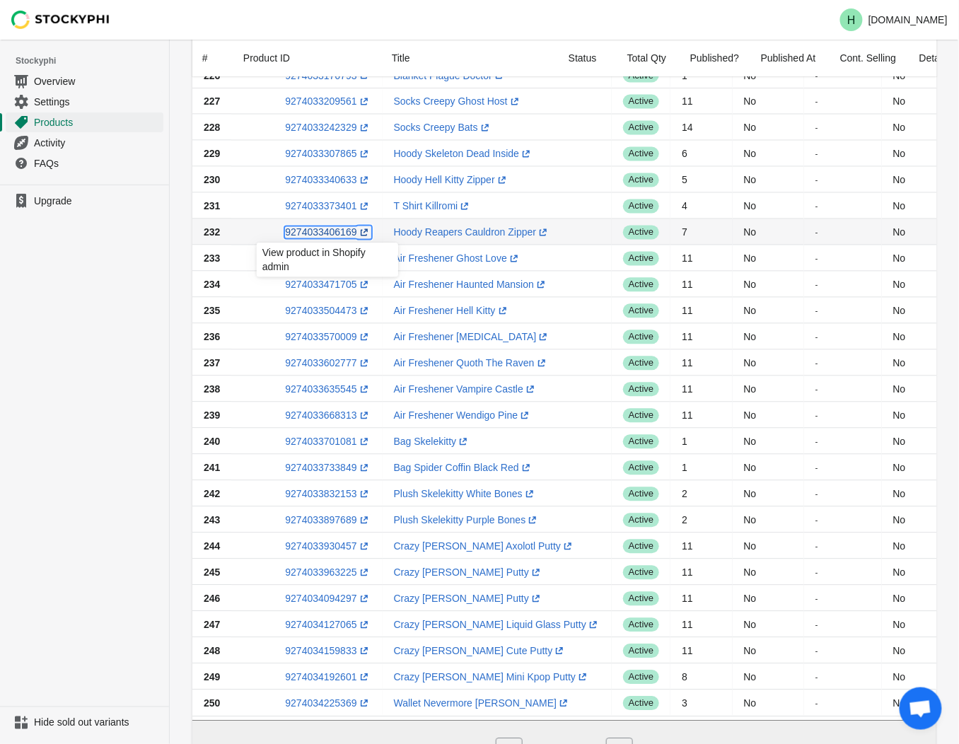
click at [327, 234] on link "9274033406169 (opens a new window)" at bounding box center [328, 231] width 86 height 11
click at [93, 364] on ul "Upgrade" at bounding box center [84, 446] width 169 height 522
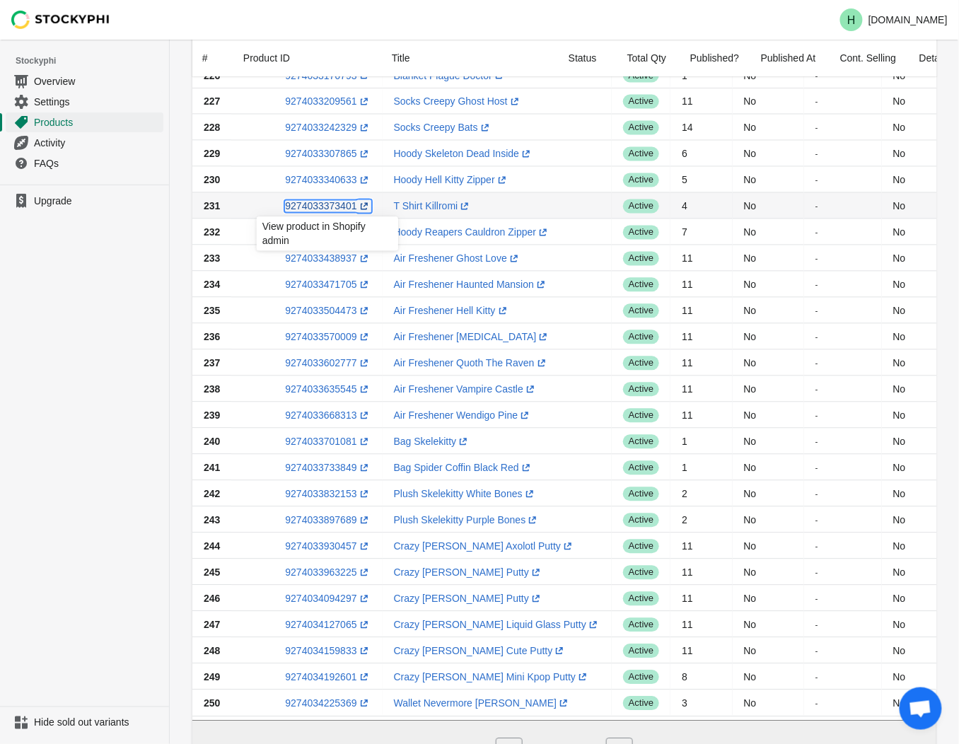
click at [320, 206] on link "9274033373401 (opens a new window)" at bounding box center [328, 205] width 86 height 11
click at [161, 327] on ul "Upgrade" at bounding box center [84, 446] width 169 height 522
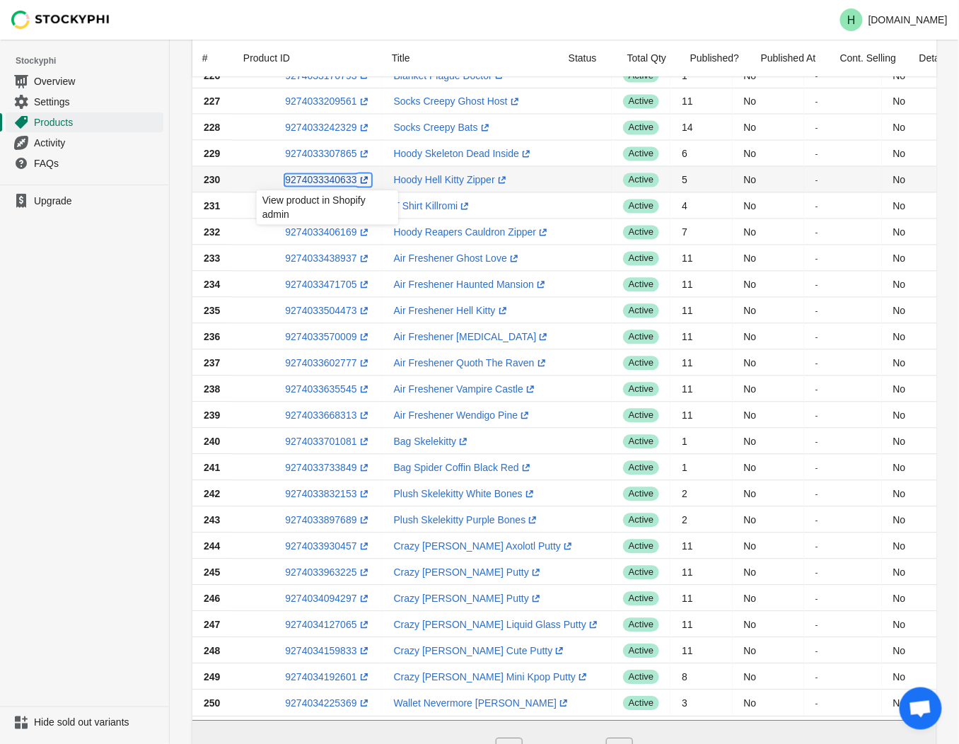
click at [318, 184] on link "9274033340633 (opens a new window)" at bounding box center [328, 179] width 86 height 11
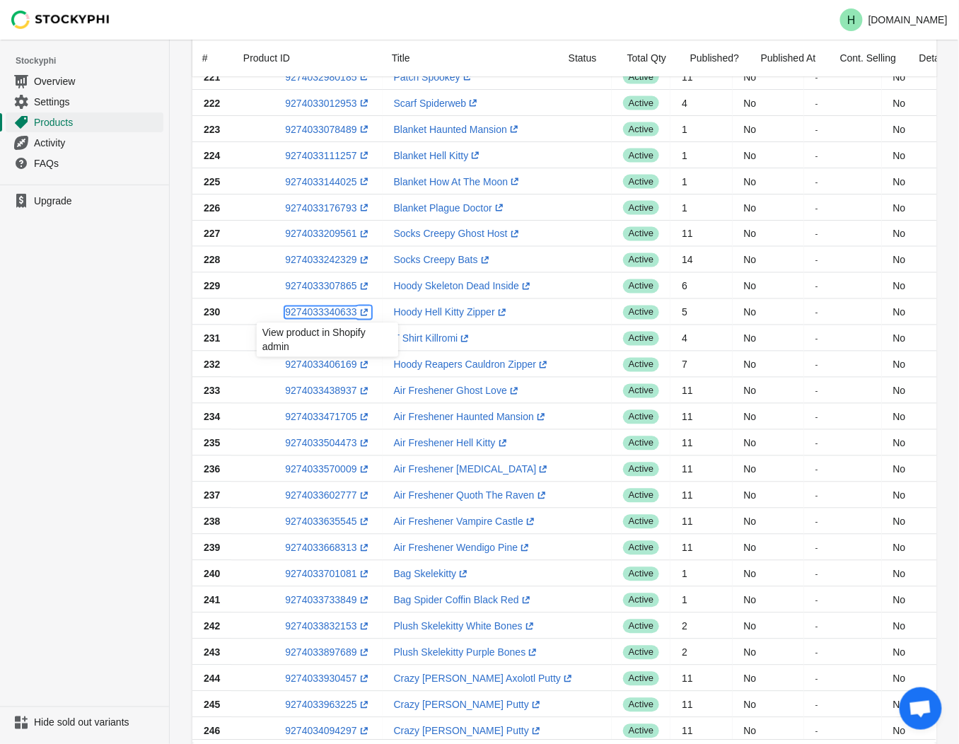
scroll to position [613, 0]
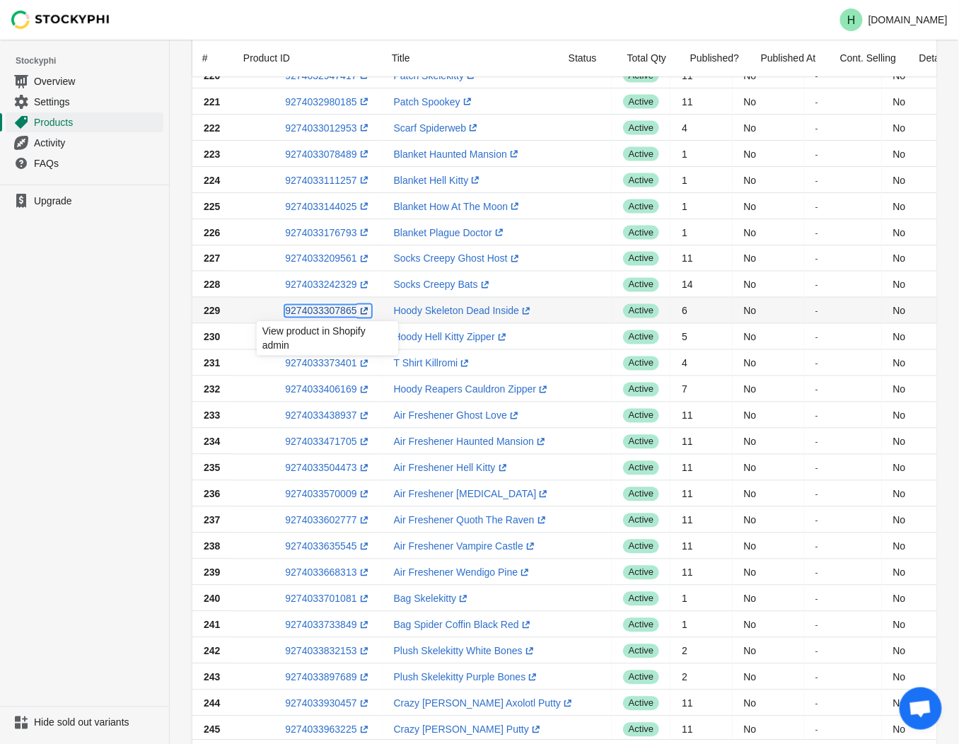
click at [313, 314] on link "9274033307865 (opens a new window)" at bounding box center [328, 310] width 86 height 11
click at [122, 356] on ul "Upgrade" at bounding box center [84, 446] width 169 height 522
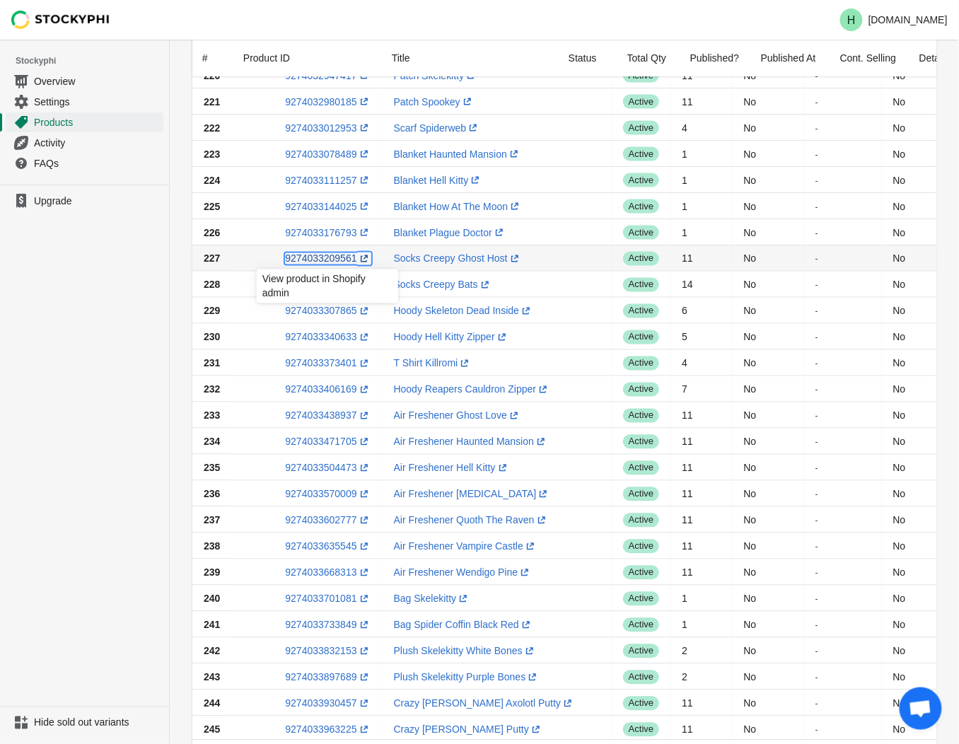
click at [315, 259] on link "9274033209561 (opens a new window)" at bounding box center [328, 258] width 86 height 11
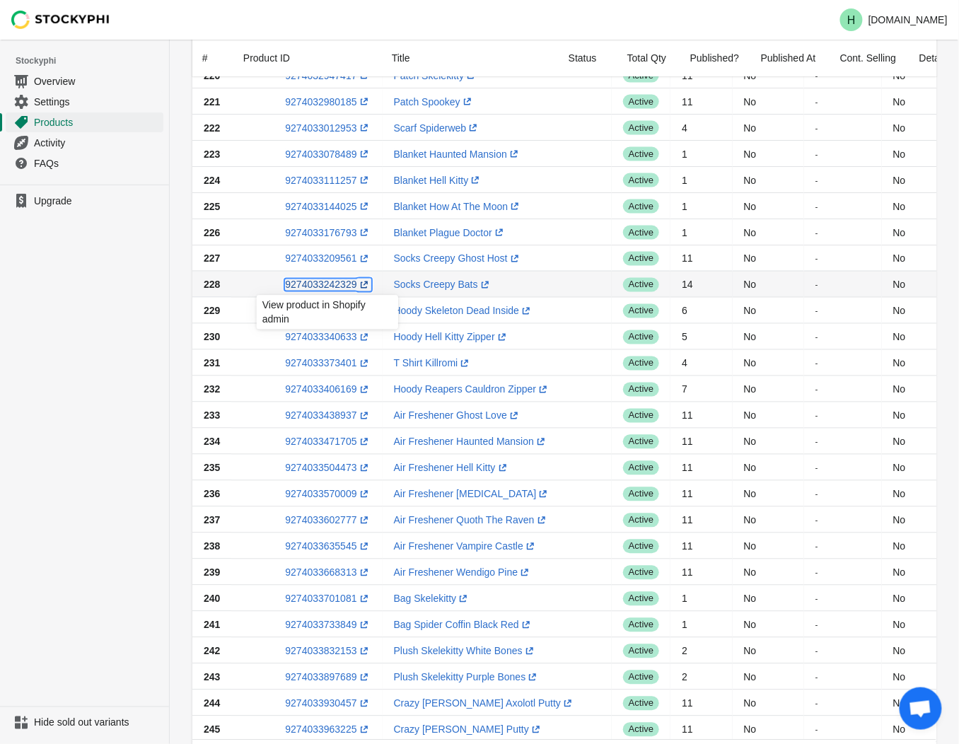
click at [329, 286] on link "9274033242329 (opens a new window)" at bounding box center [328, 284] width 86 height 11
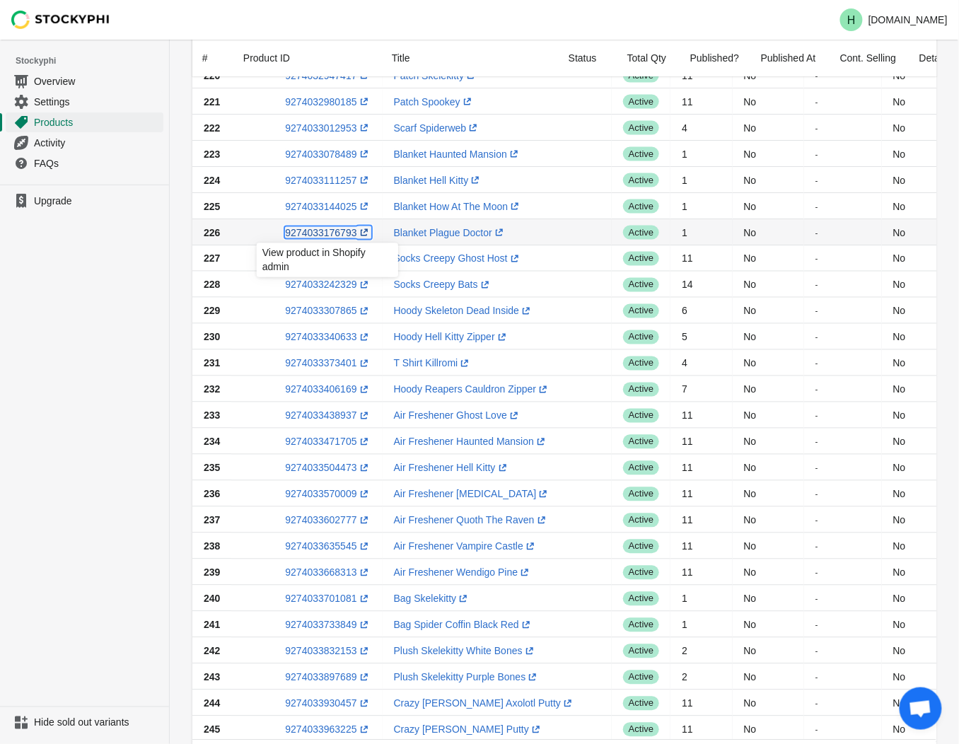
click at [315, 235] on link "9274033176793 (opens a new window)" at bounding box center [328, 232] width 86 height 11
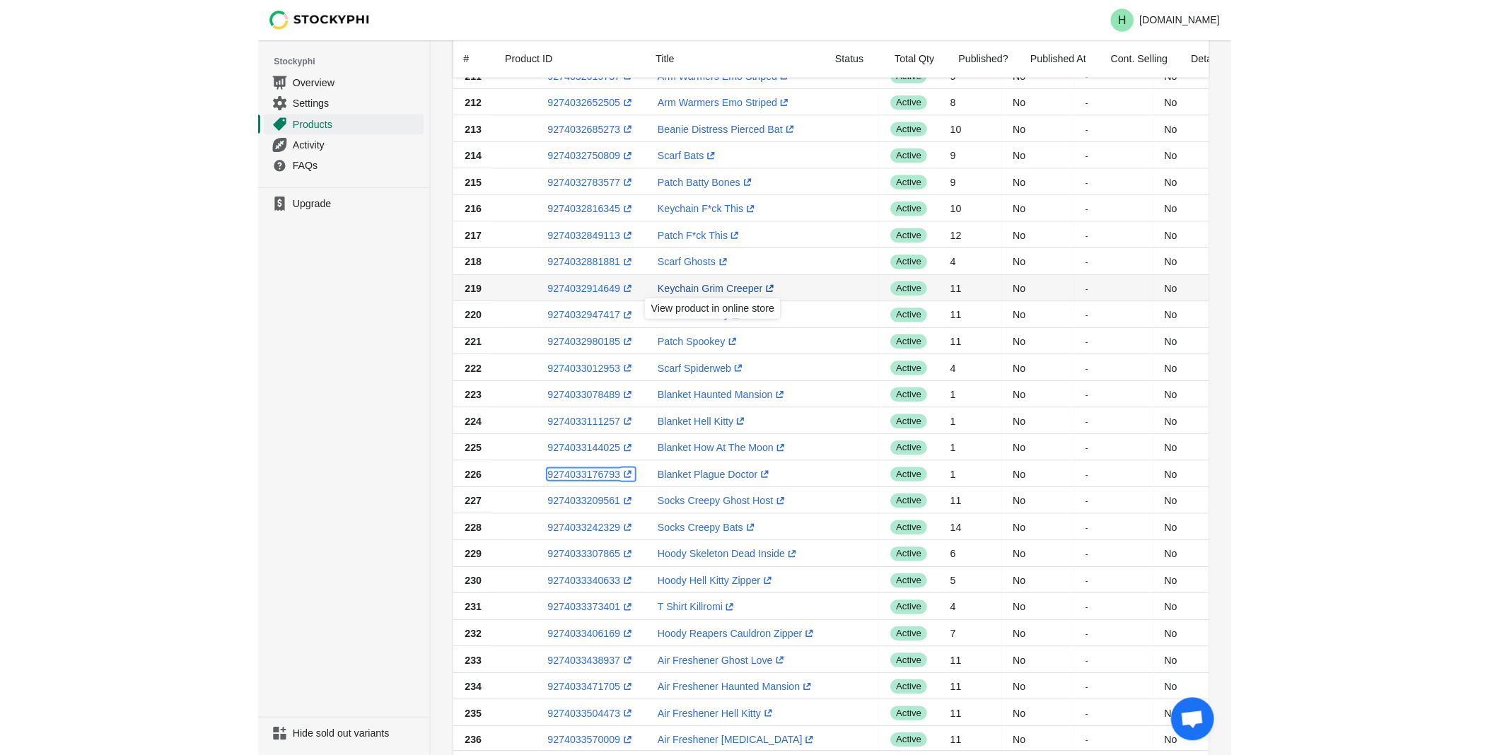
scroll to position [378, 0]
